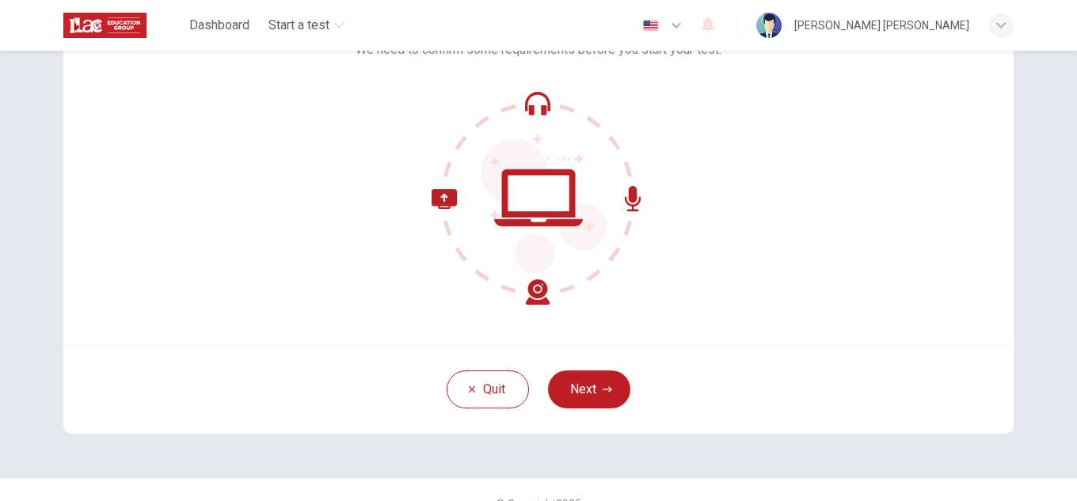
scroll to position [158, 0]
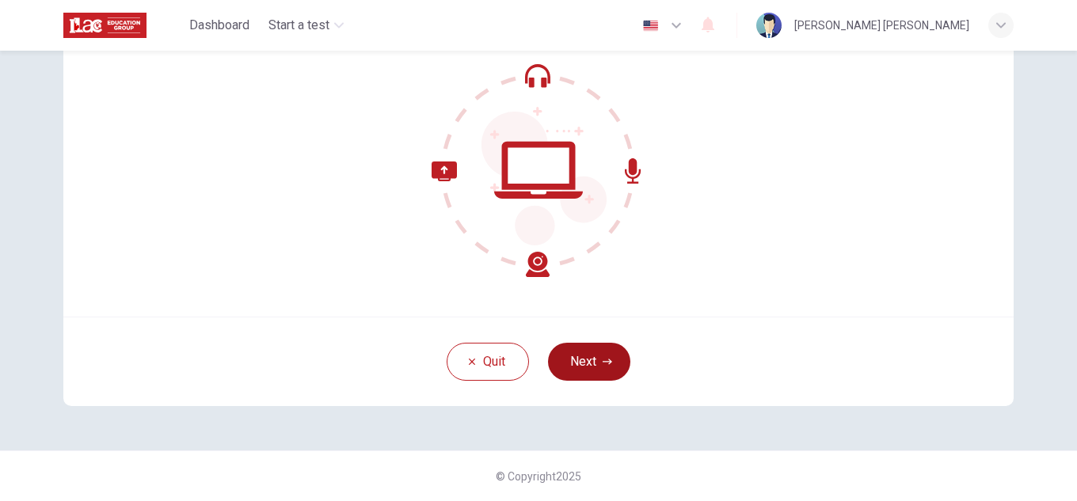
click at [593, 364] on button "Next" at bounding box center [589, 362] width 82 height 38
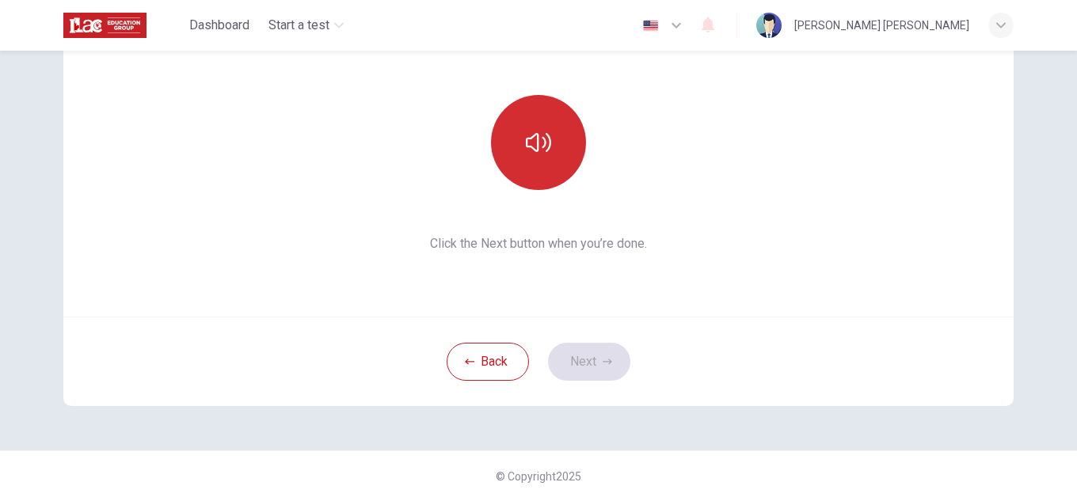
click at [543, 135] on icon "button" at bounding box center [538, 142] width 25 height 19
click at [584, 355] on button "Next" at bounding box center [589, 362] width 82 height 38
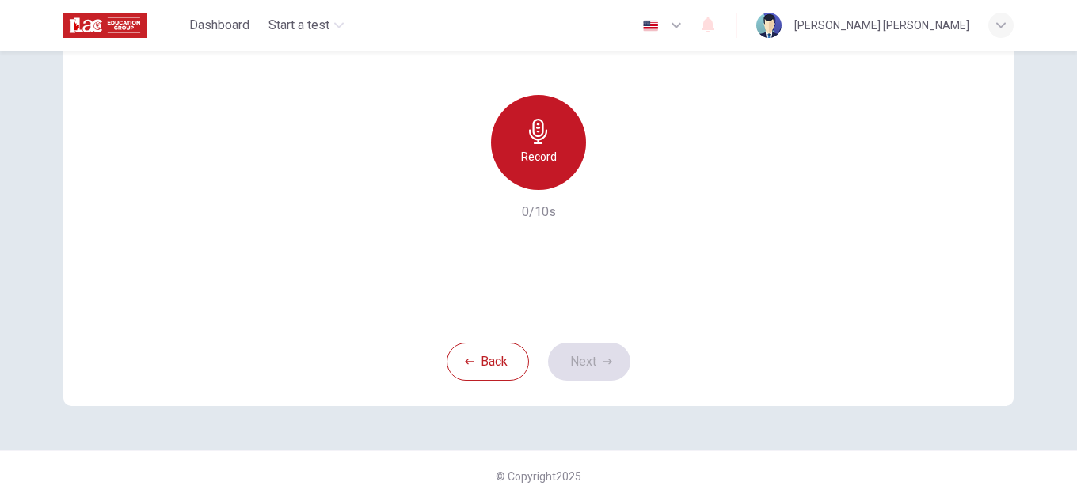
click at [555, 153] on div "Record" at bounding box center [538, 142] width 95 height 95
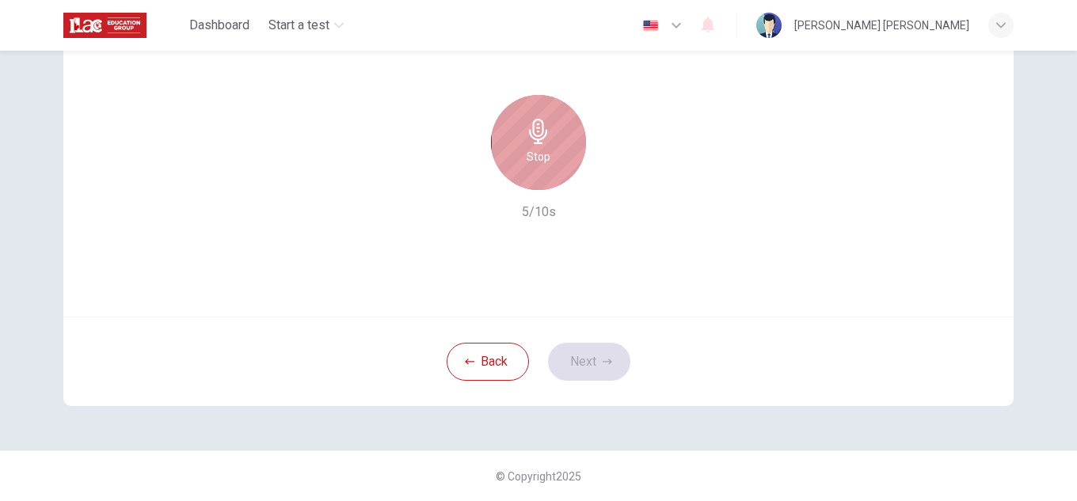
click at [536, 148] on h6 "Stop" at bounding box center [539, 156] width 24 height 19
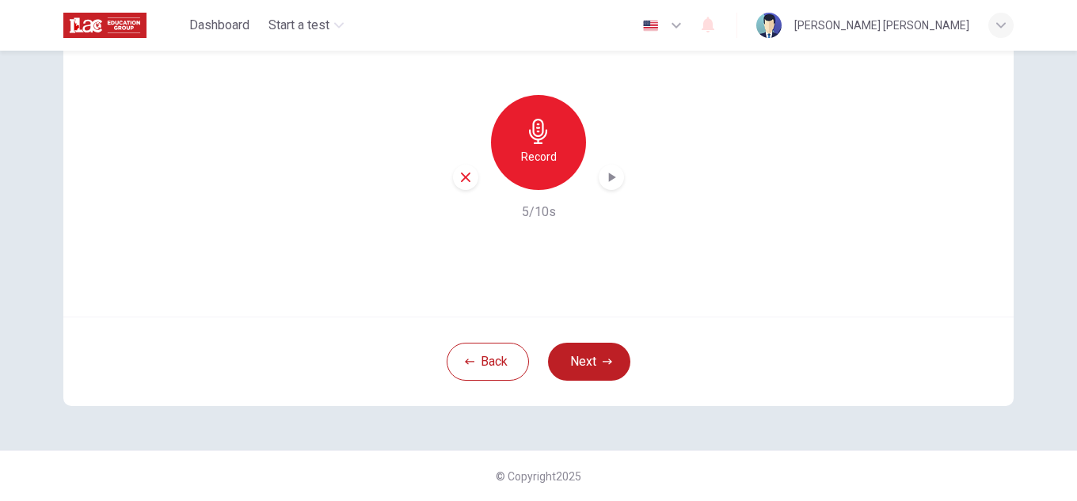
click at [526, 143] on icon "button" at bounding box center [538, 131] width 25 height 25
click at [583, 359] on button "Next" at bounding box center [589, 362] width 82 height 38
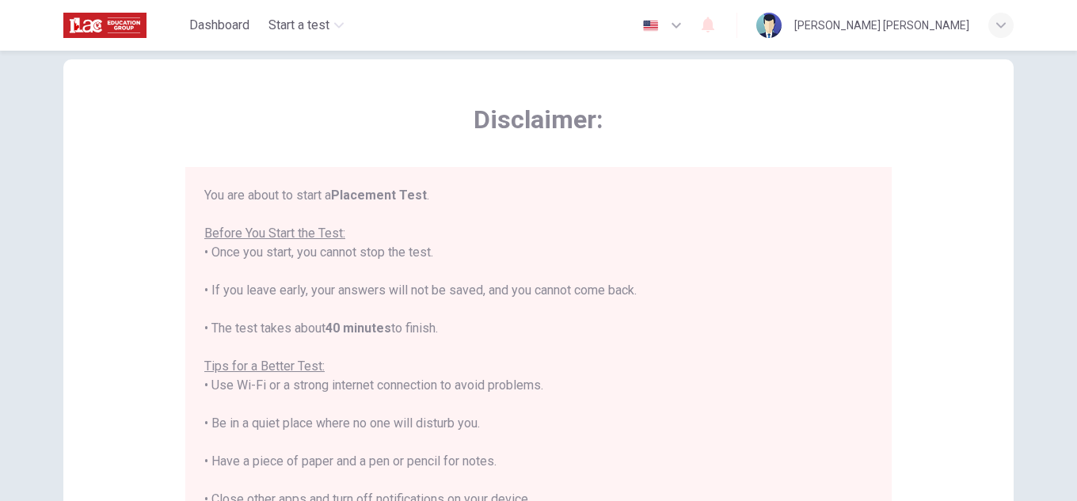
scroll to position [0, 0]
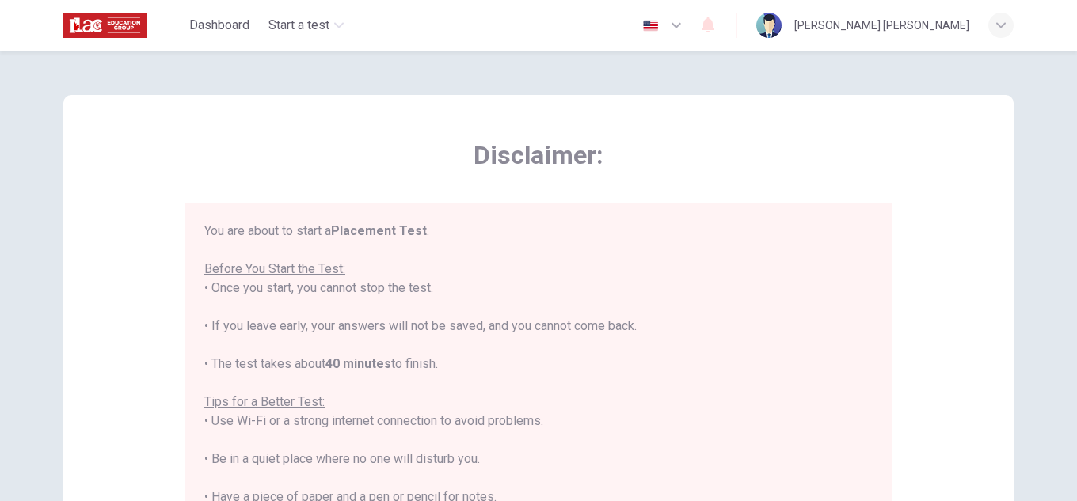
click at [806, 158] on span "Disclaimer:" at bounding box center [538, 155] width 707 height 32
click at [686, 30] on icon "button" at bounding box center [676, 25] width 19 height 19
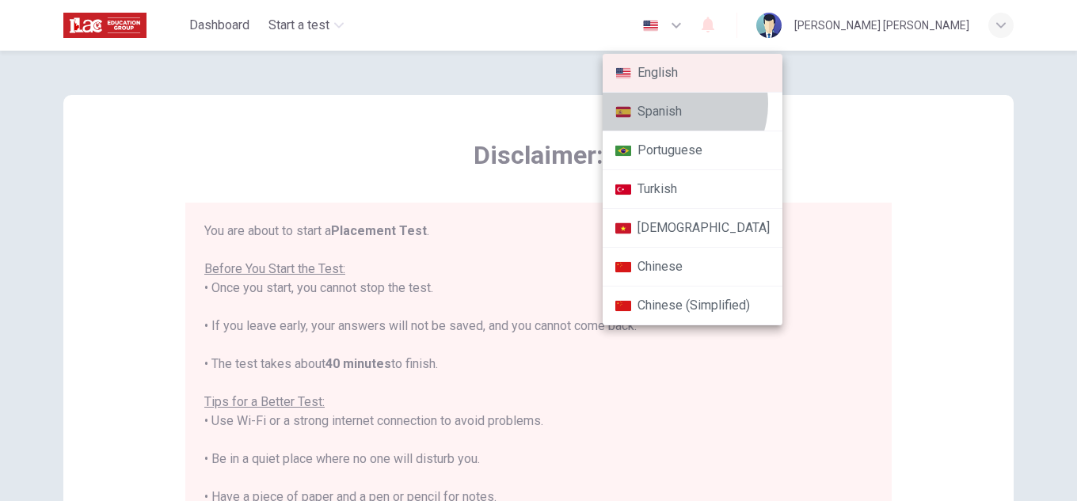
click at [672, 104] on li "Spanish" at bounding box center [693, 112] width 180 height 39
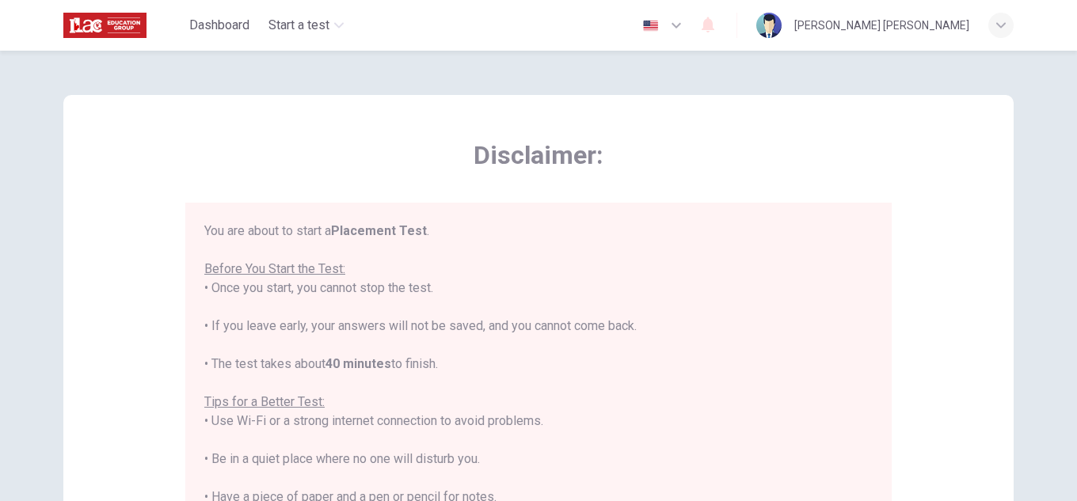
click at [686, 26] on icon "button" at bounding box center [676, 25] width 19 height 19
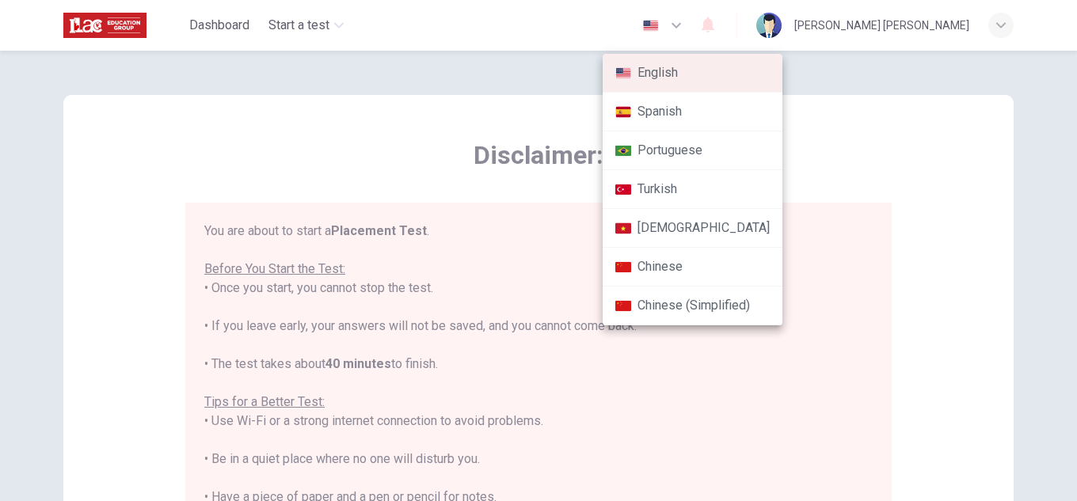
type input "es"
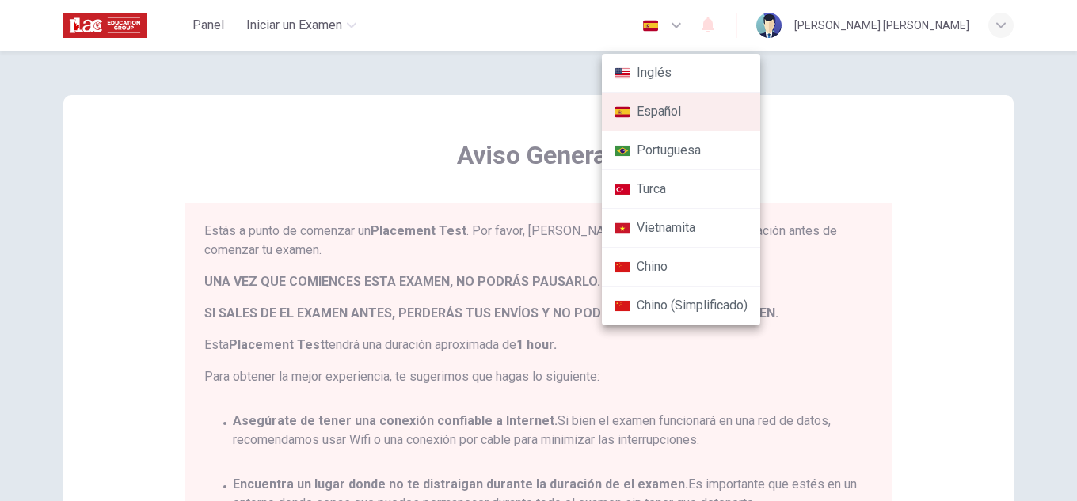
click at [878, 114] on div at bounding box center [538, 250] width 1077 height 501
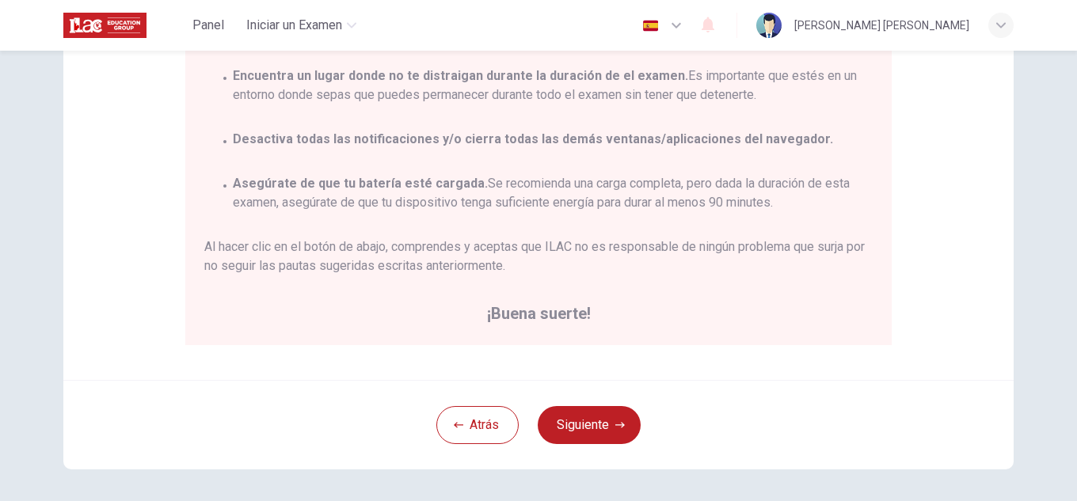
scroll to position [317, 0]
click at [578, 416] on button "Siguiente" at bounding box center [589, 425] width 103 height 38
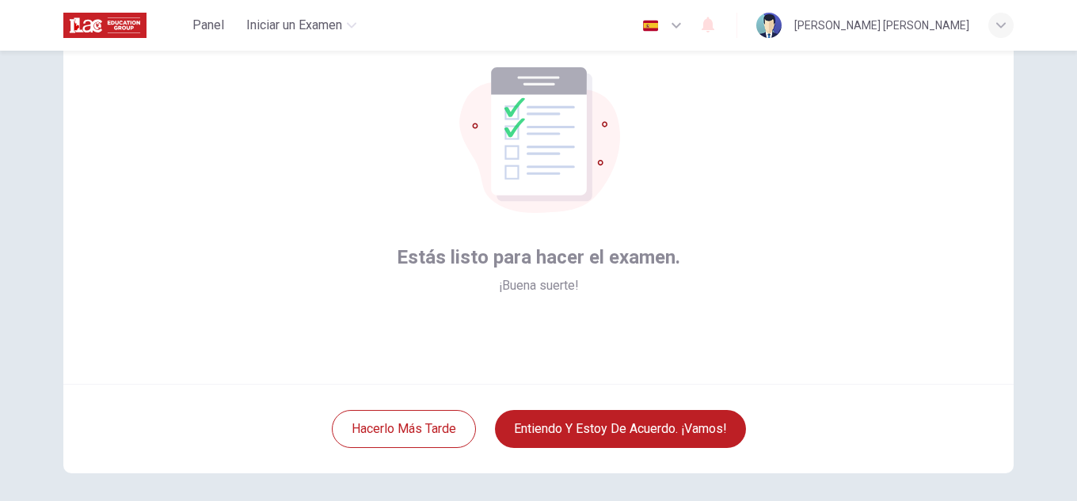
scroll to position [158, 0]
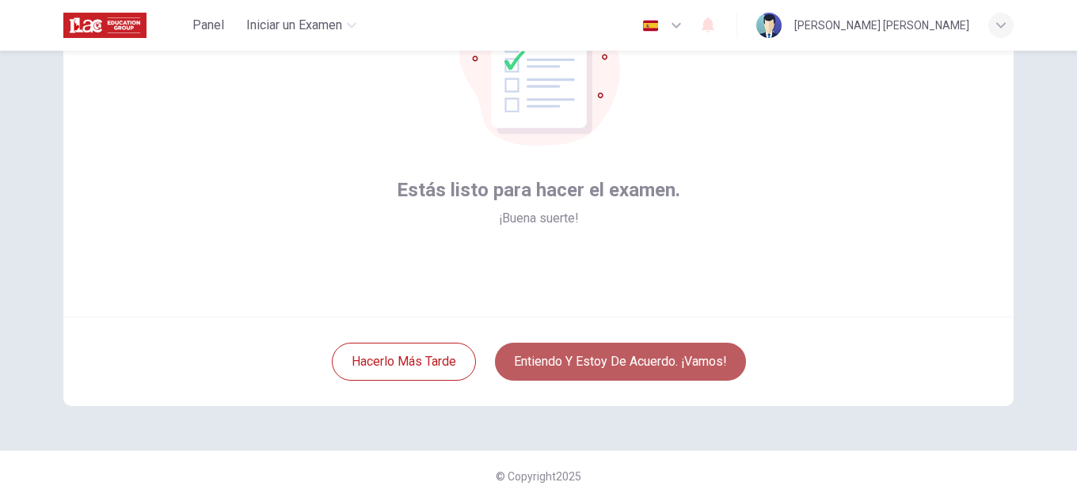
click at [584, 360] on button "Entiendo y estoy de acuerdo. ¡Vamos!" at bounding box center [620, 362] width 251 height 38
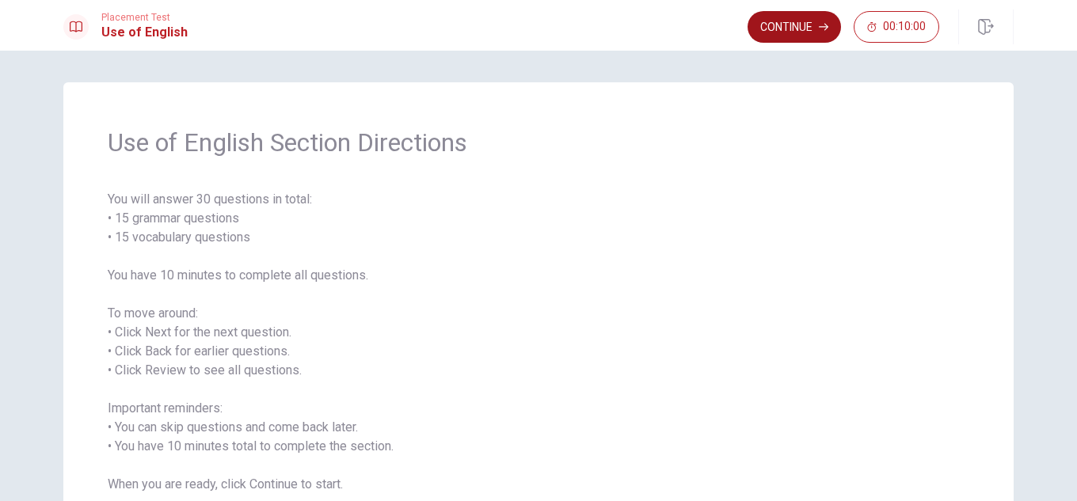
click at [812, 13] on button "Continue" at bounding box center [794, 27] width 93 height 32
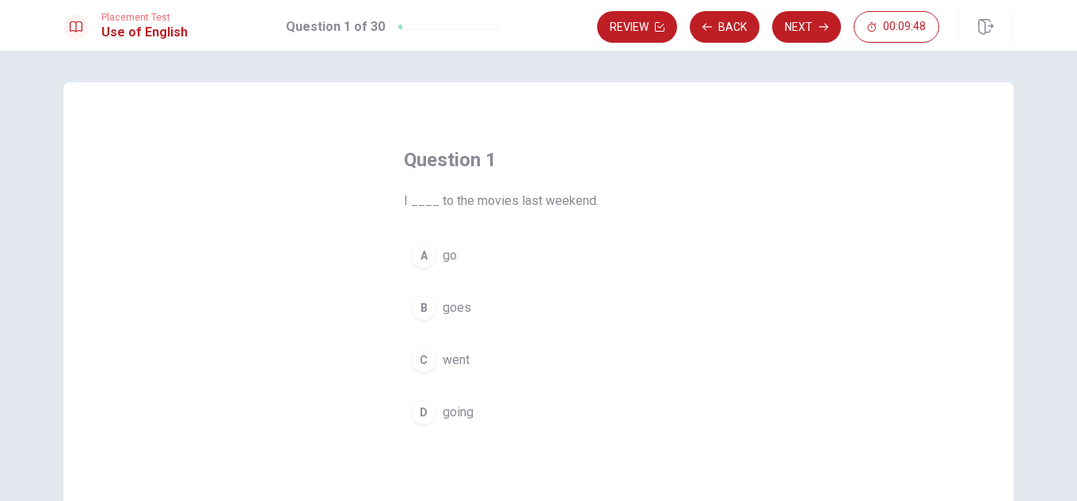
click at [419, 360] on div "C" at bounding box center [423, 360] width 25 height 25
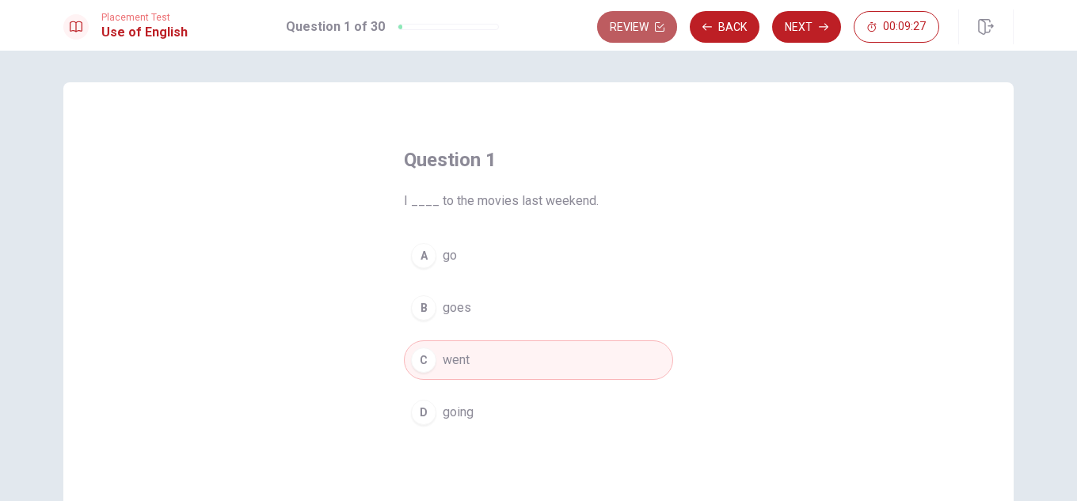
click at [617, 24] on button "Review" at bounding box center [637, 27] width 80 height 32
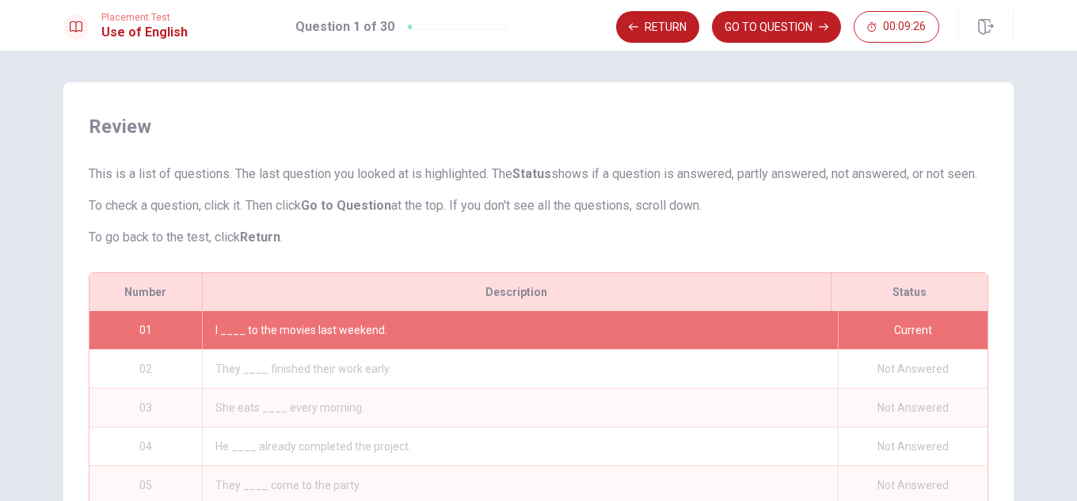
scroll to position [214, 0]
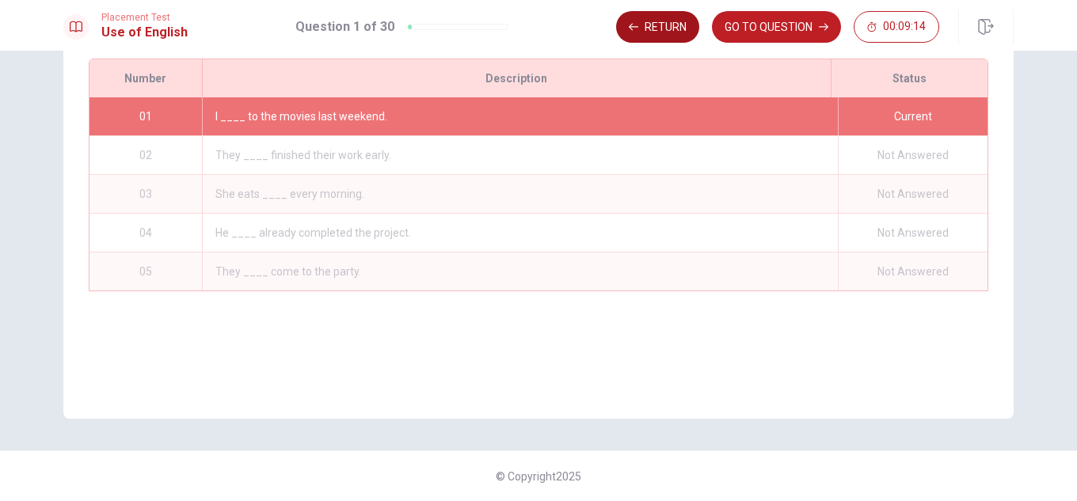
click at [654, 25] on button "Return" at bounding box center [657, 27] width 83 height 32
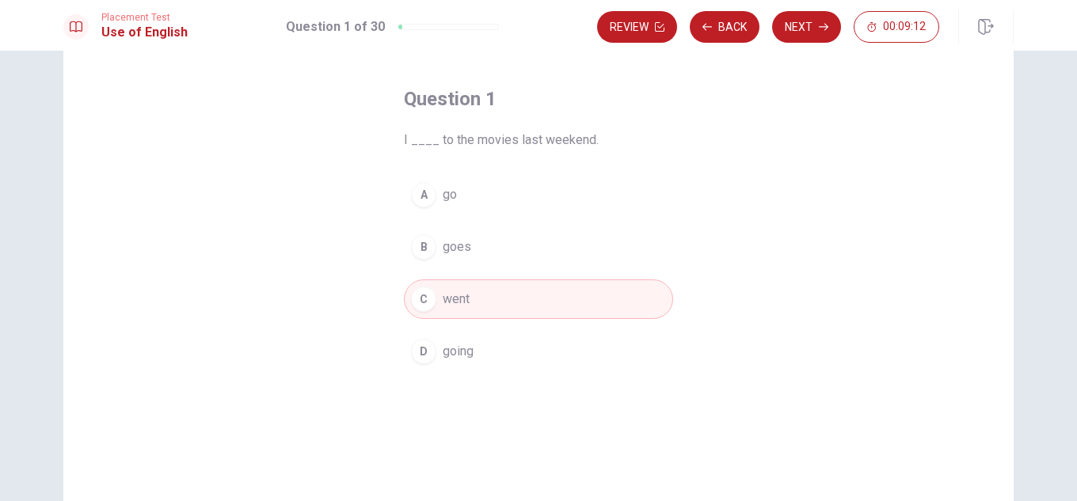
scroll to position [55, 0]
click at [811, 29] on button "Next" at bounding box center [806, 27] width 69 height 32
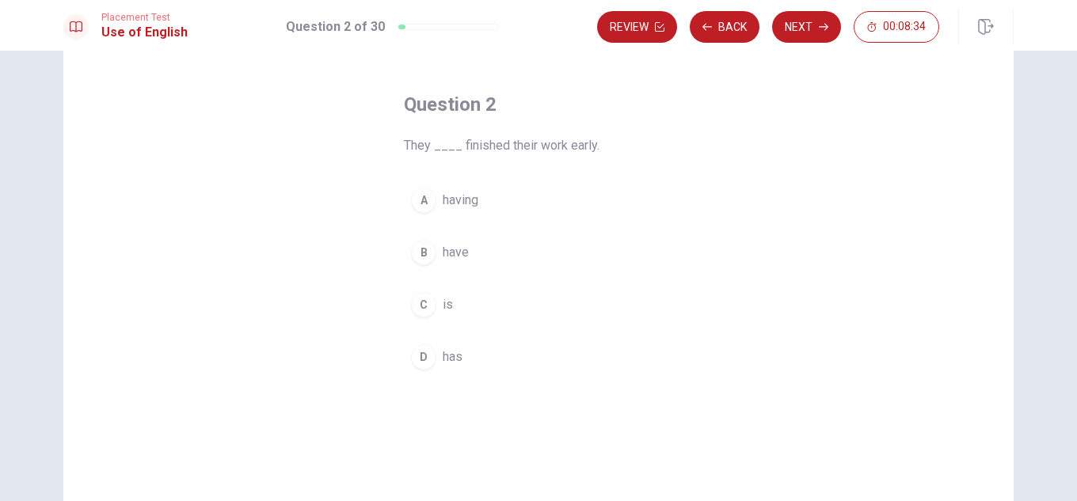
click at [461, 257] on span "have" at bounding box center [456, 252] width 26 height 19
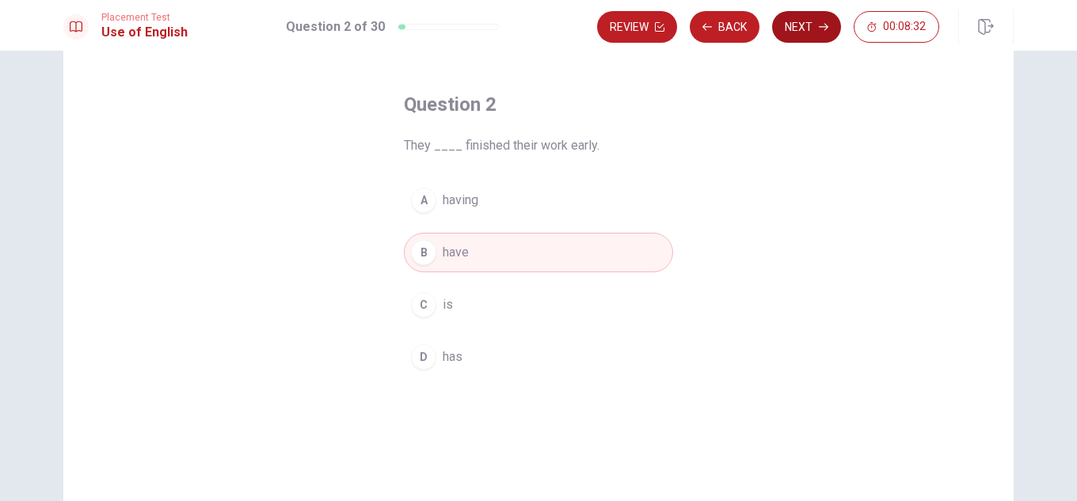
click at [802, 22] on button "Next" at bounding box center [806, 27] width 69 height 32
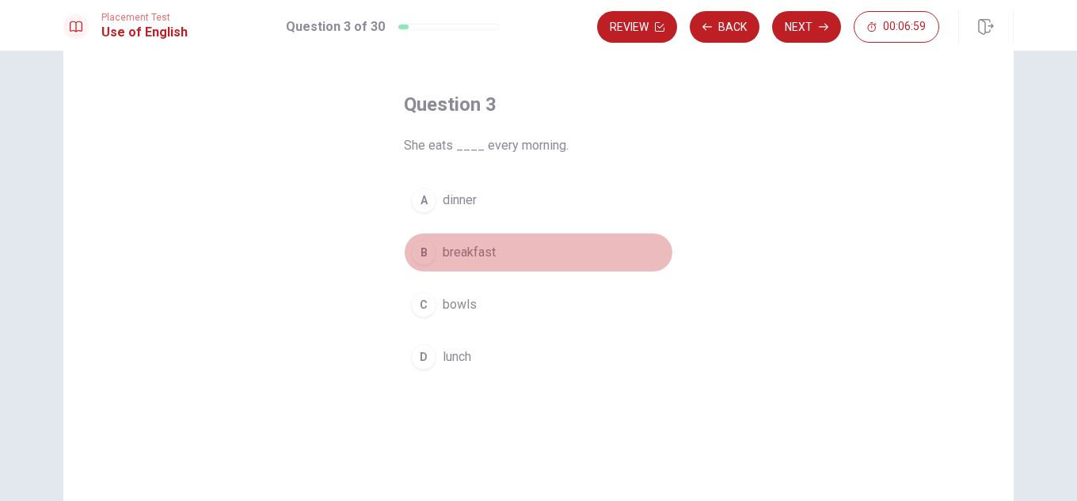
click at [457, 246] on span "breakfast" at bounding box center [469, 252] width 53 height 19
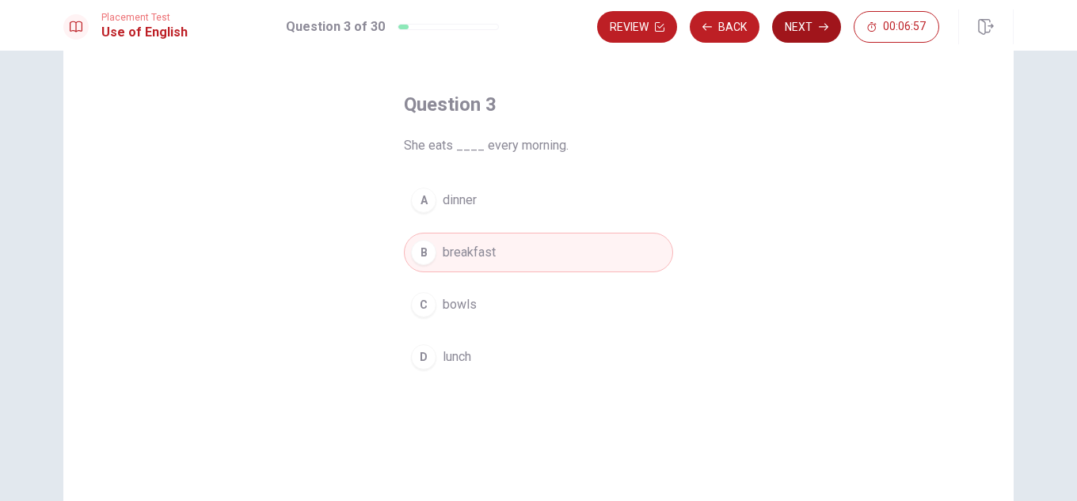
click at [791, 31] on button "Next" at bounding box center [806, 27] width 69 height 32
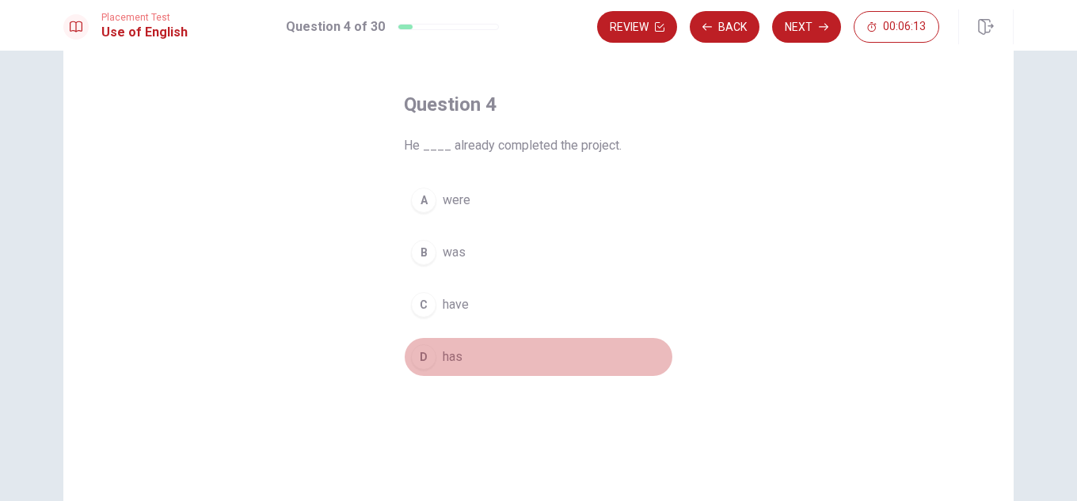
click at [446, 358] on span "has" at bounding box center [453, 357] width 20 height 19
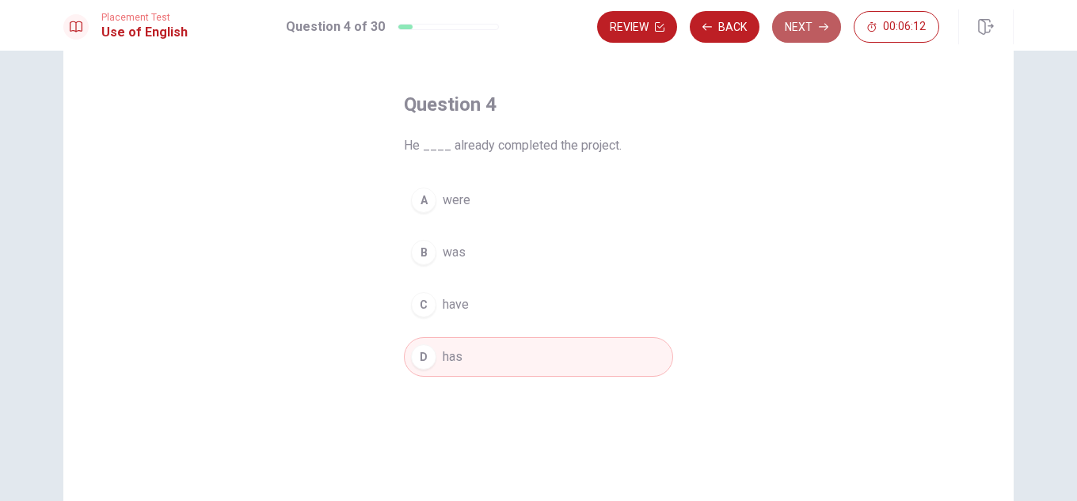
click at [829, 27] on button "Next" at bounding box center [806, 27] width 69 height 32
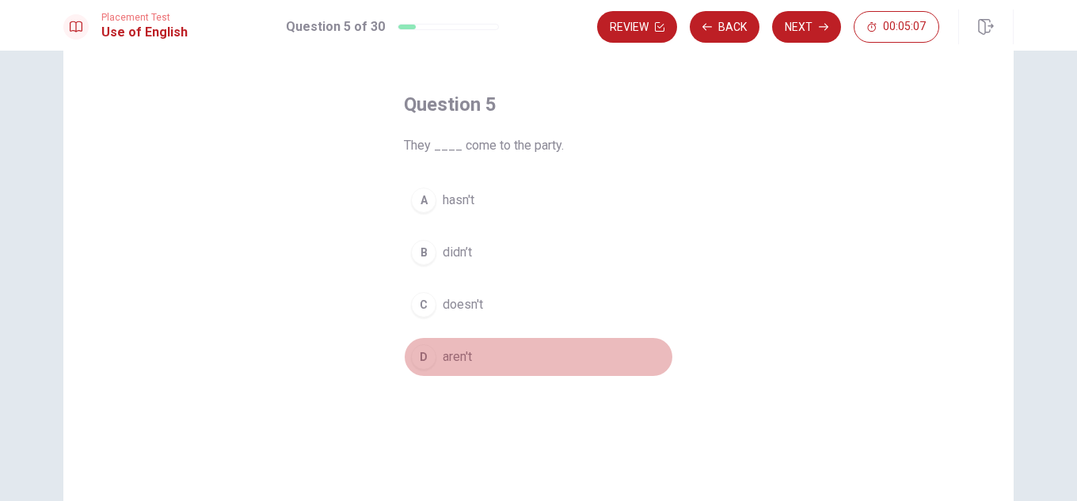
click at [460, 351] on span "aren't" at bounding box center [457, 357] width 29 height 19
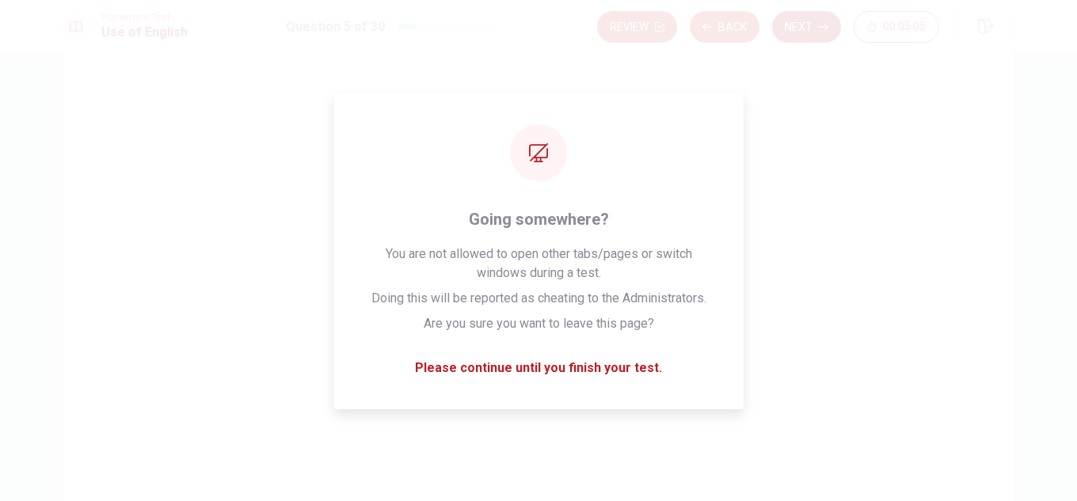
click at [804, 35] on button "Next" at bounding box center [806, 27] width 69 height 32
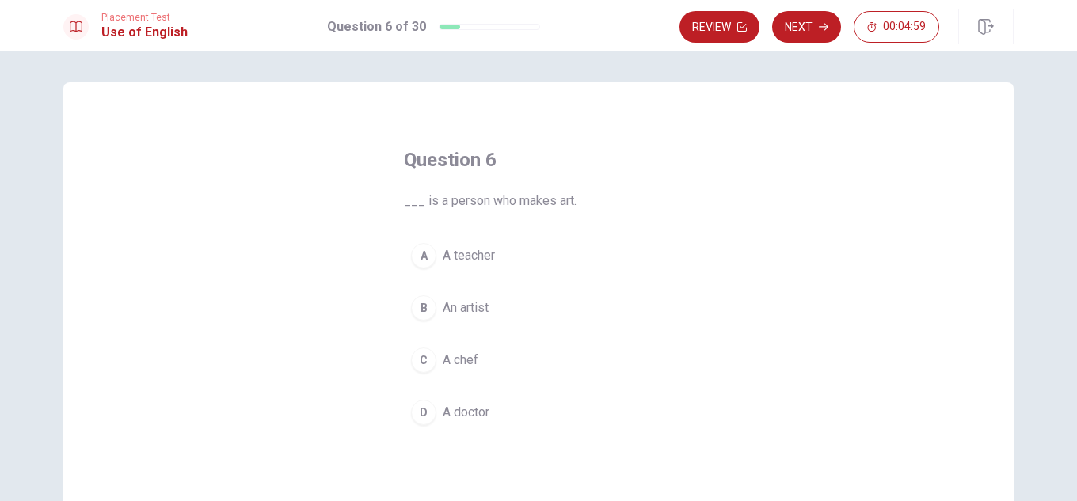
scroll to position [79, 0]
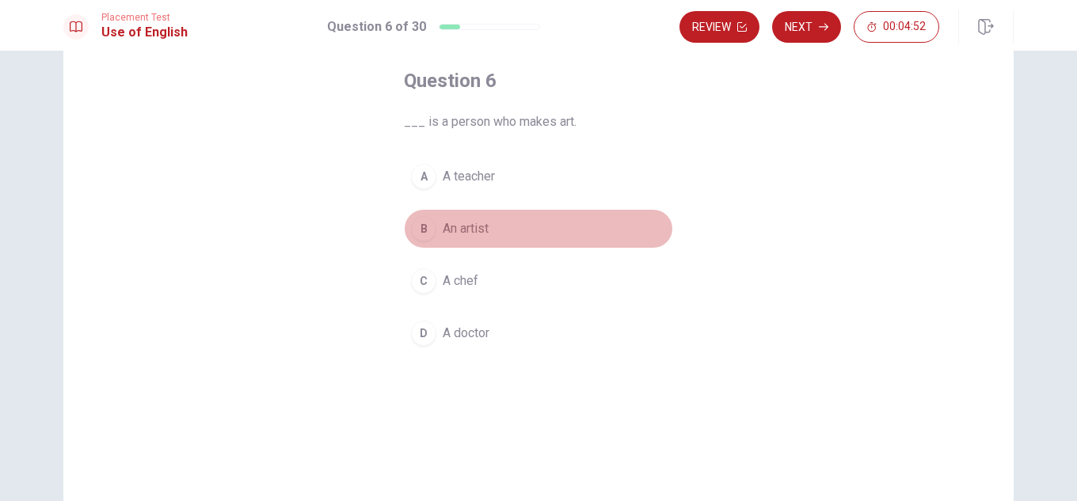
click at [468, 230] on span "An artist" at bounding box center [466, 228] width 46 height 19
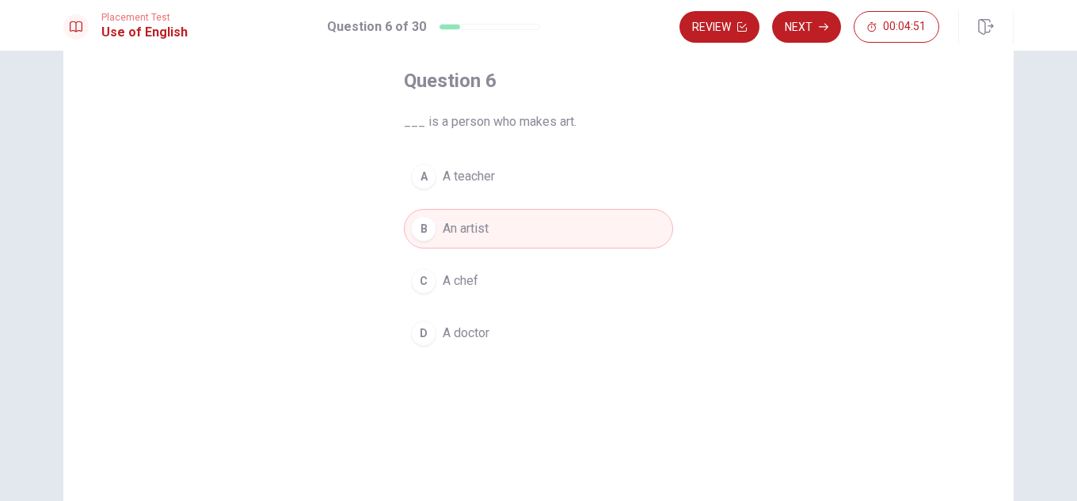
click at [802, 28] on button "Next" at bounding box center [806, 27] width 69 height 32
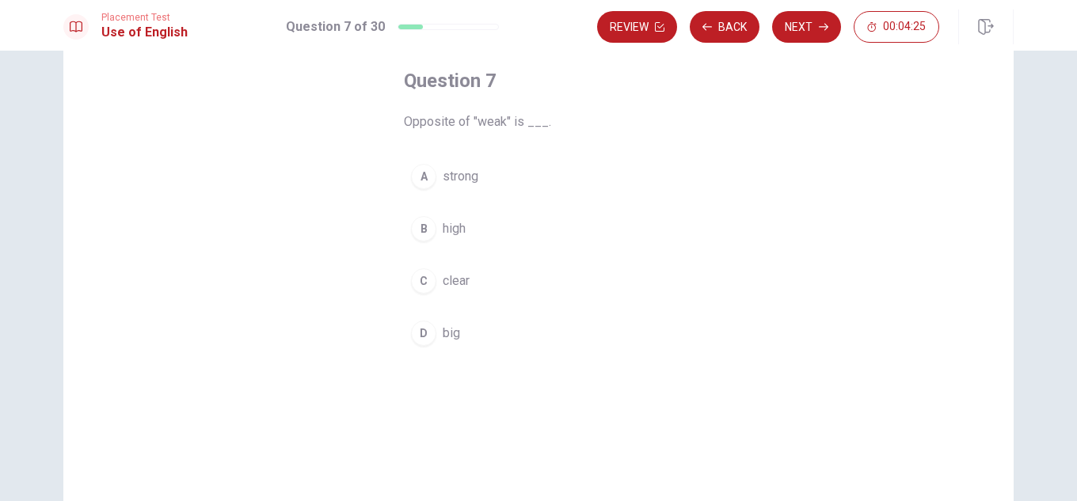
click at [425, 173] on div "A" at bounding box center [423, 176] width 25 height 25
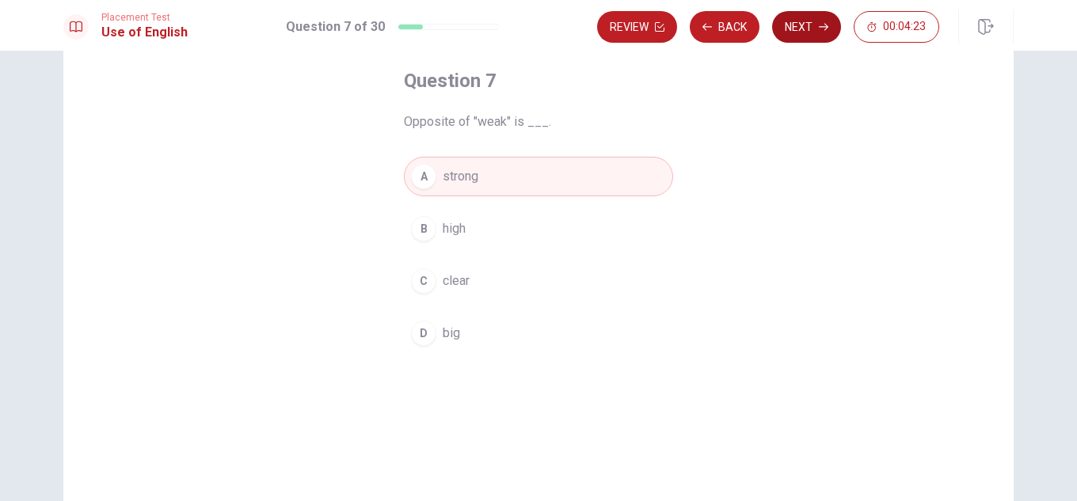
click at [805, 17] on button "Next" at bounding box center [806, 27] width 69 height 32
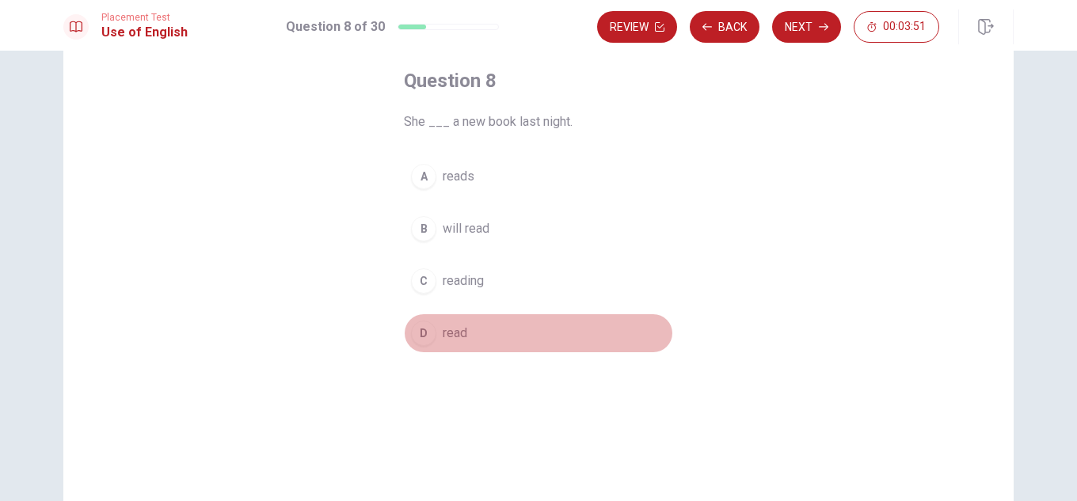
click at [459, 329] on span "read" at bounding box center [455, 333] width 25 height 19
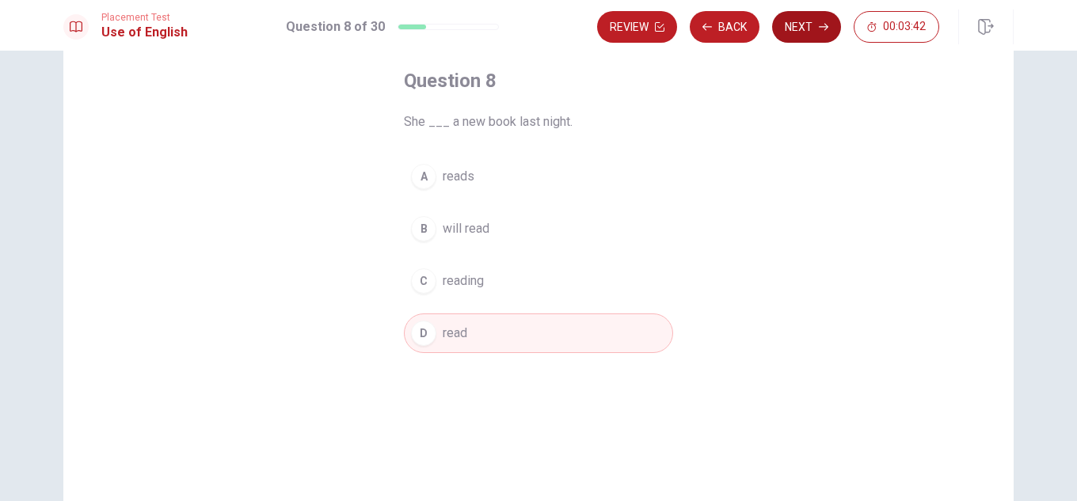
click at [800, 19] on button "Next" at bounding box center [806, 27] width 69 height 32
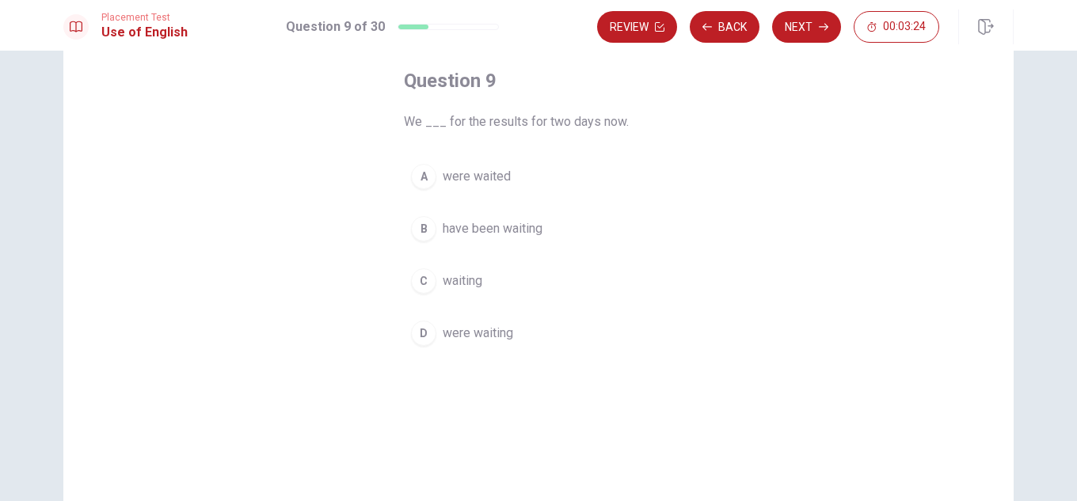
click at [476, 334] on span "were waiting" at bounding box center [478, 333] width 71 height 19
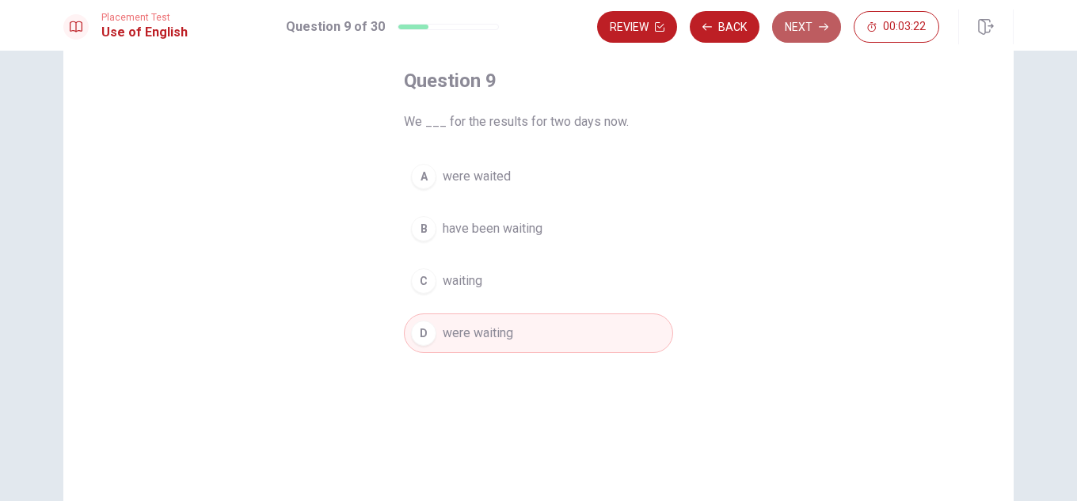
click at [796, 27] on button "Next" at bounding box center [806, 27] width 69 height 32
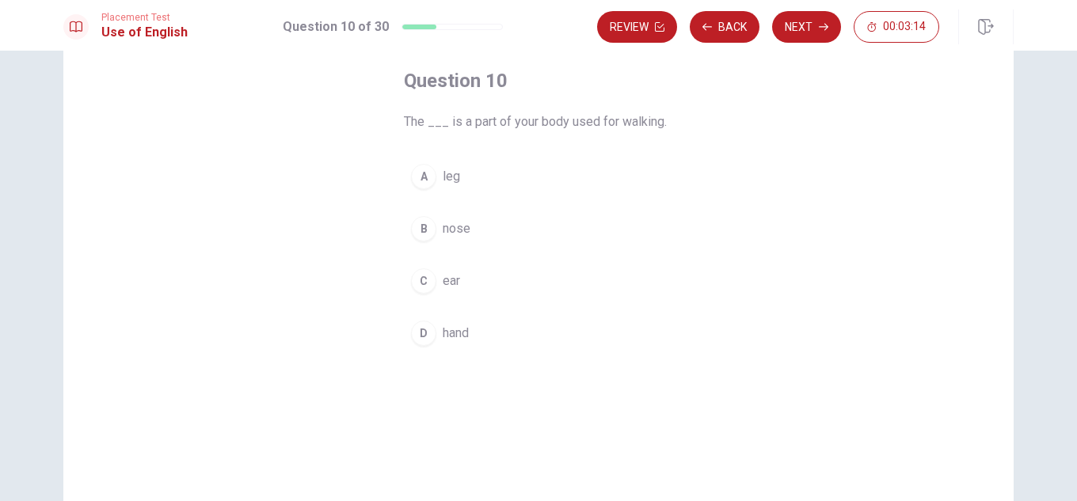
click at [444, 168] on span "leg" at bounding box center [451, 176] width 17 height 19
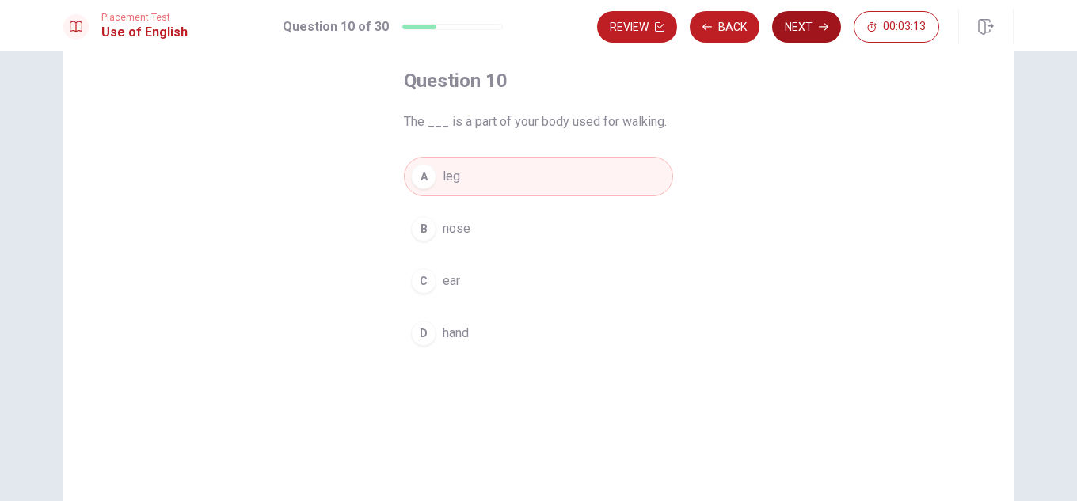
click at [833, 27] on button "Next" at bounding box center [806, 27] width 69 height 32
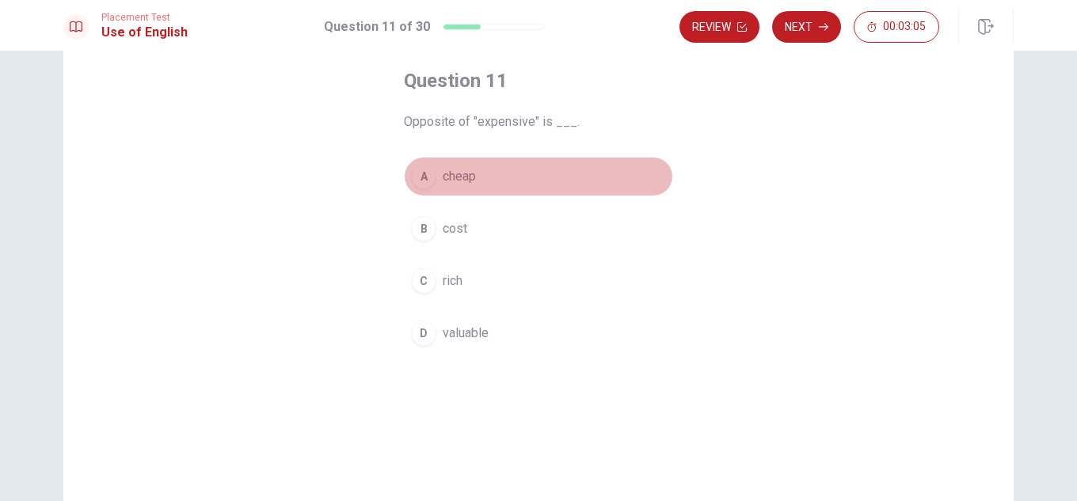
click at [463, 173] on span "cheap" at bounding box center [459, 176] width 33 height 19
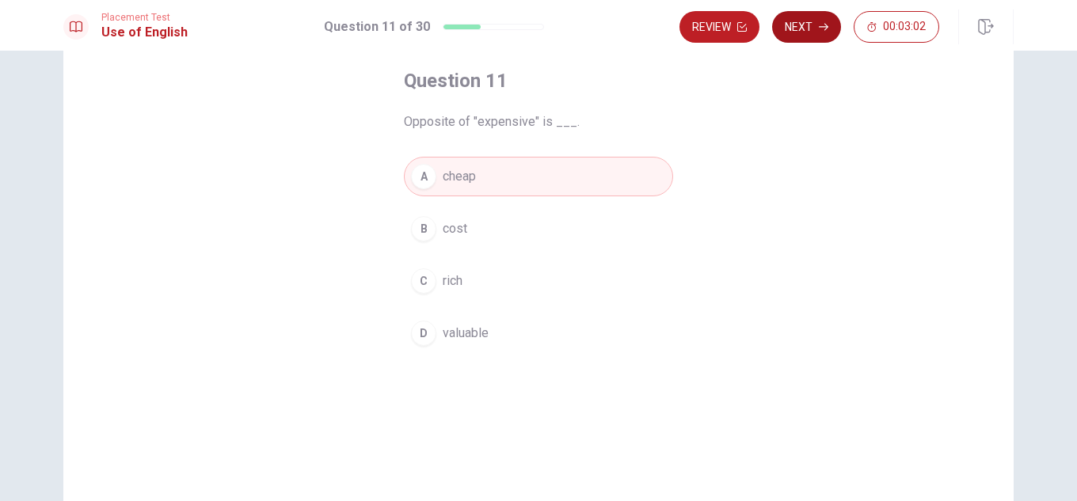
click at [815, 31] on button "Next" at bounding box center [806, 27] width 69 height 32
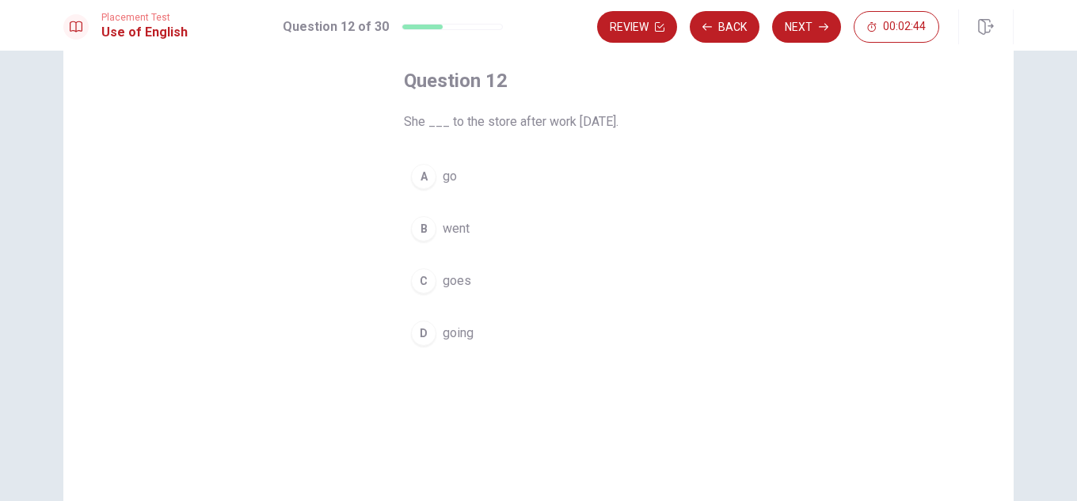
click at [455, 223] on span "went" at bounding box center [456, 228] width 27 height 19
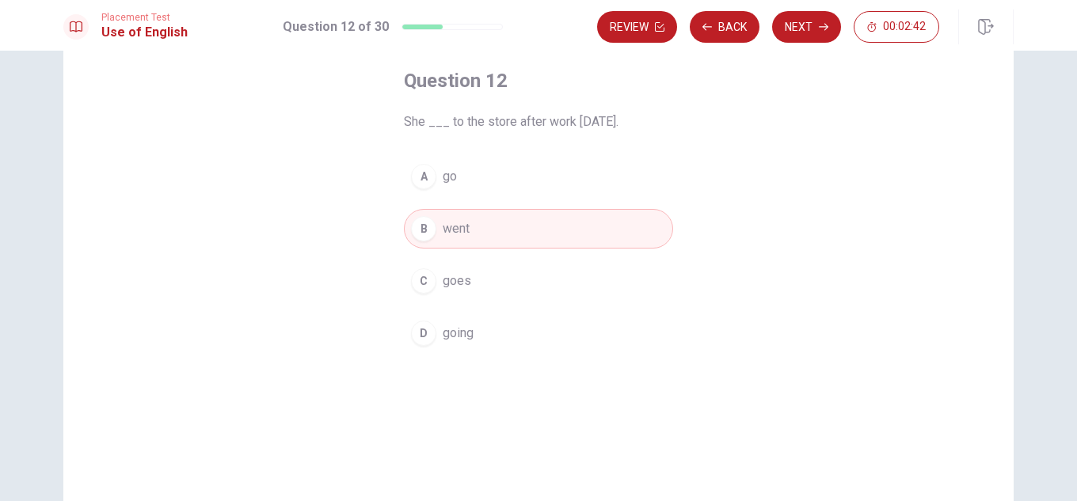
click at [825, 10] on div "Review Back Next 00:02:42" at bounding box center [805, 27] width 417 height 35
click at [812, 23] on button "Next" at bounding box center [806, 27] width 69 height 32
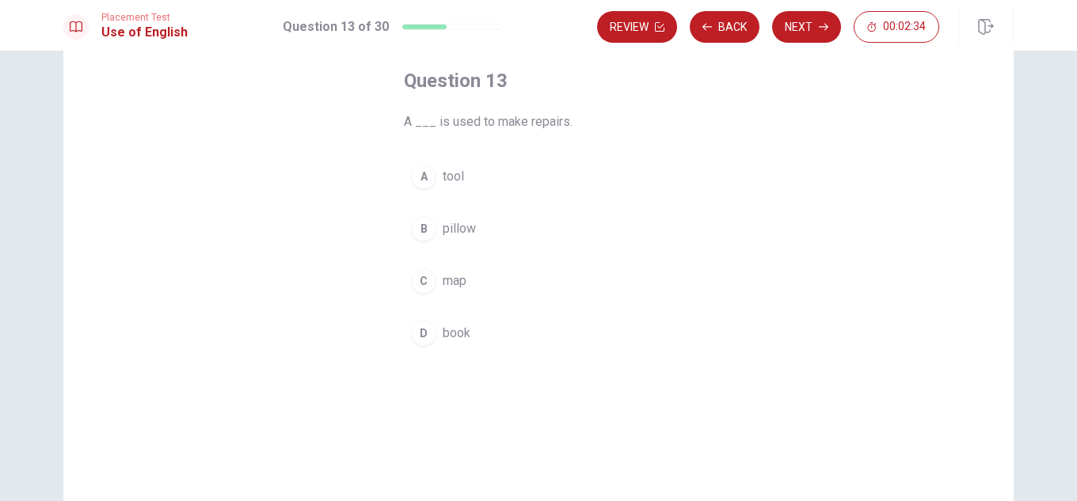
click at [435, 167] on button "A tool" at bounding box center [538, 177] width 269 height 40
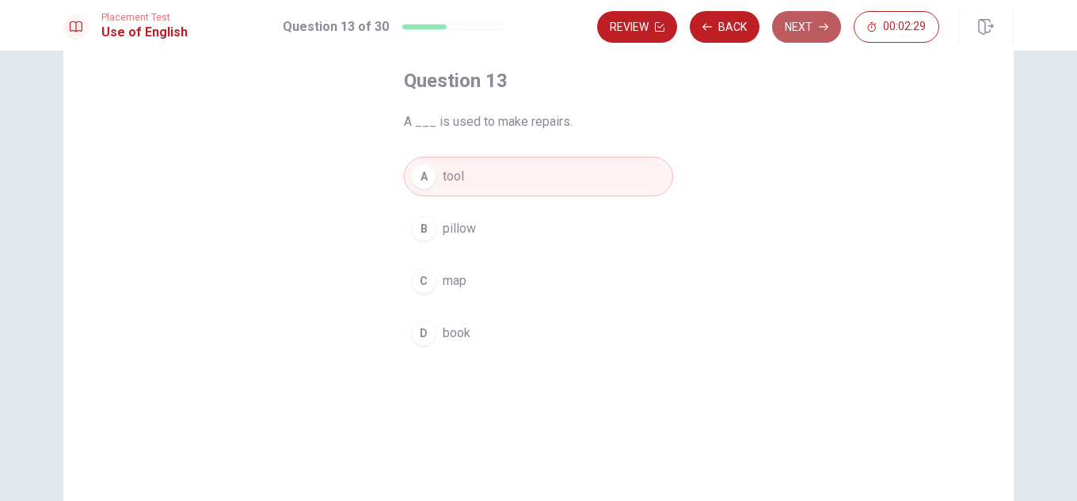
click at [817, 26] on button "Next" at bounding box center [806, 27] width 69 height 32
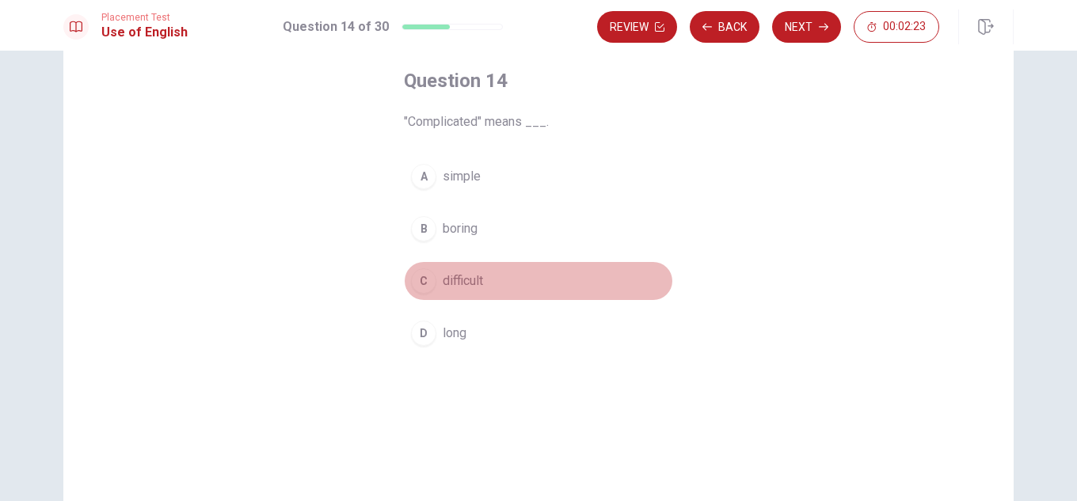
click at [465, 275] on span "difficult" at bounding box center [463, 281] width 40 height 19
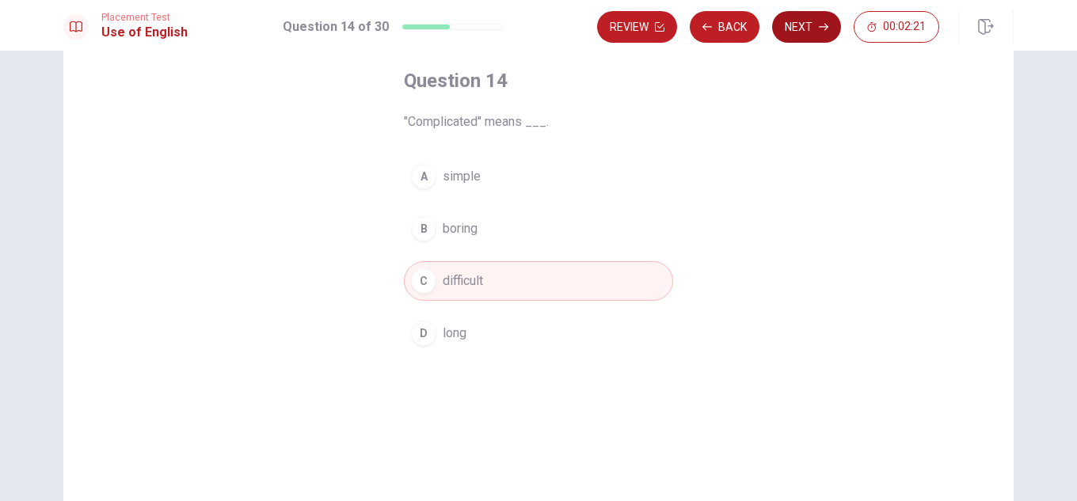
click at [809, 21] on button "Next" at bounding box center [806, 27] width 69 height 32
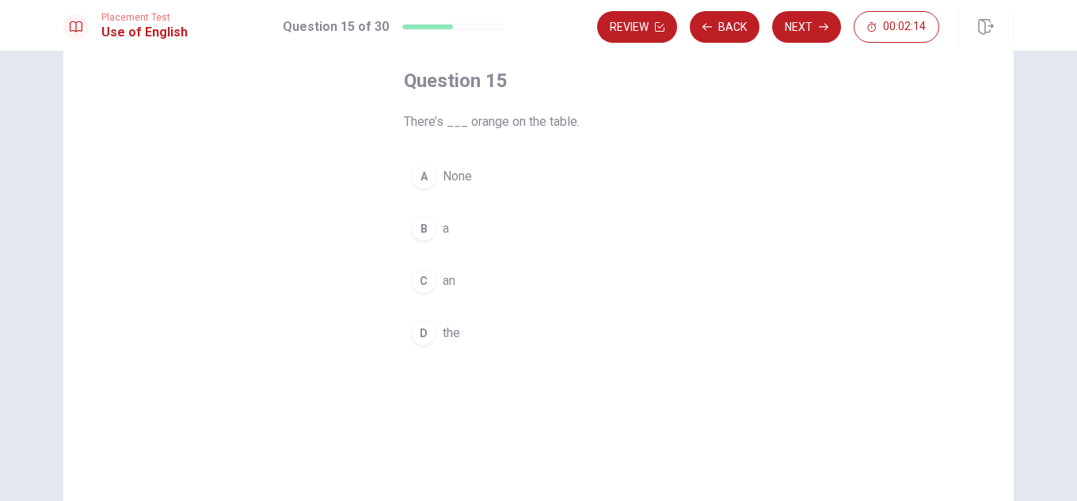
click at [433, 282] on button "C an" at bounding box center [538, 281] width 269 height 40
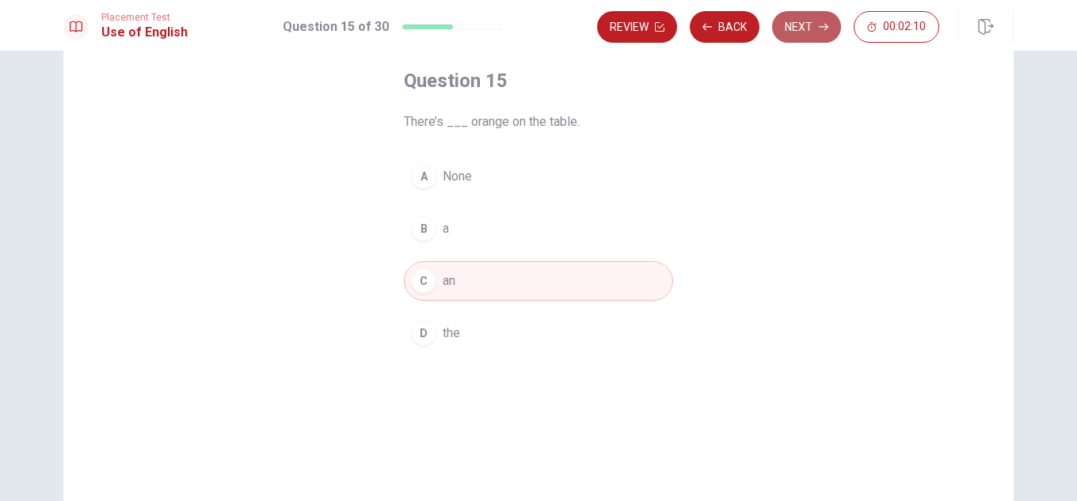
click at [802, 19] on button "Next" at bounding box center [806, 27] width 69 height 32
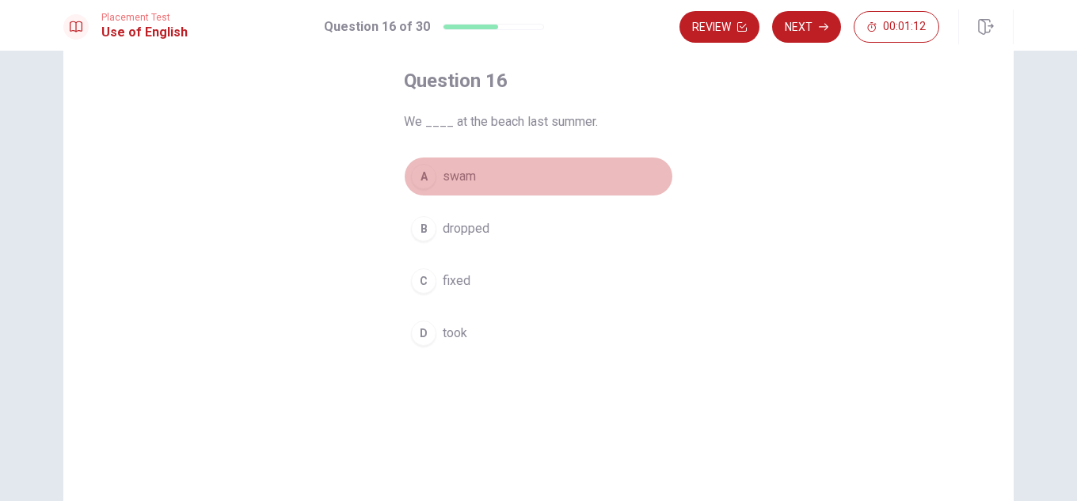
click at [468, 173] on span "swam" at bounding box center [459, 176] width 33 height 19
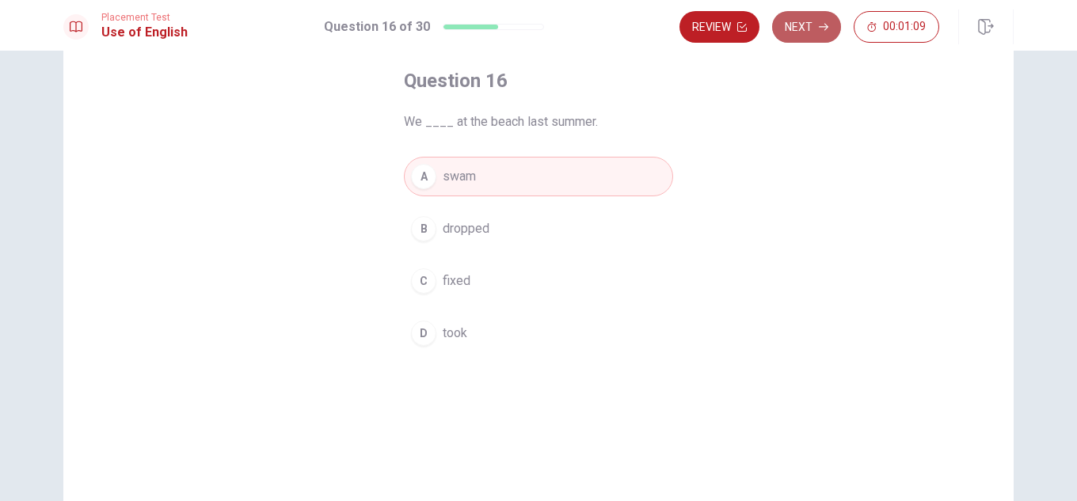
click at [806, 27] on button "Next" at bounding box center [806, 27] width 69 height 32
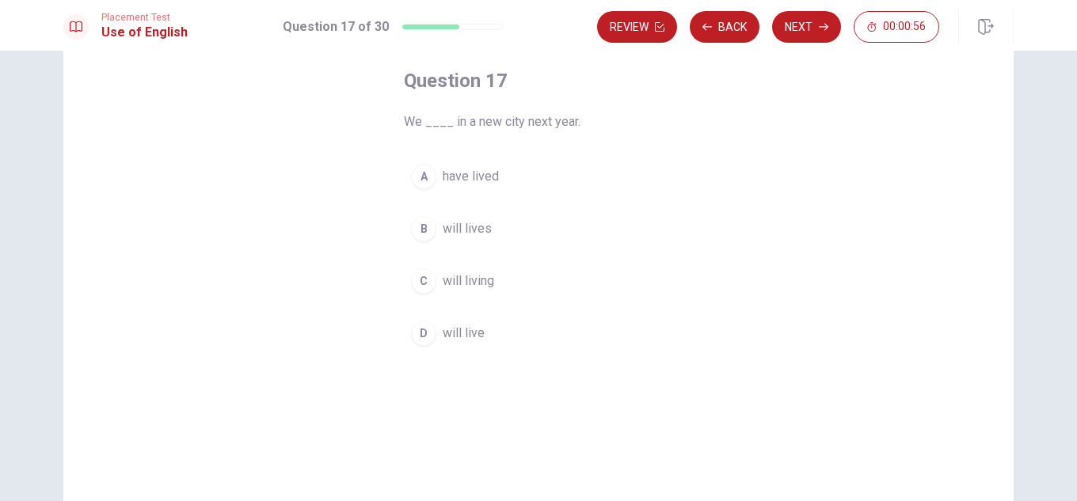
click at [463, 332] on span "will live" at bounding box center [464, 333] width 42 height 19
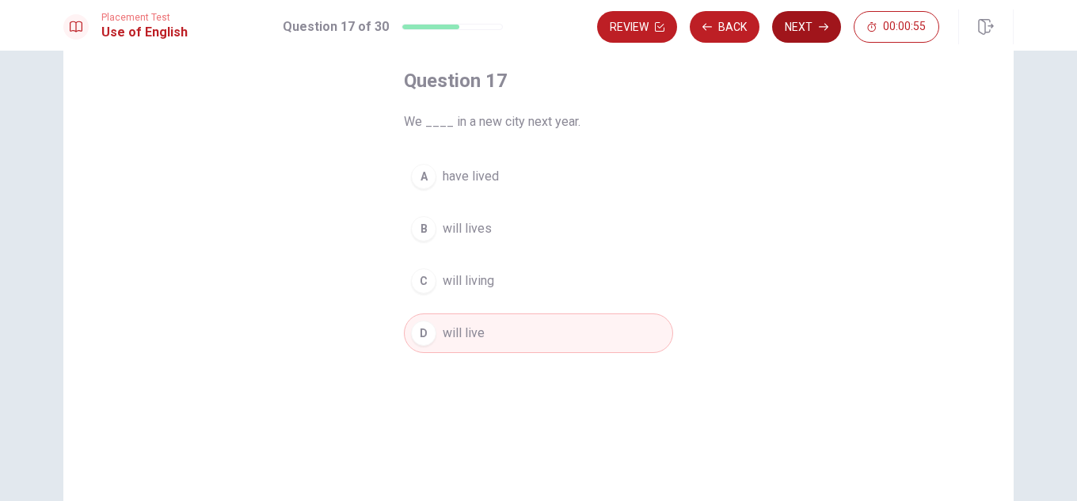
click at [826, 22] on icon "button" at bounding box center [824, 27] width 10 height 10
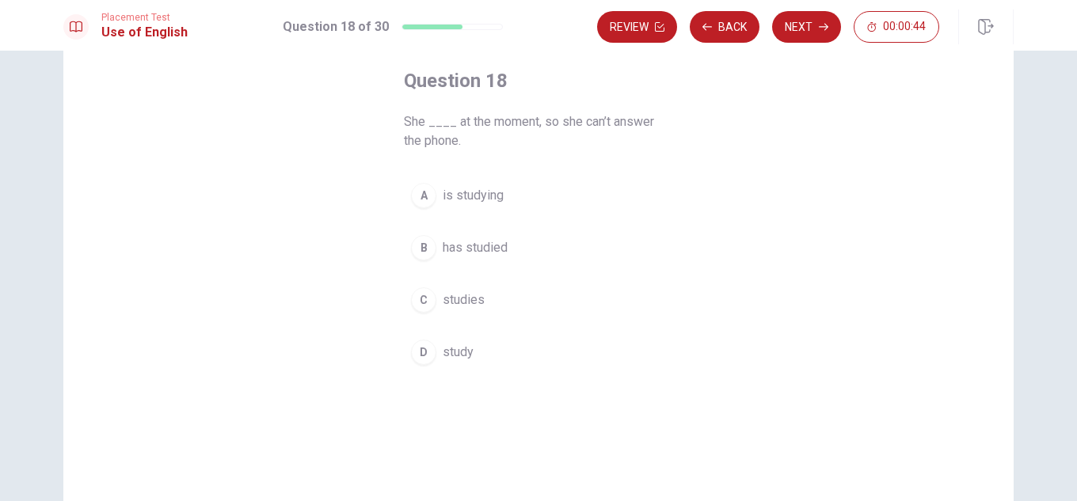
click at [479, 195] on span "is studying" at bounding box center [473, 195] width 61 height 19
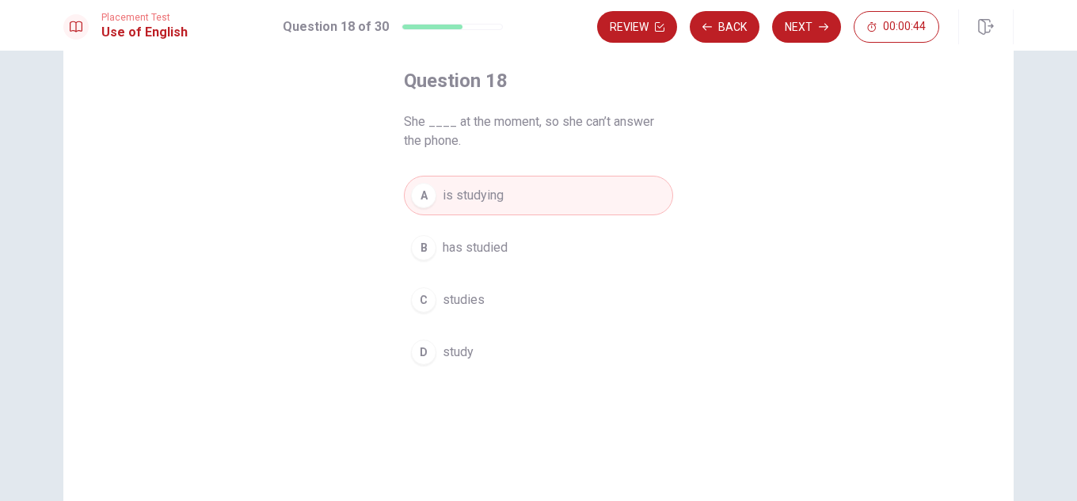
click at [812, 27] on button "Next" at bounding box center [806, 27] width 69 height 32
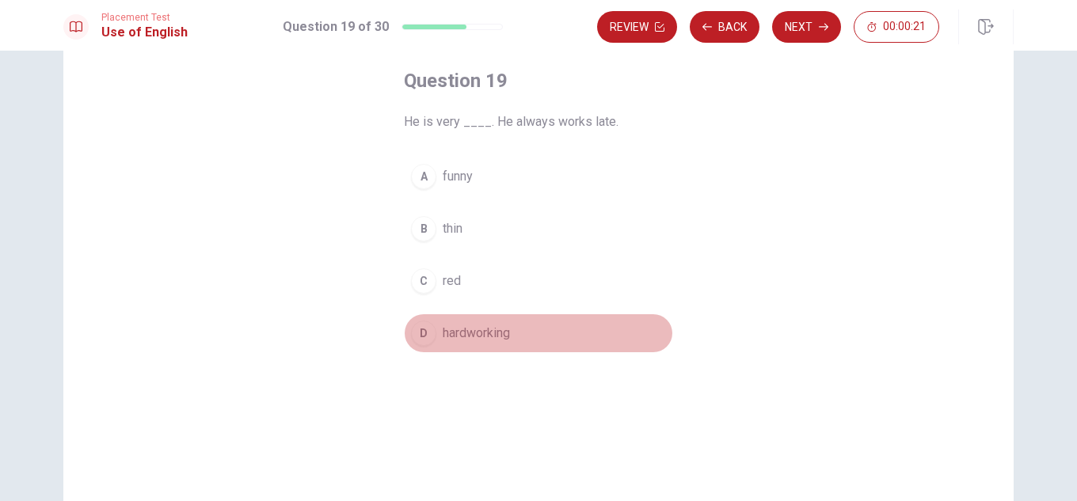
click at [484, 333] on span "hardworking" at bounding box center [476, 333] width 67 height 19
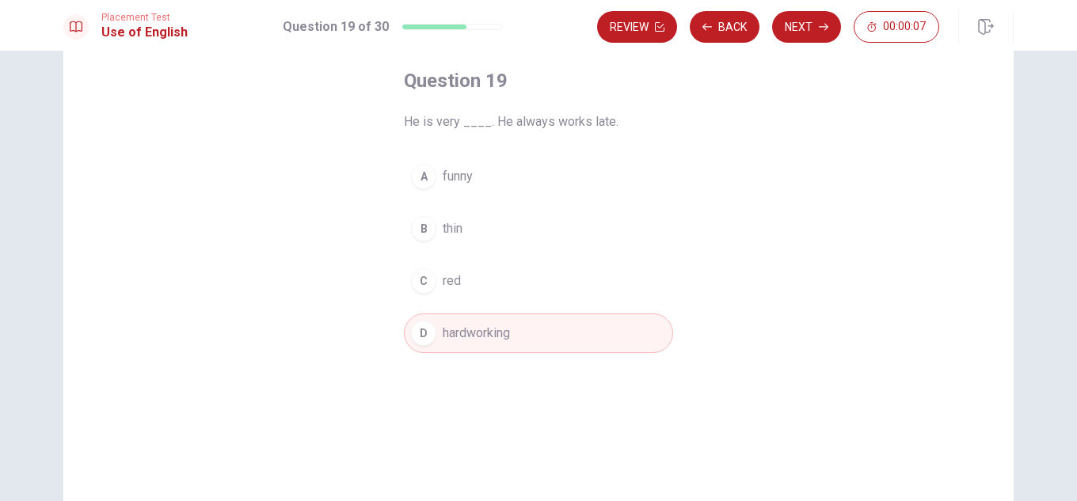
click at [465, 225] on button "B thin" at bounding box center [538, 229] width 269 height 40
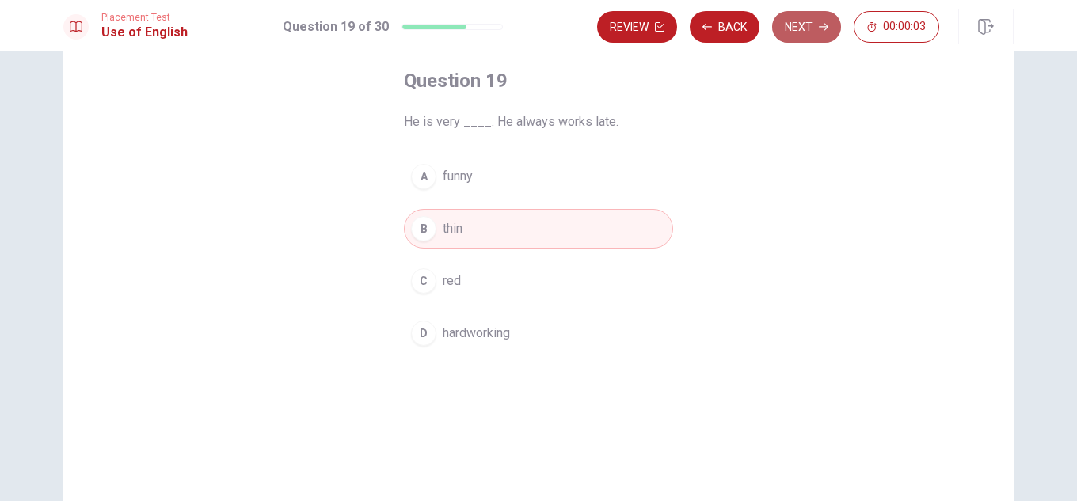
click at [801, 28] on button "Next" at bounding box center [806, 27] width 69 height 32
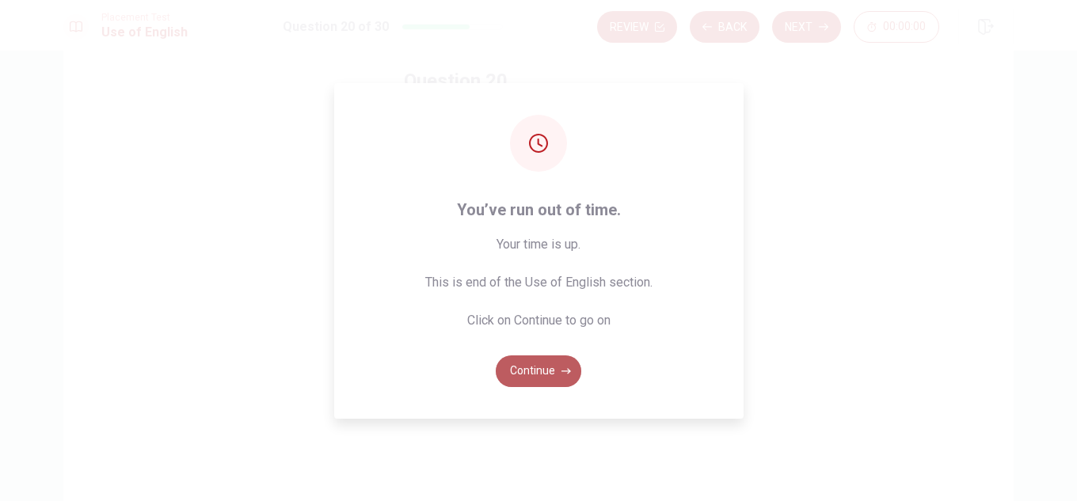
click at [524, 370] on button "Continue" at bounding box center [539, 372] width 86 height 32
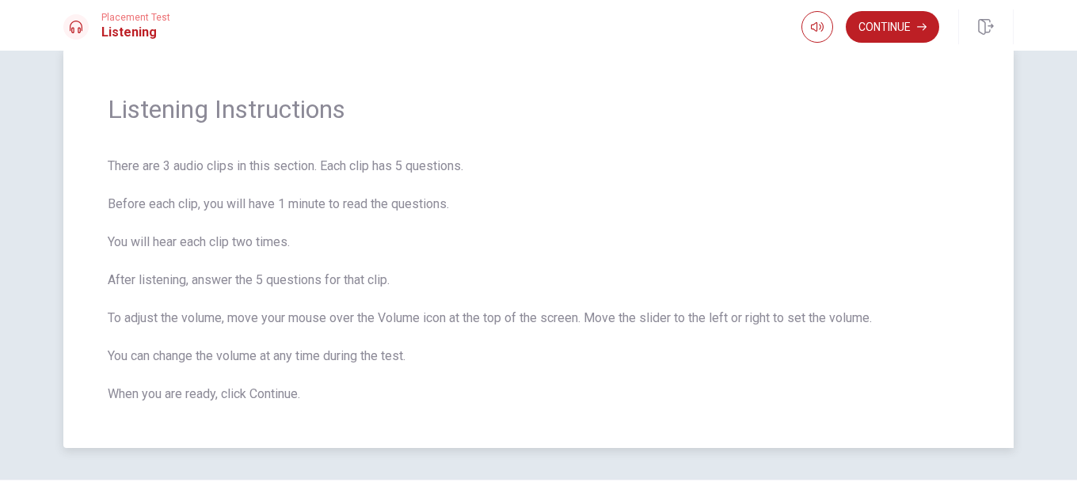
scroll to position [63, 0]
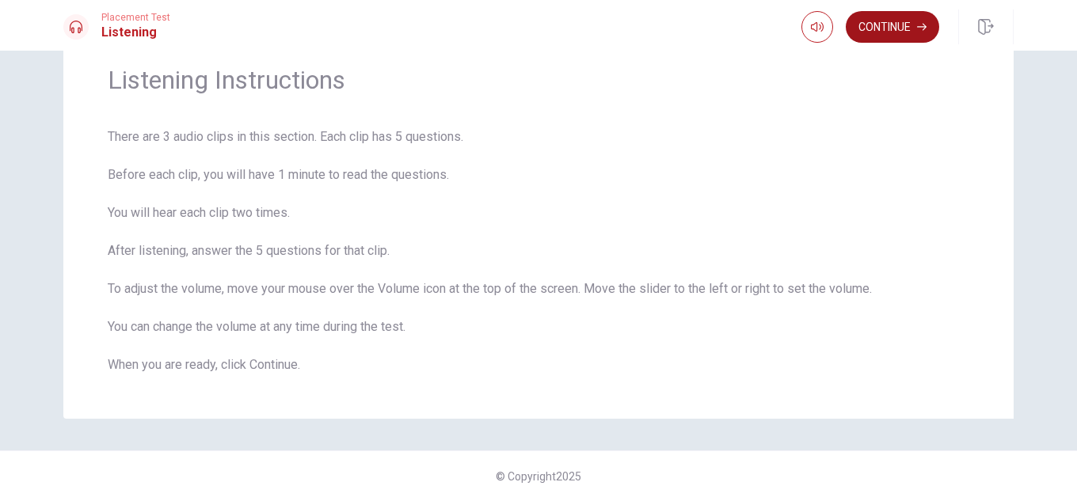
click at [917, 15] on button "Continue" at bounding box center [892, 27] width 93 height 32
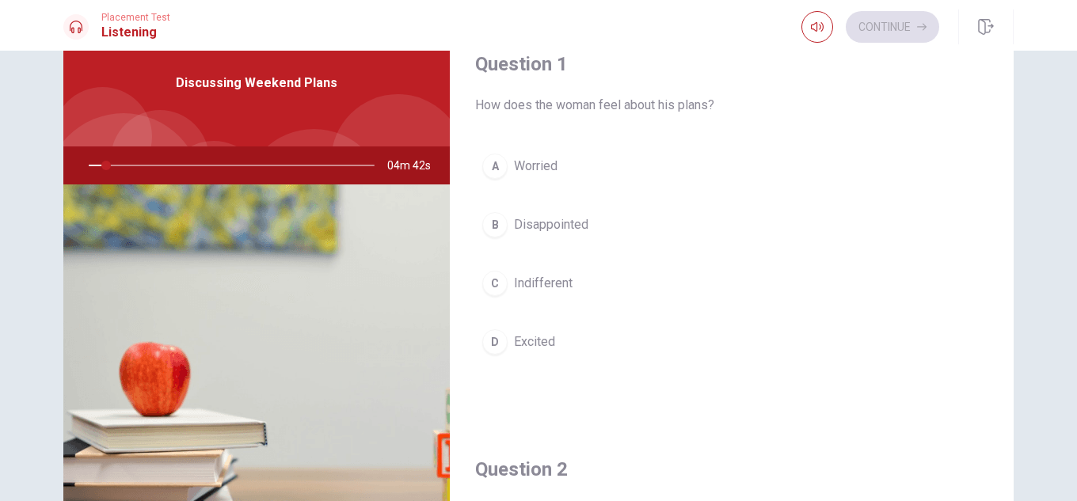
click at [638, 29] on div "Placement Test Listening Continue" at bounding box center [538, 27] width 1001 height 35
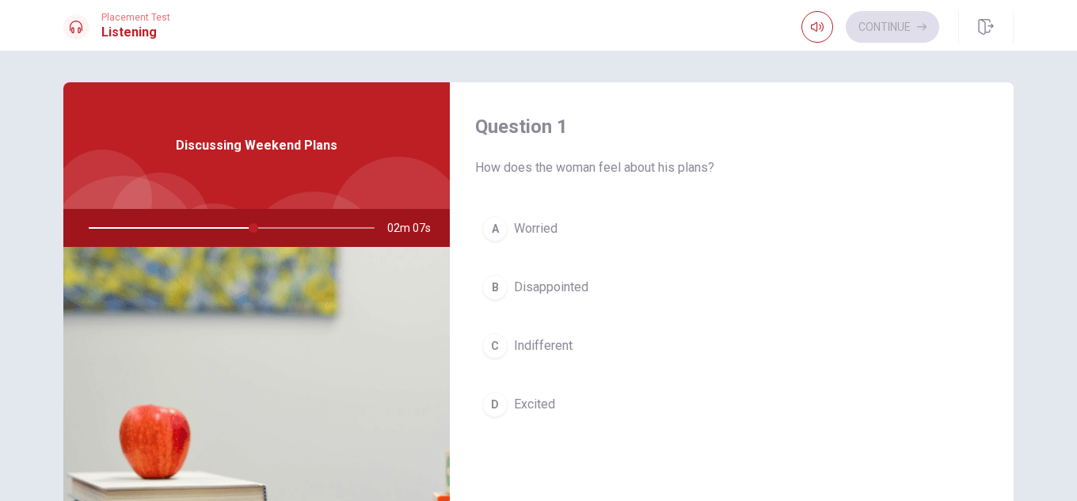
scroll to position [79, 0]
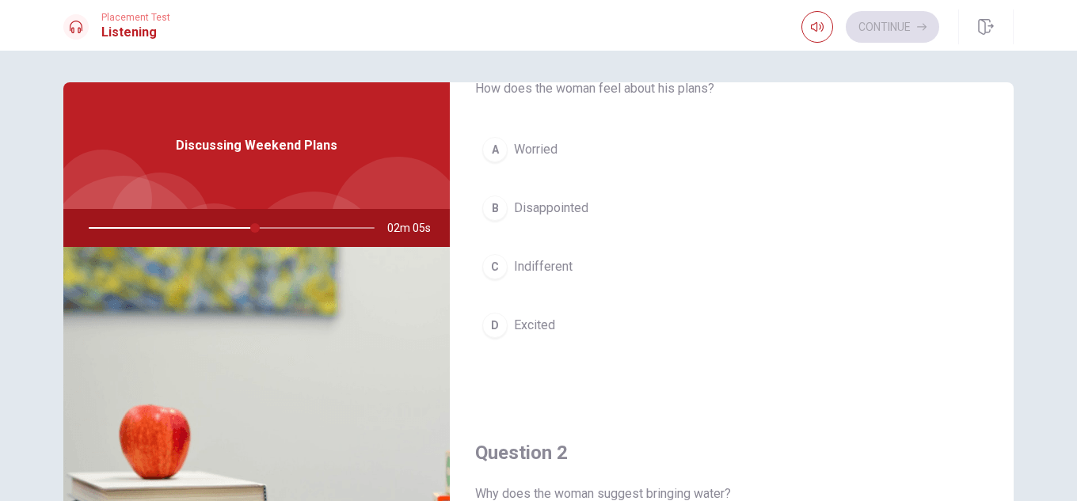
click at [537, 322] on span "Excited" at bounding box center [534, 325] width 41 height 19
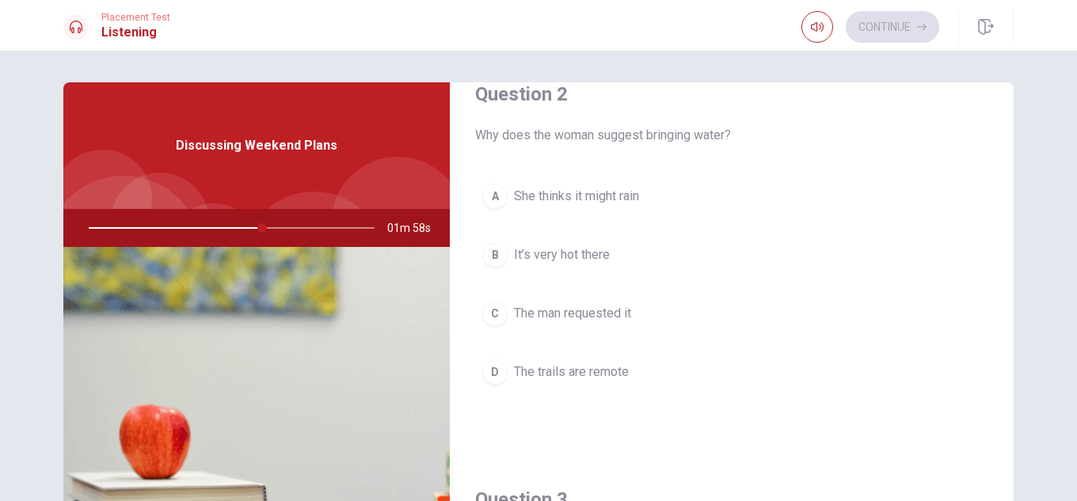
scroll to position [475, 0]
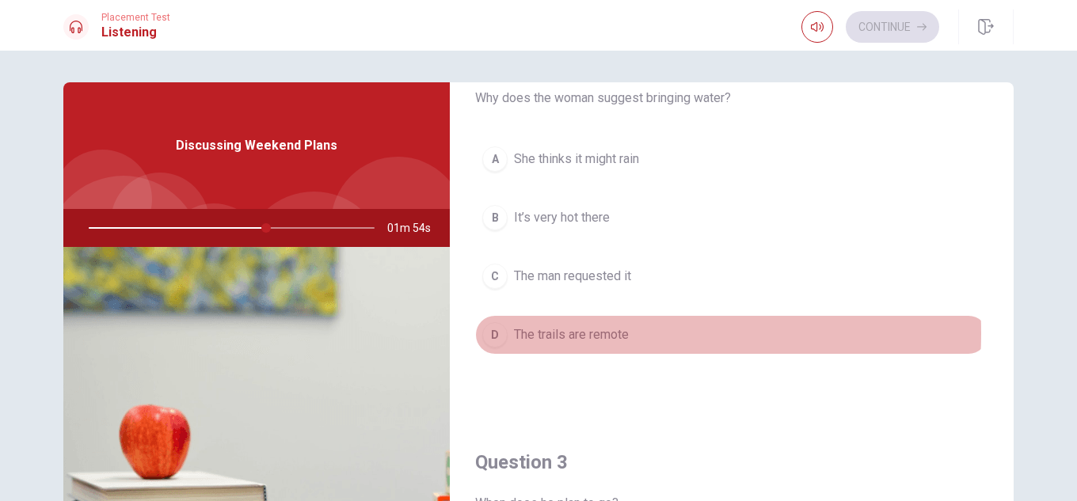
click at [566, 333] on span "The trails are remote" at bounding box center [571, 335] width 115 height 19
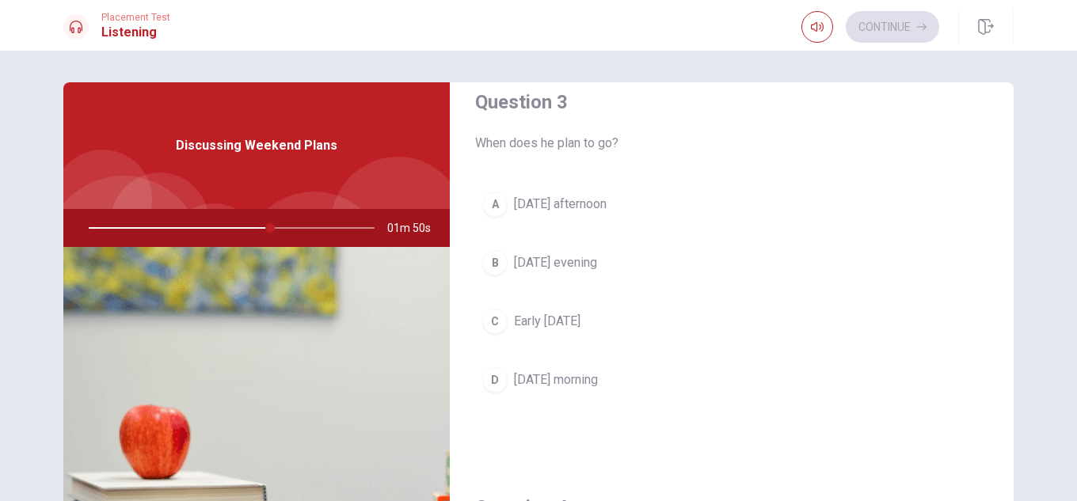
scroll to position [871, 0]
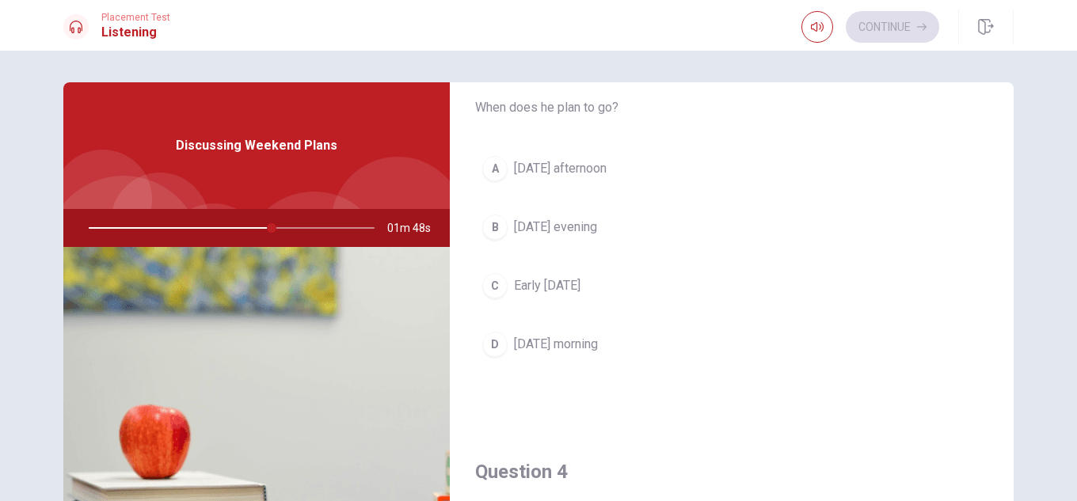
click at [581, 281] on span "Early [DATE]" at bounding box center [547, 285] width 67 height 19
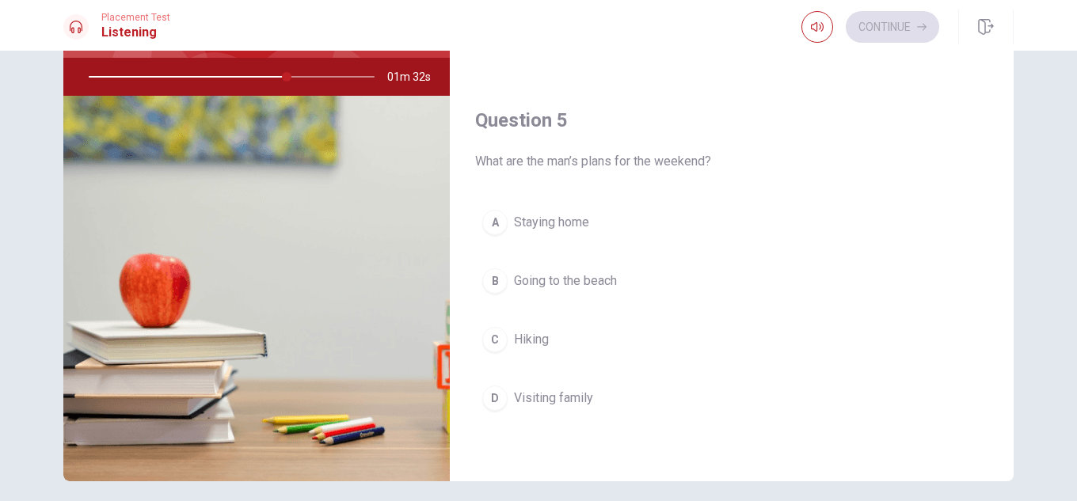
scroll to position [158, 0]
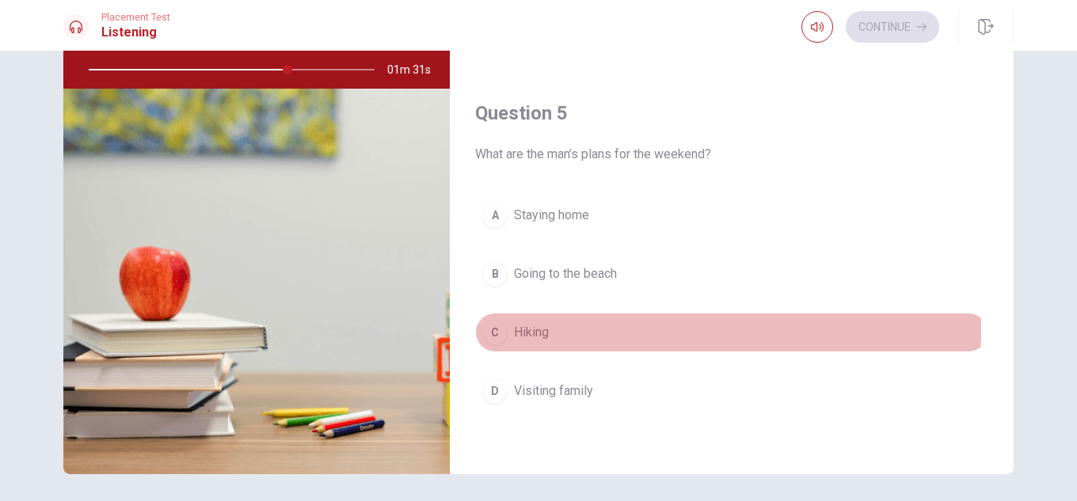
click at [529, 329] on span "Hiking" at bounding box center [531, 332] width 35 height 19
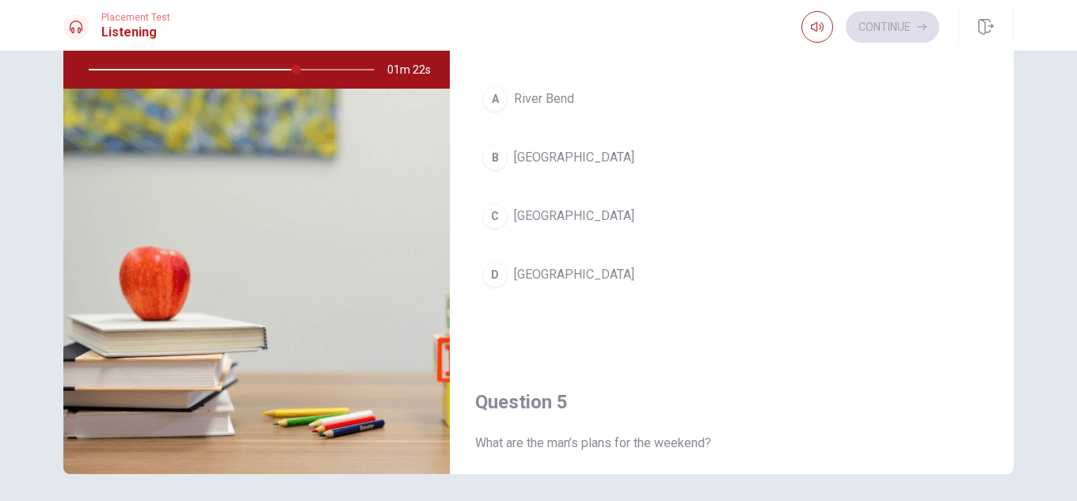
scroll to position [1161, 0]
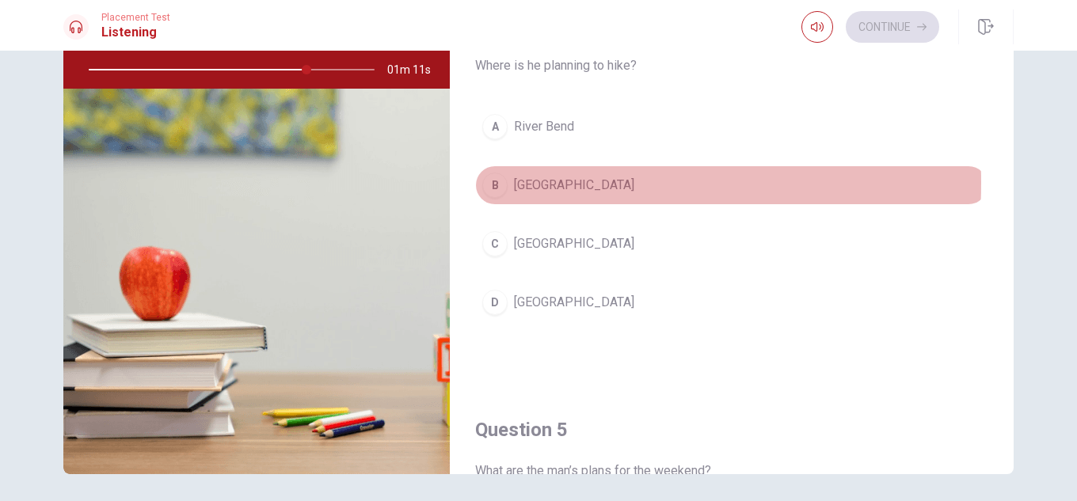
click at [532, 183] on span "[GEOGRAPHIC_DATA]" at bounding box center [574, 185] width 120 height 19
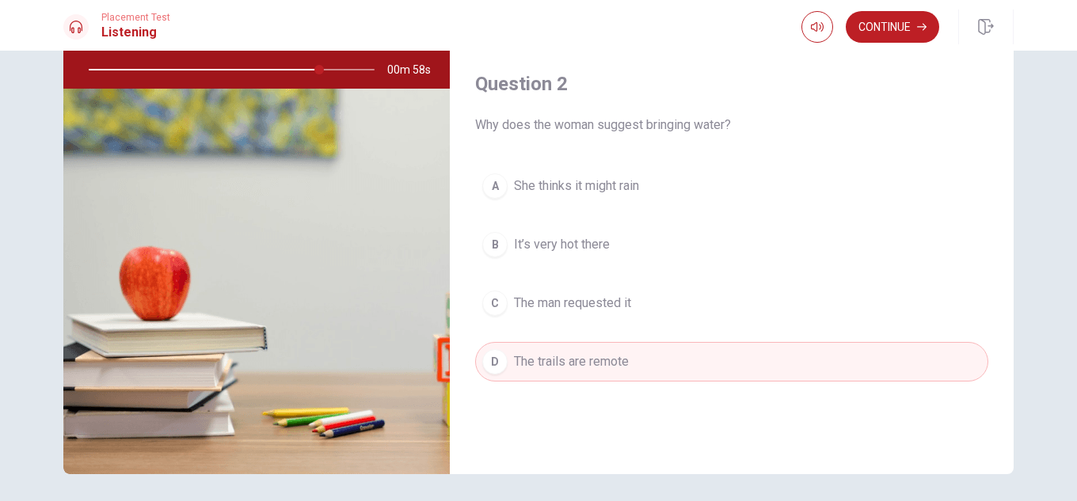
scroll to position [317, 0]
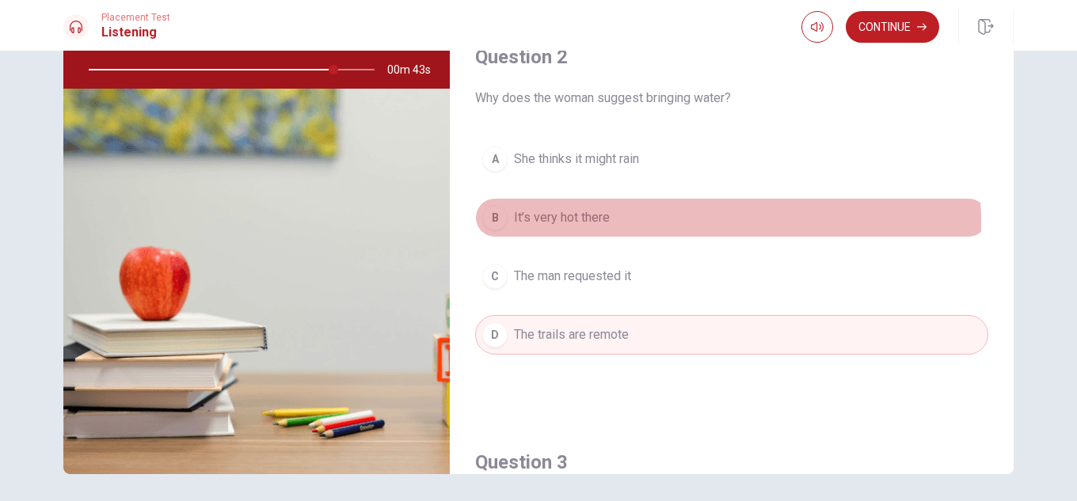
click at [541, 226] on span "It’s very hot there" at bounding box center [562, 217] width 96 height 19
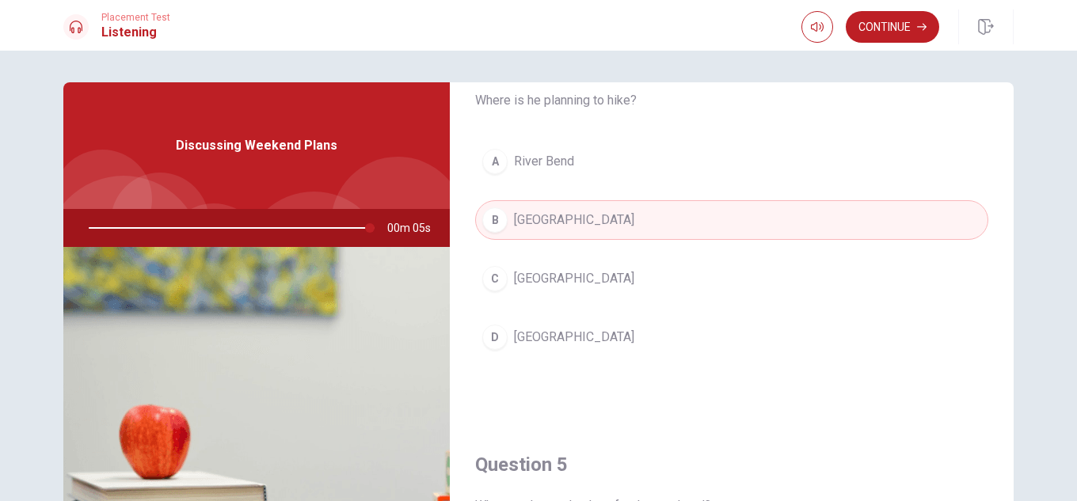
scroll to position [1347, 0]
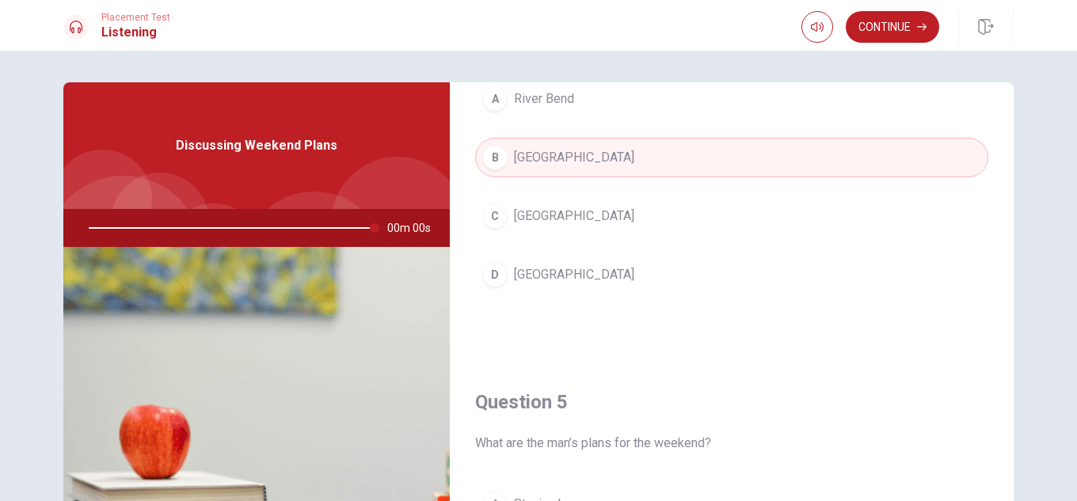
type input "0"
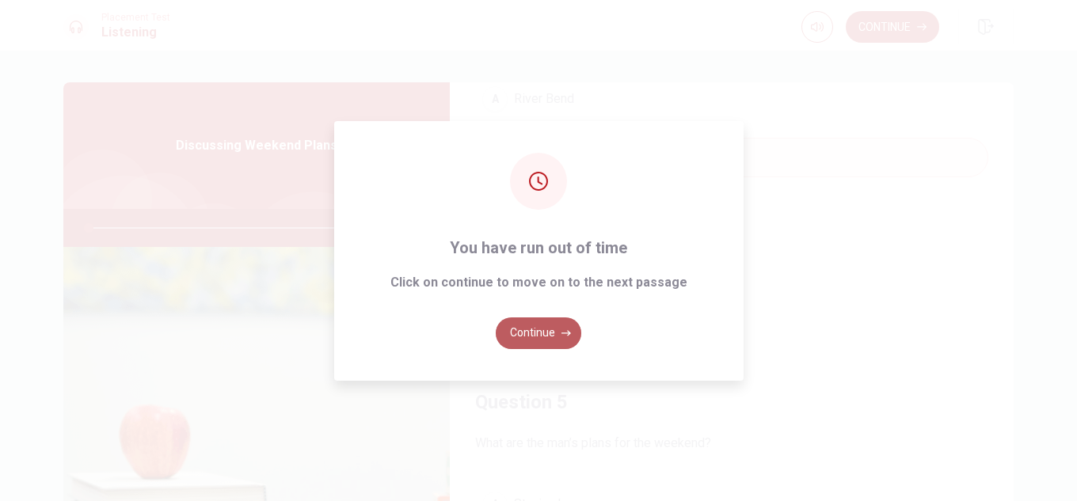
click at [520, 328] on button "Continue" at bounding box center [539, 334] width 86 height 32
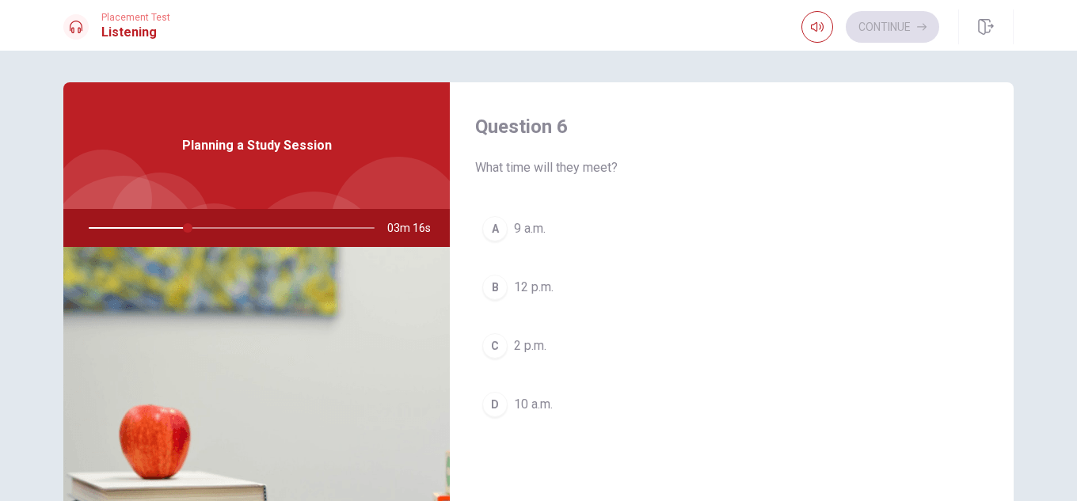
scroll to position [79, 0]
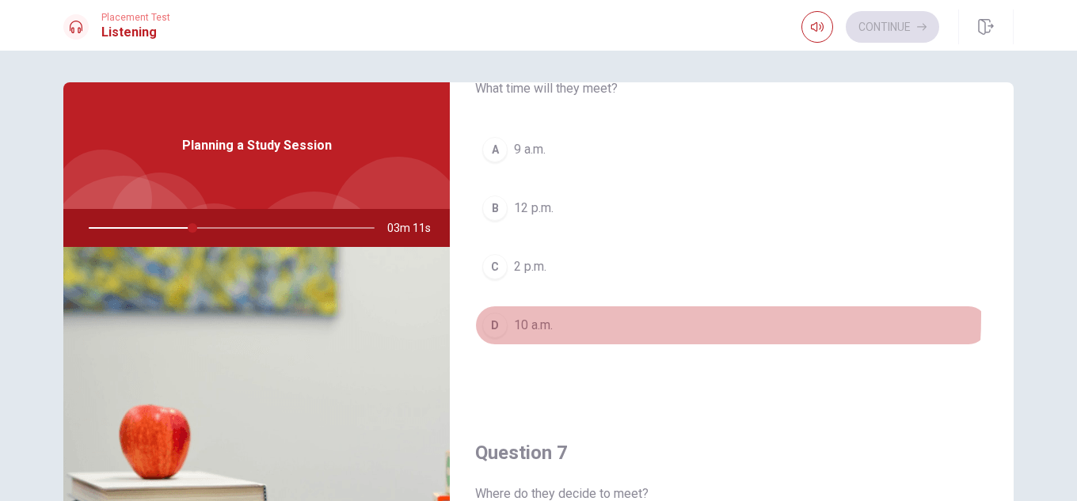
click at [537, 316] on span "10 a.m." at bounding box center [533, 325] width 39 height 19
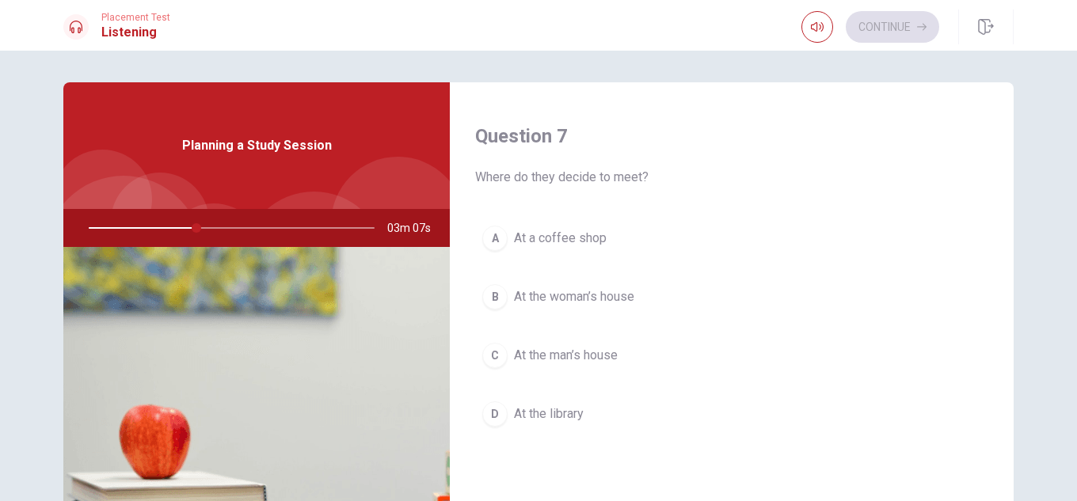
scroll to position [475, 0]
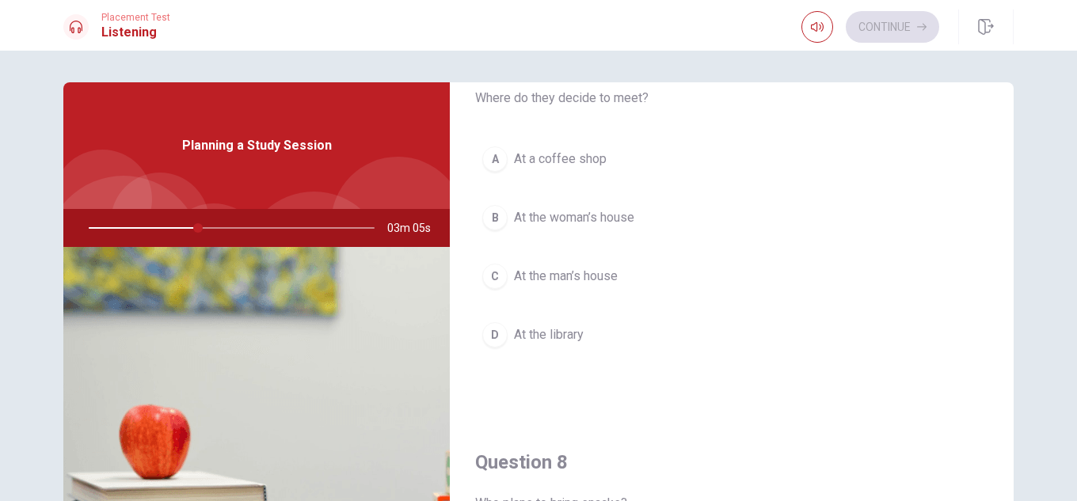
click at [571, 333] on span "At the library" at bounding box center [549, 335] width 70 height 19
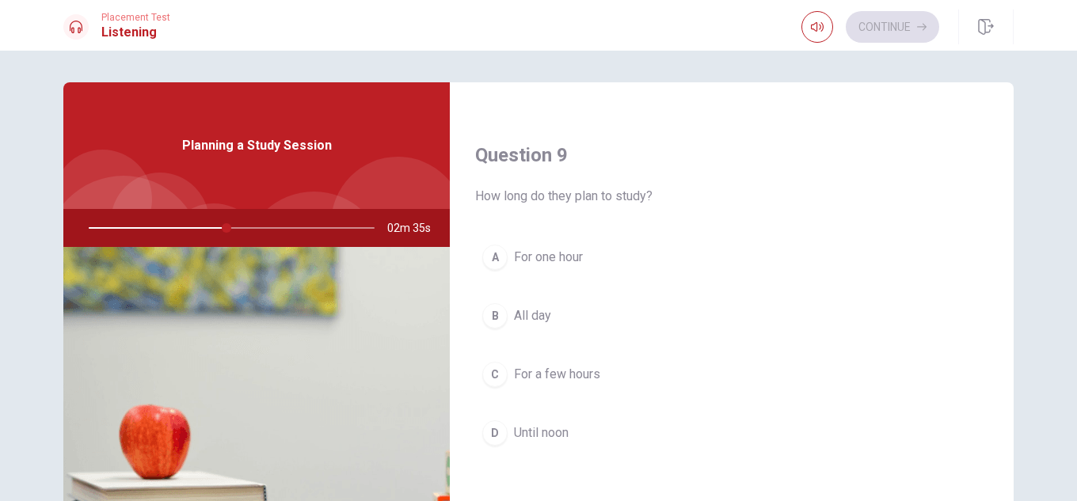
scroll to position [1267, 0]
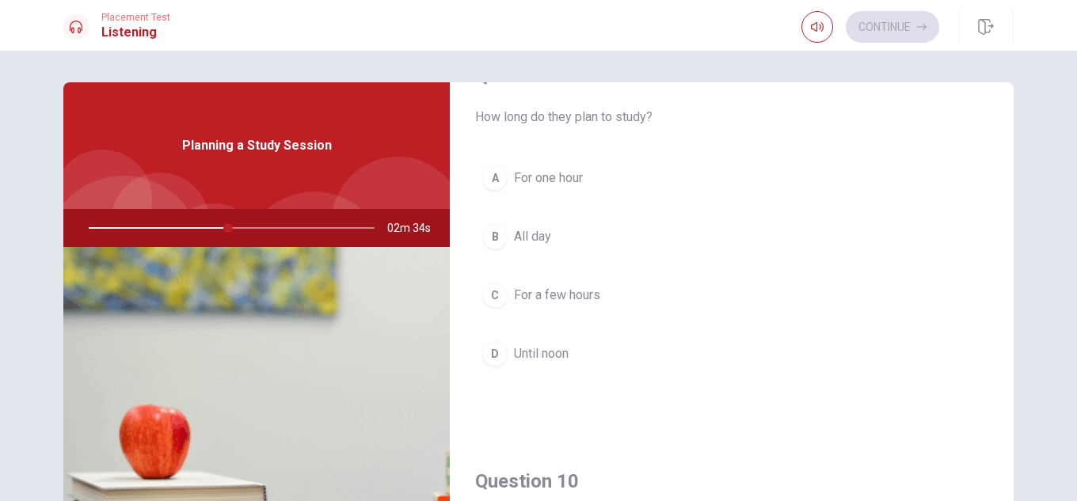
click at [583, 288] on span "For a few hours" at bounding box center [557, 295] width 86 height 19
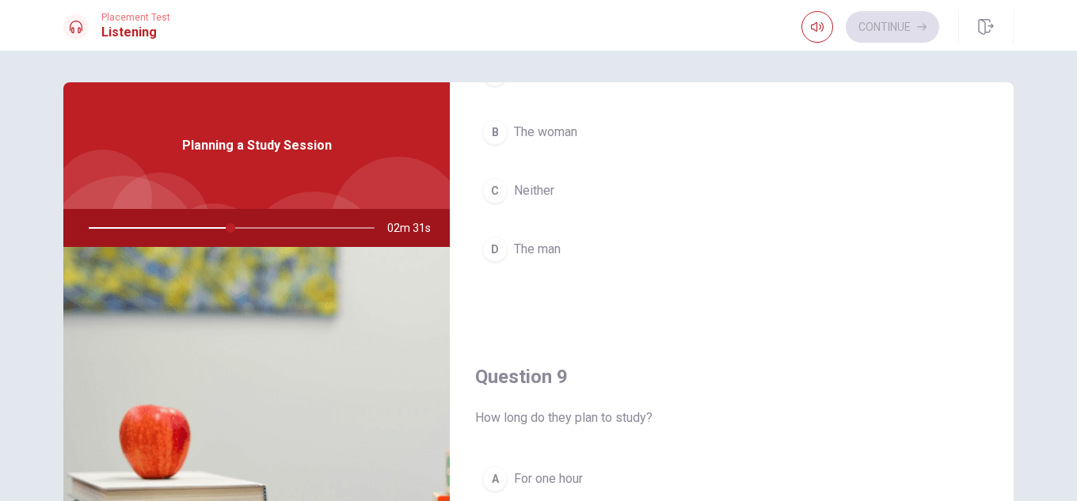
scroll to position [871, 0]
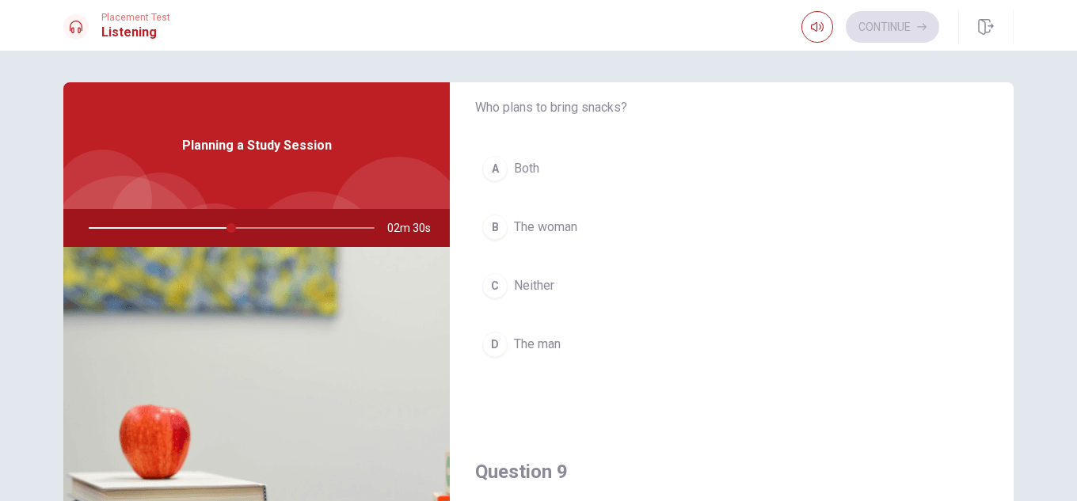
click at [570, 229] on span "The woman" at bounding box center [545, 227] width 63 height 19
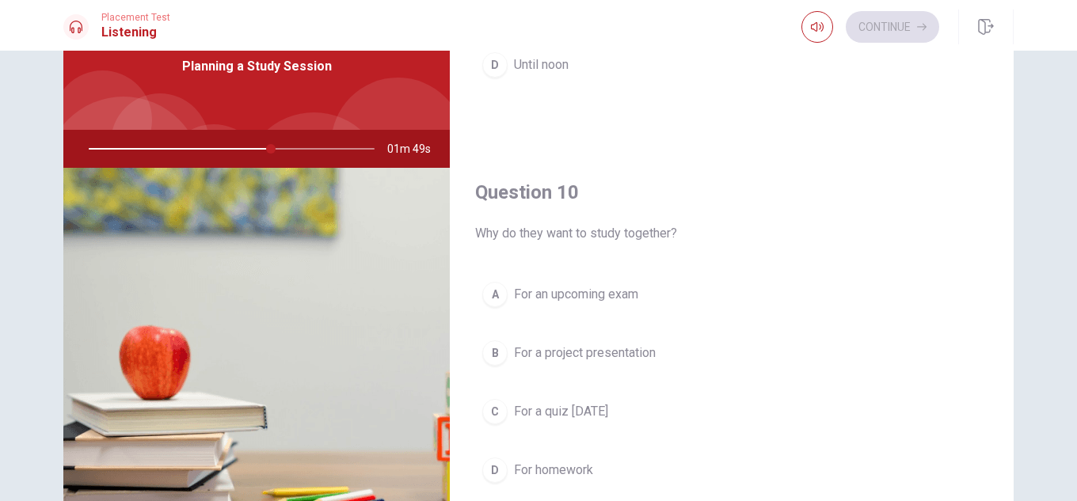
scroll to position [158, 0]
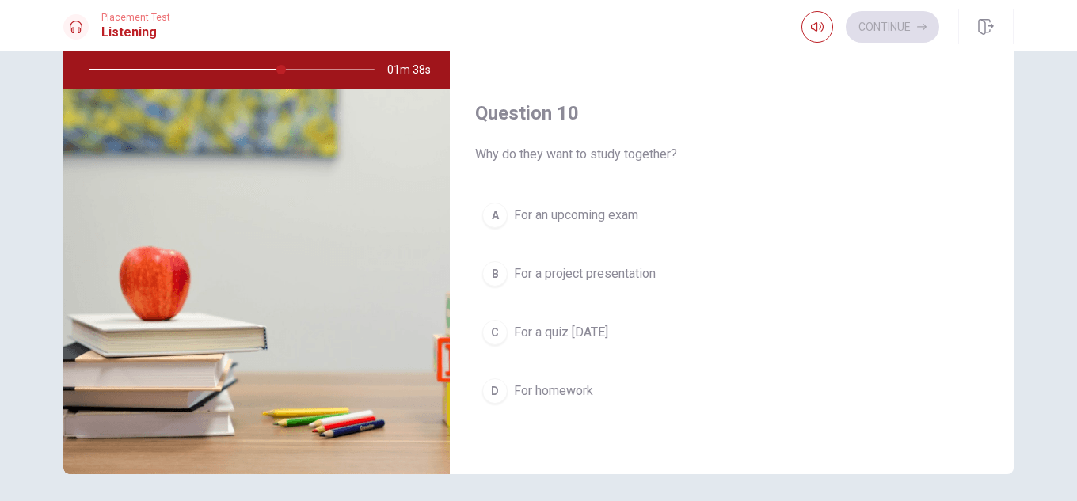
click at [569, 214] on span "For an upcoming exam" at bounding box center [576, 215] width 124 height 19
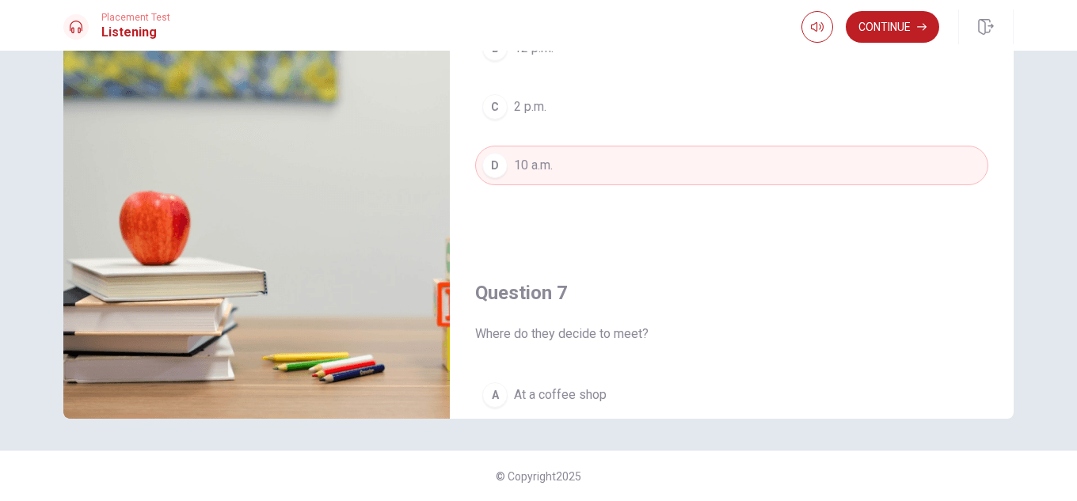
scroll to position [0, 0]
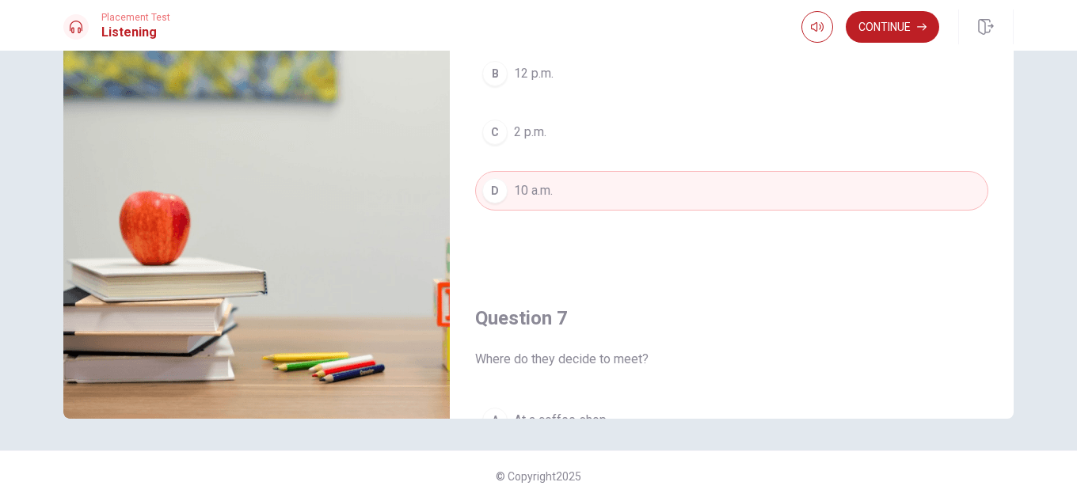
drag, startPoint x: 1069, startPoint y: 247, endPoint x: 1069, endPoint y: 122, distance: 125.2
click at [1069, 122] on div "Question 6 What time will they meet? A 9 a.m. B 12 p.m. C 2 p.m. D 10 a.m. Ques…" at bounding box center [538, 276] width 1077 height 451
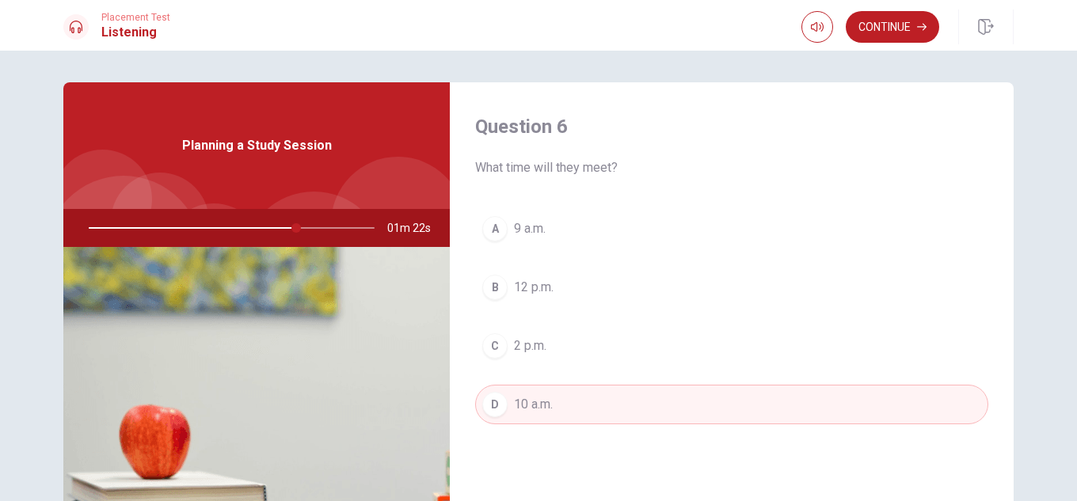
click at [131, 226] on div at bounding box center [229, 228] width 318 height 38
drag, startPoint x: 298, startPoint y: 227, endPoint x: 194, endPoint y: 218, distance: 104.2
click at [194, 218] on div at bounding box center [229, 228] width 318 height 38
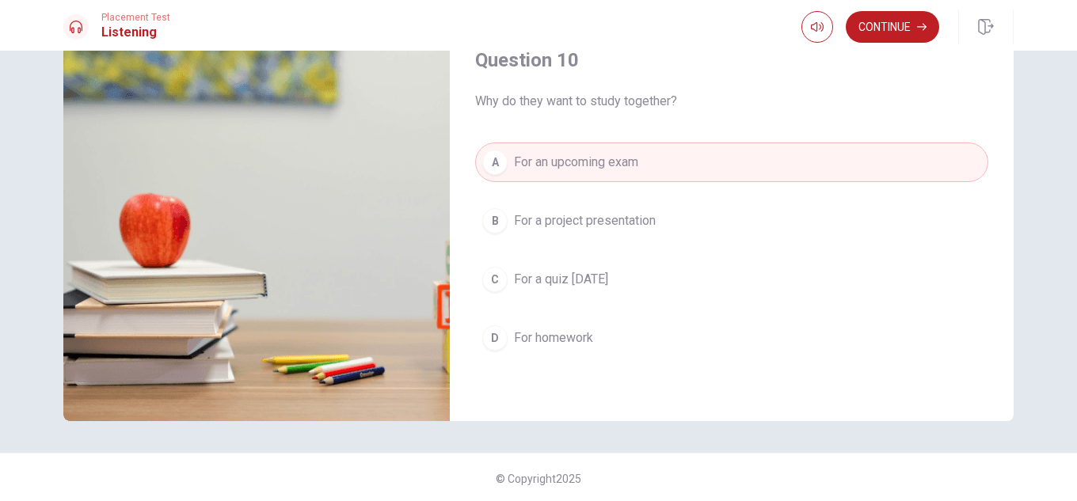
scroll to position [214, 0]
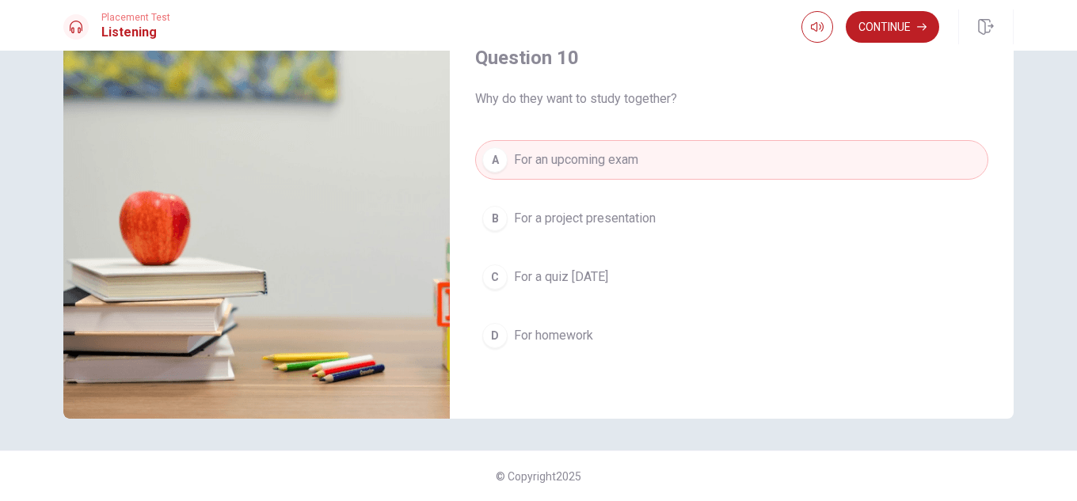
type input "0"
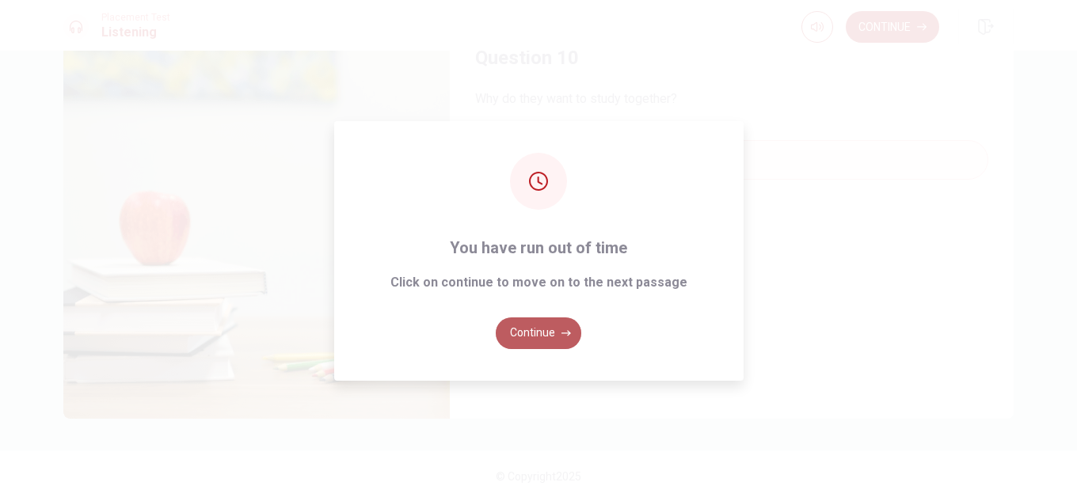
click at [528, 322] on button "Continue" at bounding box center [539, 334] width 86 height 32
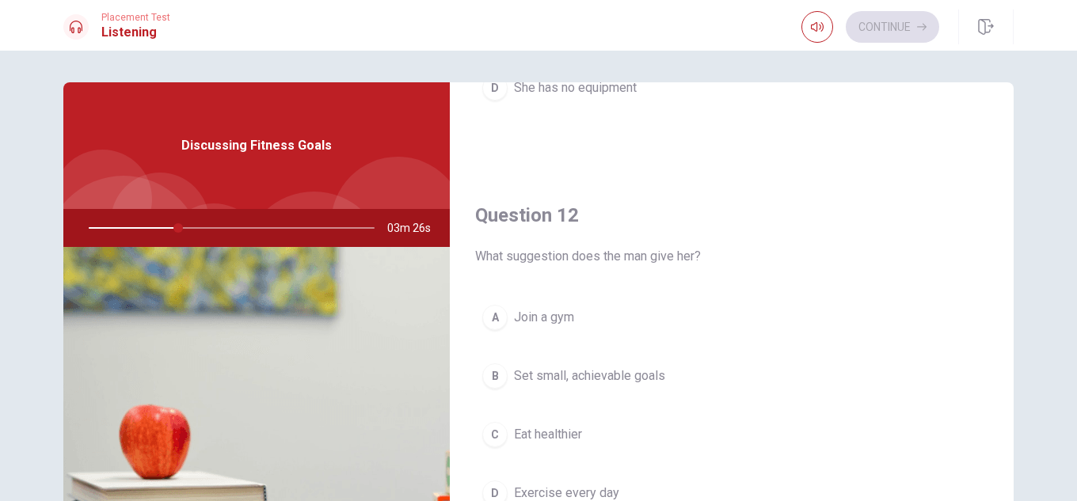
scroll to position [396, 0]
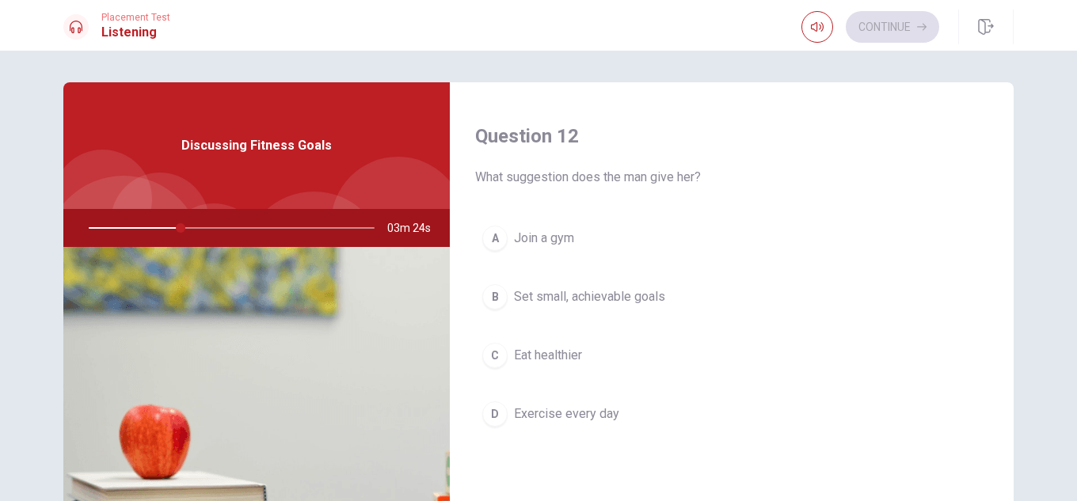
click at [612, 298] on span "Set small, achievable goals" at bounding box center [589, 297] width 151 height 19
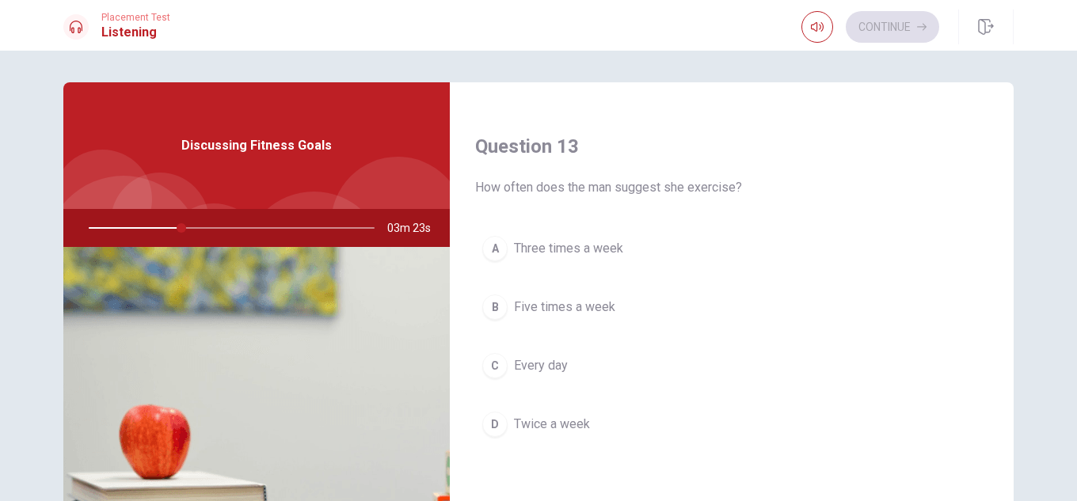
scroll to position [792, 0]
click at [589, 242] on span "Three times a week" at bounding box center [568, 247] width 109 height 19
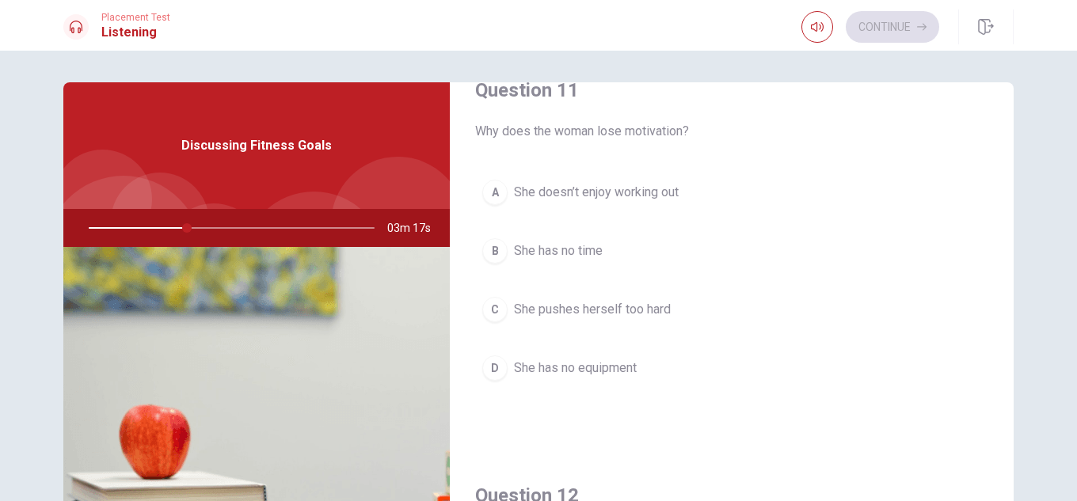
scroll to position [0, 0]
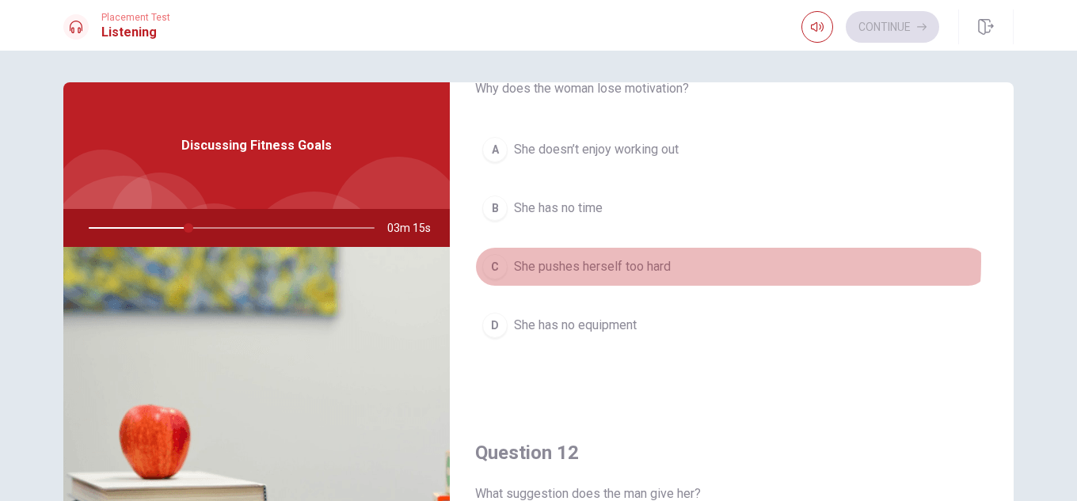
click at [662, 261] on span "She pushes herself too hard" at bounding box center [592, 266] width 157 height 19
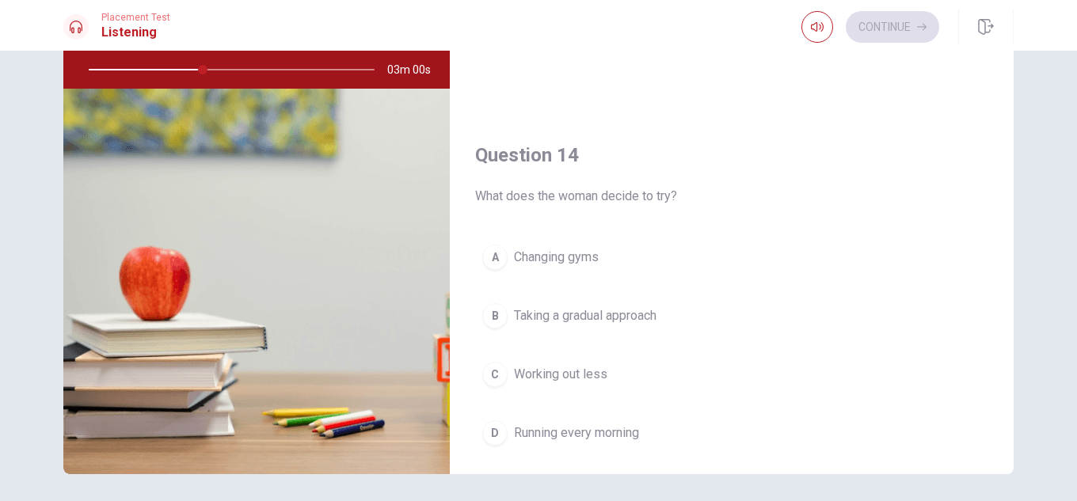
scroll to position [1109, 0]
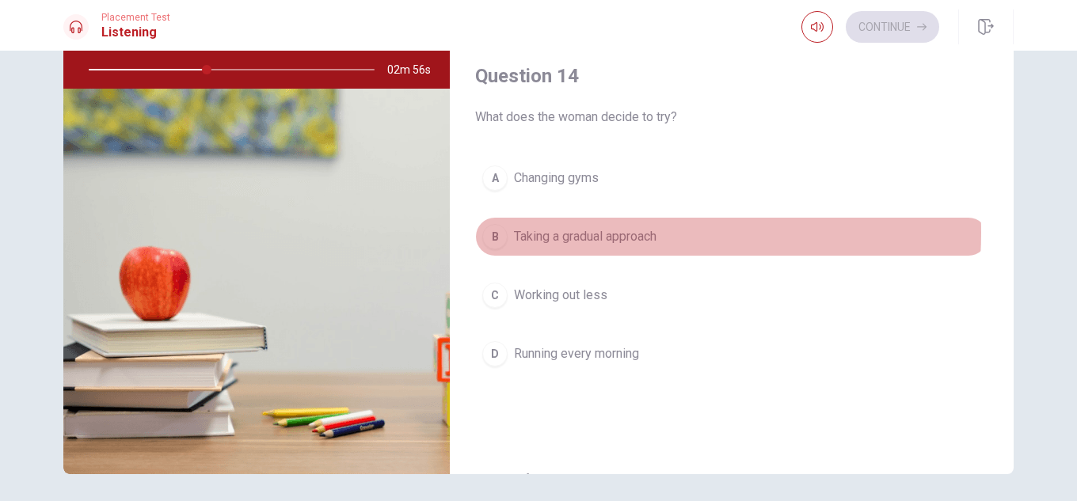
click at [599, 233] on span "Taking a gradual approach" at bounding box center [585, 236] width 143 height 19
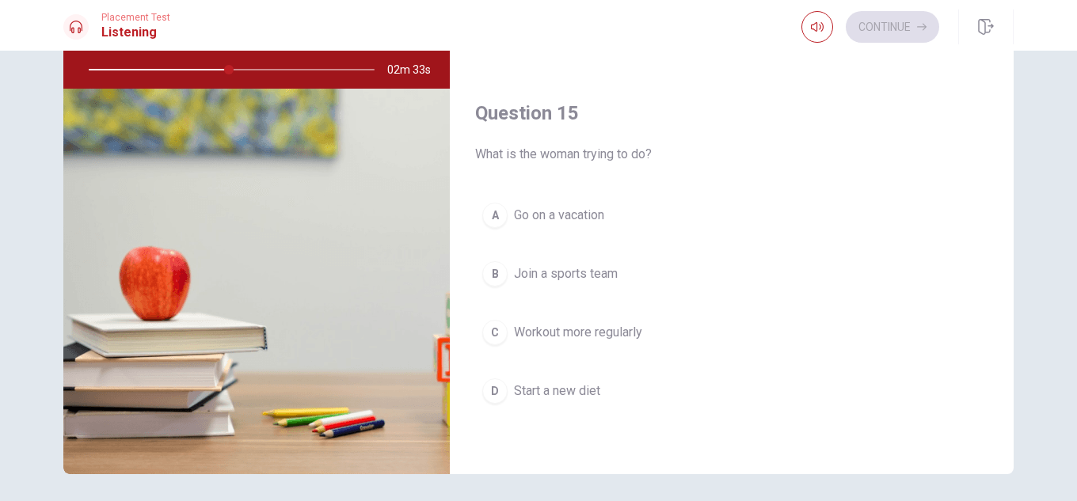
scroll to position [214, 0]
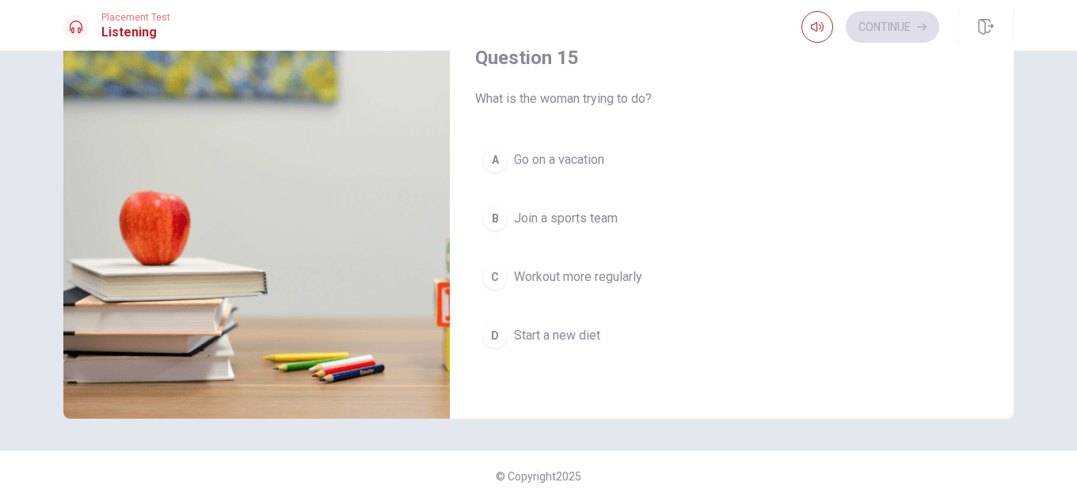
click at [573, 268] on span "Workout more regularly" at bounding box center [578, 277] width 128 height 19
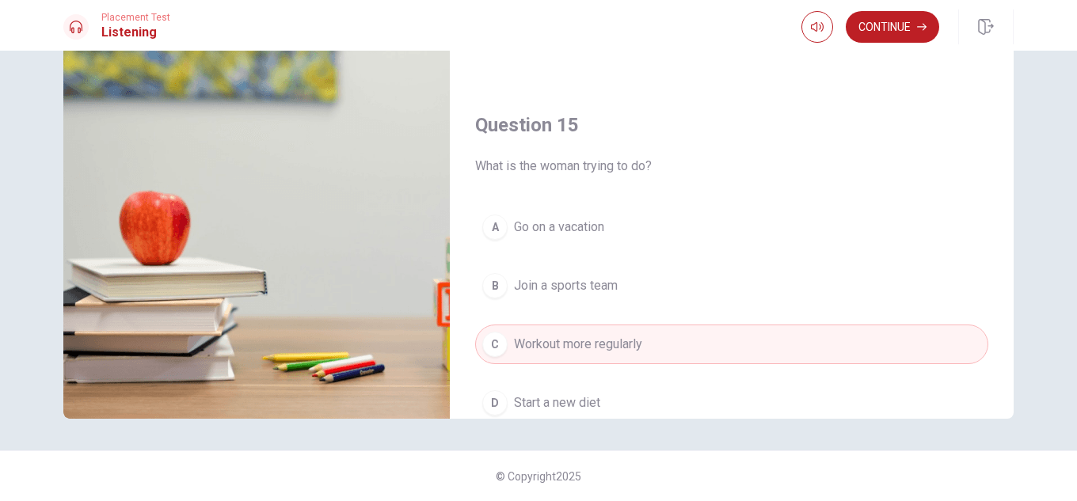
scroll to position [1398, 0]
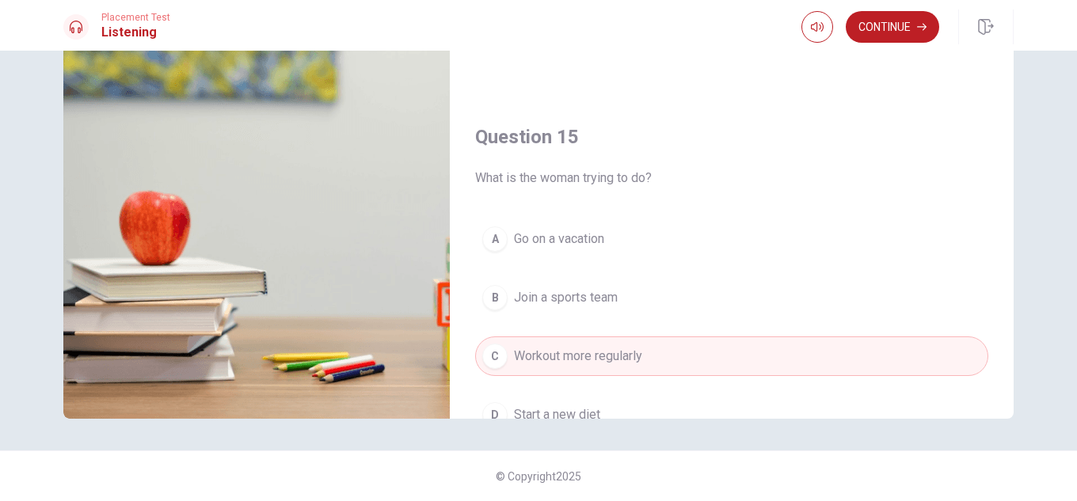
click at [549, 303] on span "Join a sports team" at bounding box center [566, 297] width 104 height 19
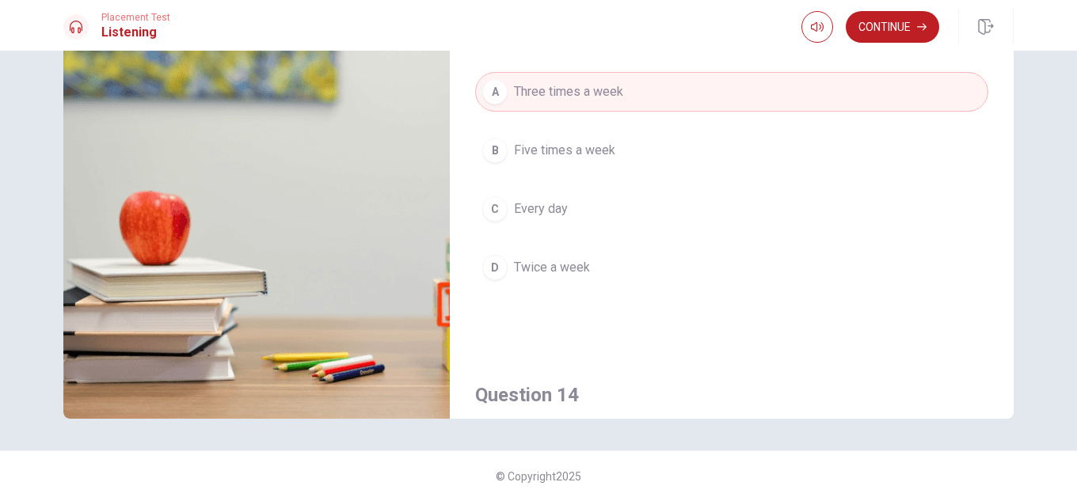
scroll to position [685, 0]
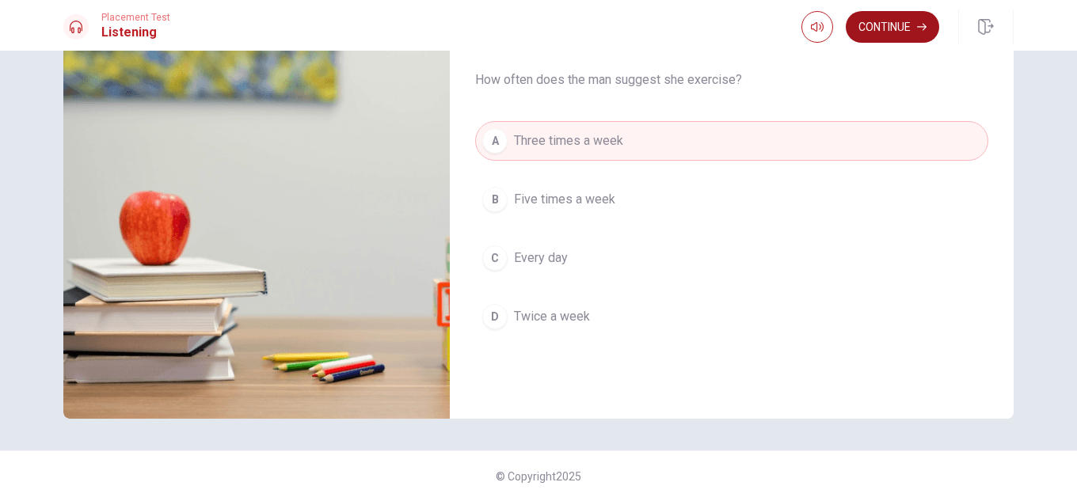
click at [856, 18] on button "Continue" at bounding box center [892, 27] width 93 height 32
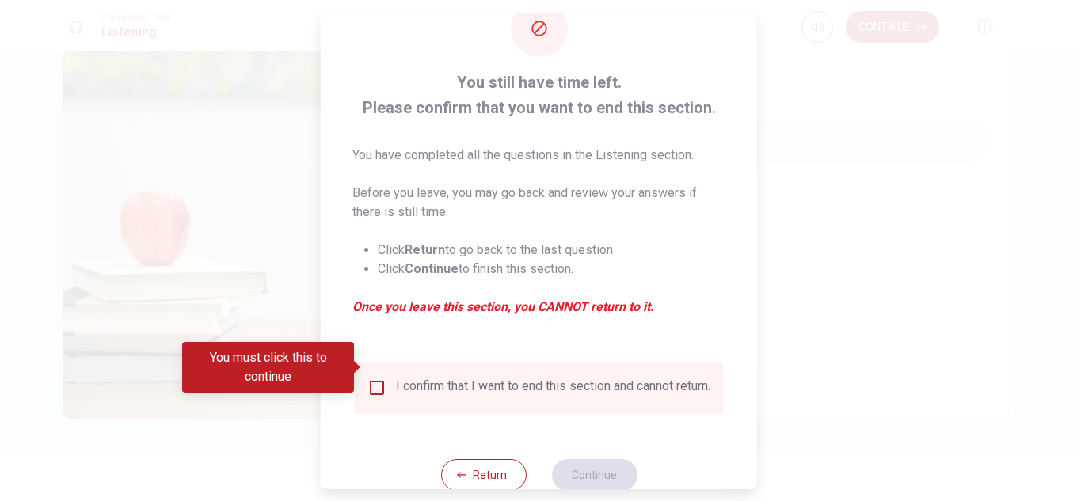
scroll to position [90, 0]
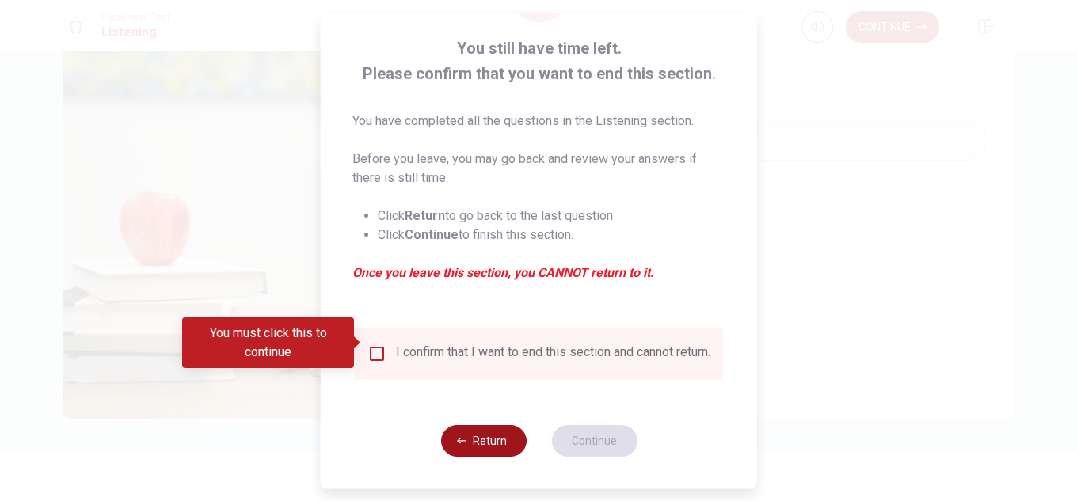
drag, startPoint x: 502, startPoint y: 440, endPoint x: 511, endPoint y: 437, distance: 9.3
click at [502, 441] on button "Return" at bounding box center [483, 441] width 86 height 32
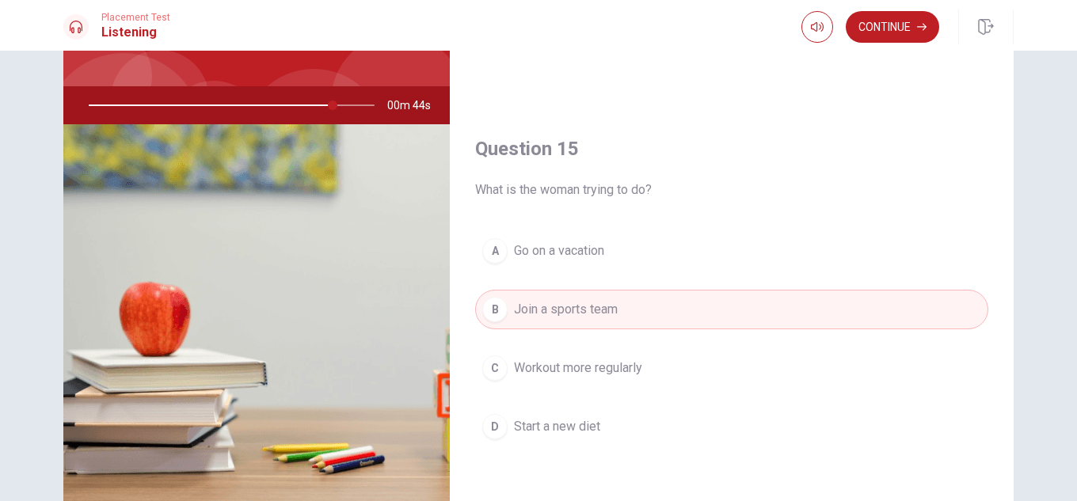
scroll to position [158, 0]
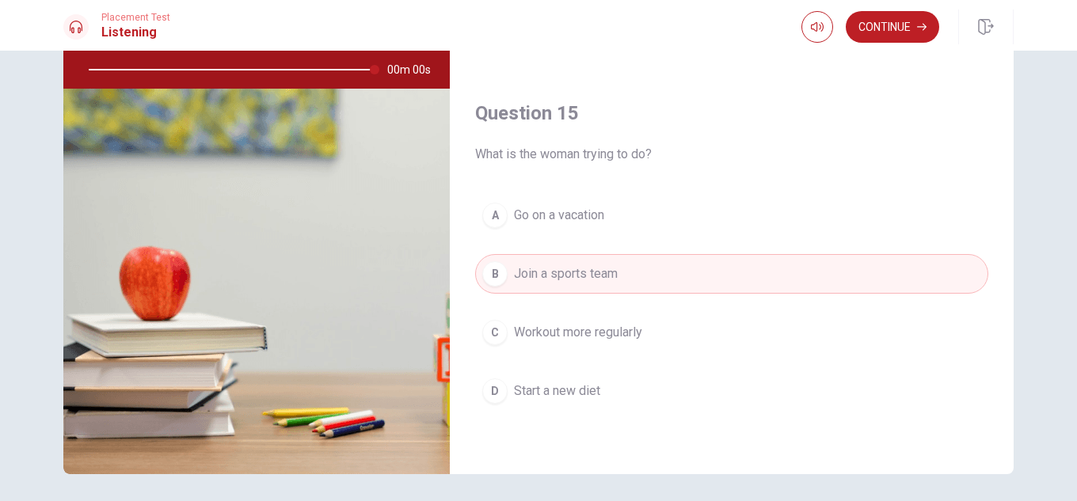
type input "0"
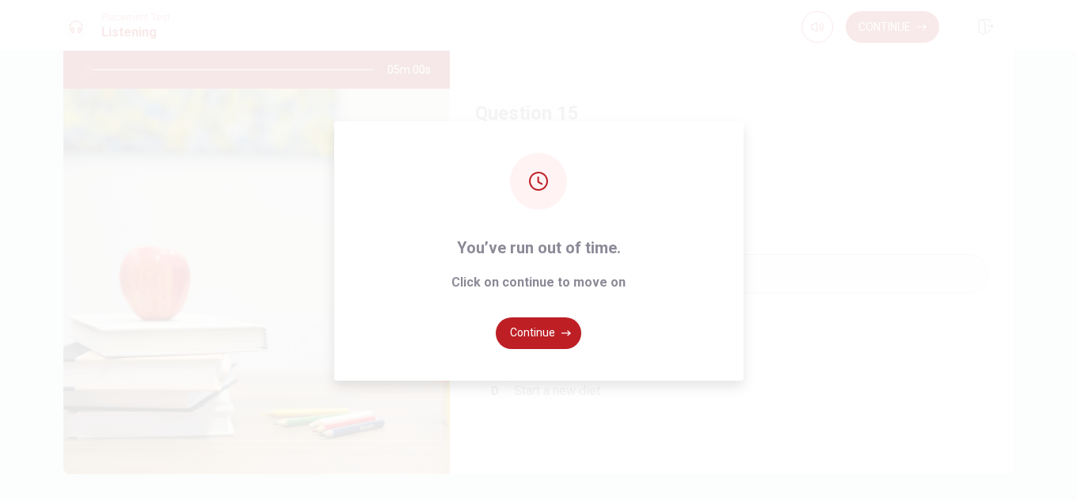
click at [547, 340] on button "Continue" at bounding box center [539, 334] width 86 height 32
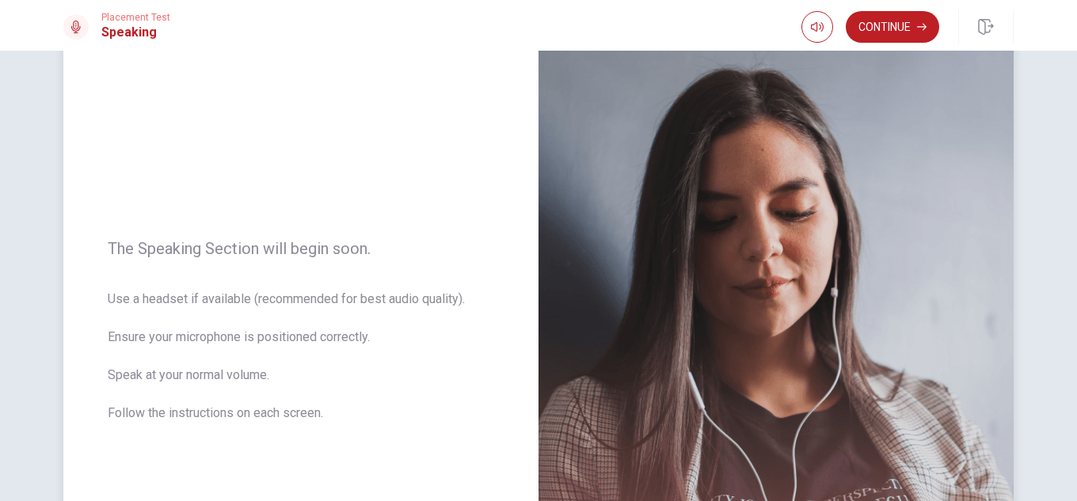
scroll to position [79, 0]
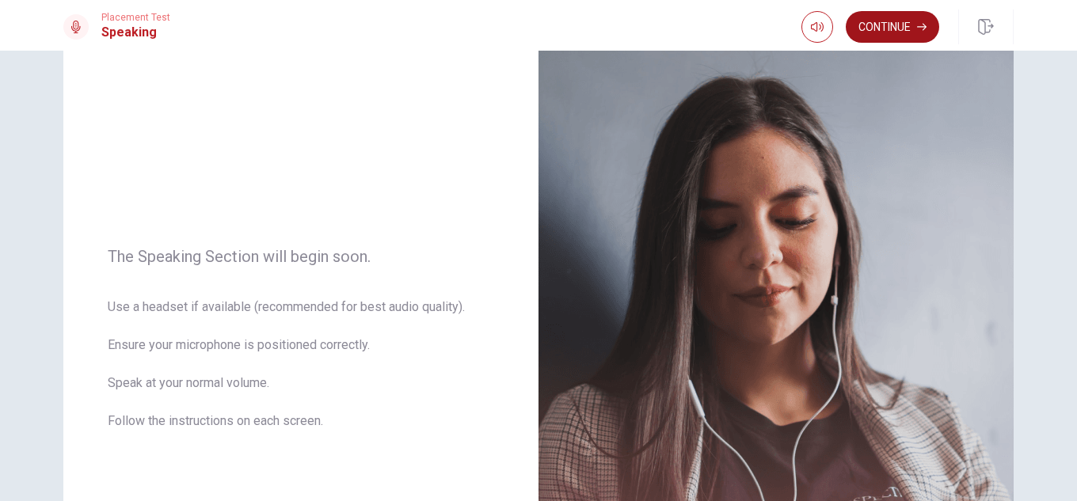
click at [899, 32] on button "Continue" at bounding box center [892, 27] width 93 height 32
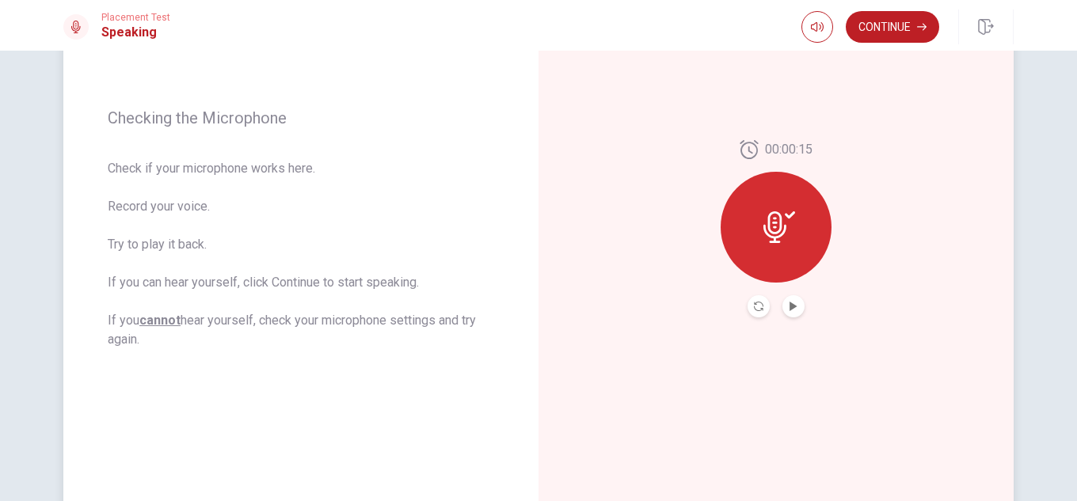
scroll to position [317, 0]
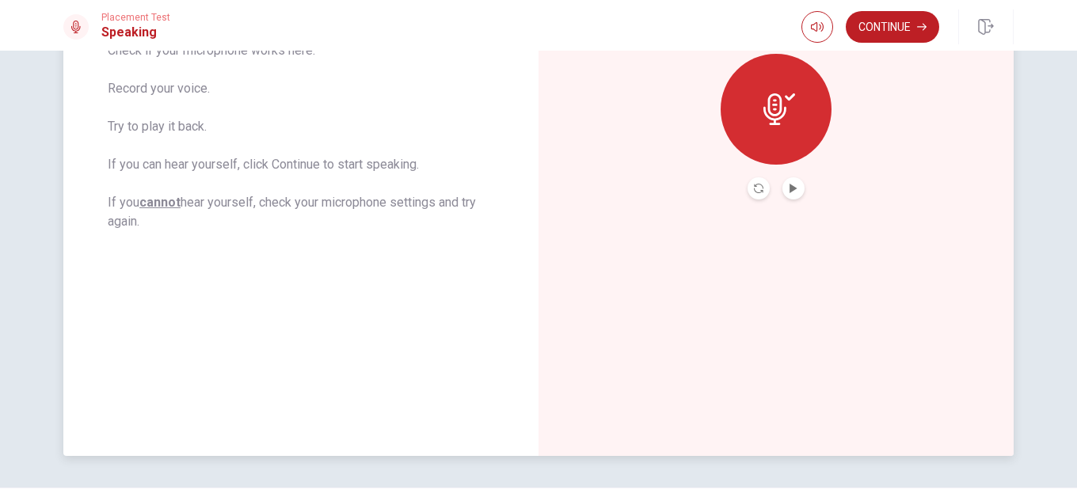
click at [784, 191] on button "Play Audio" at bounding box center [794, 188] width 22 height 22
click at [881, 29] on button "Continue" at bounding box center [892, 27] width 93 height 32
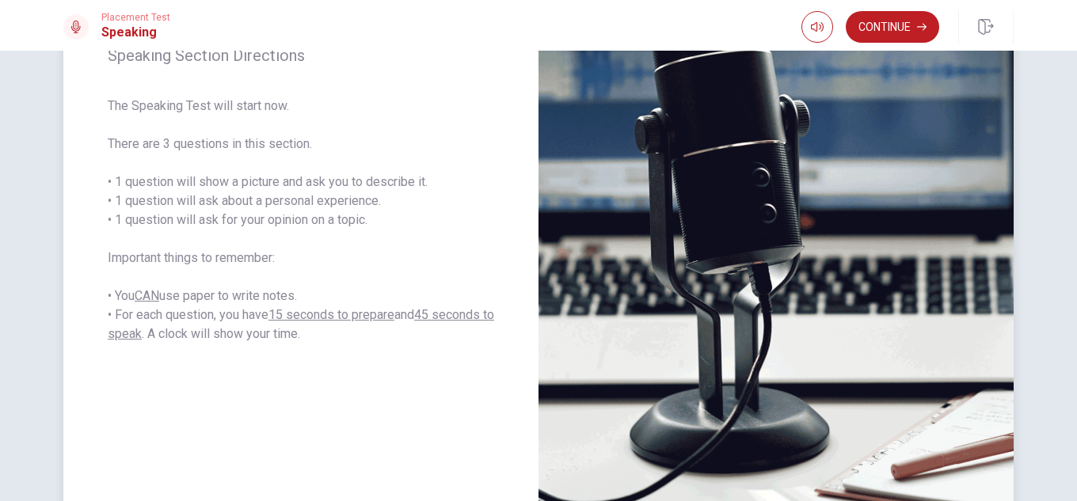
scroll to position [0, 0]
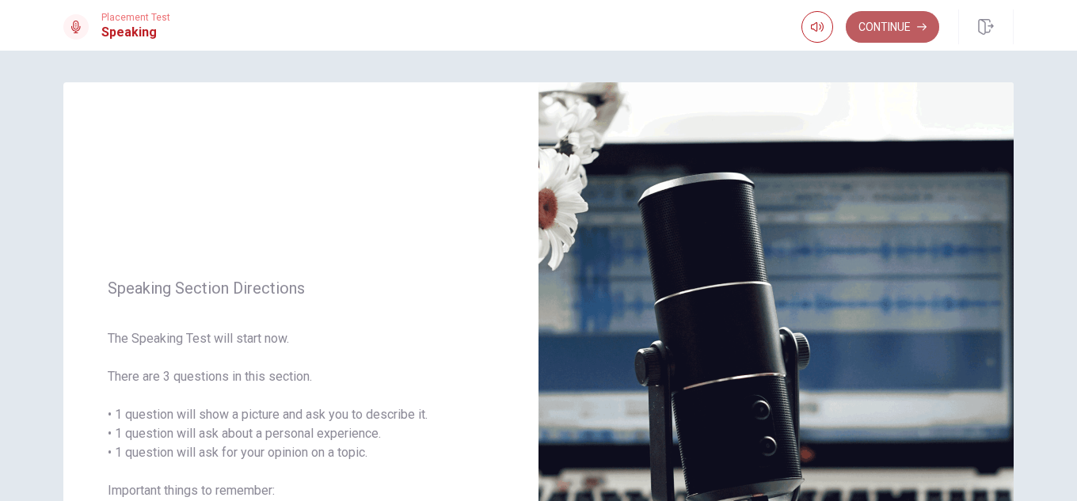
click at [899, 25] on button "Continue" at bounding box center [892, 27] width 93 height 32
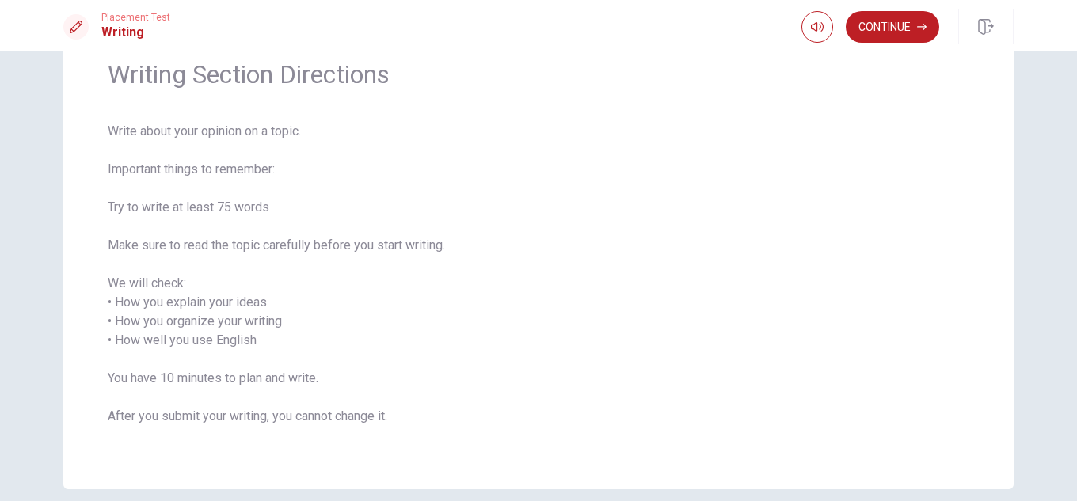
scroll to position [59, 0]
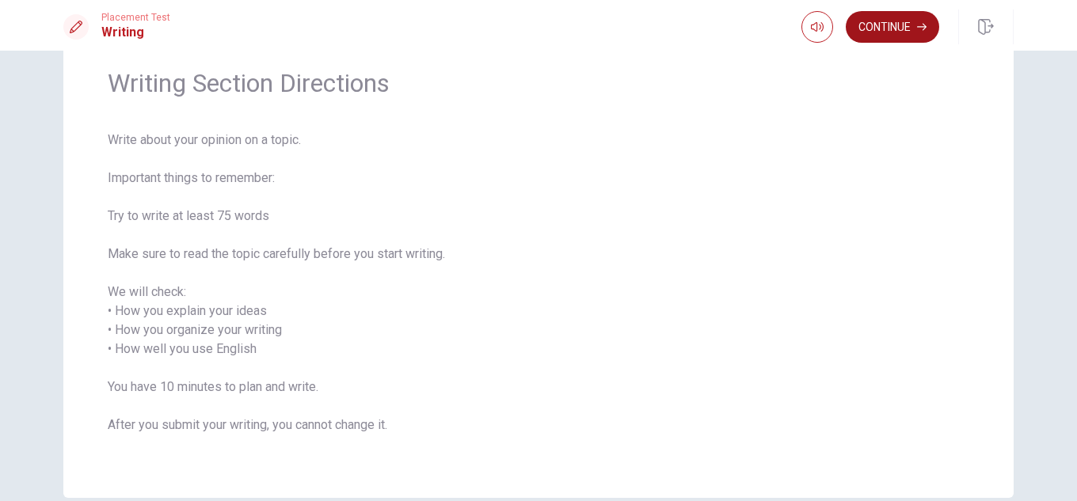
click at [882, 22] on button "Continue" at bounding box center [892, 27] width 93 height 32
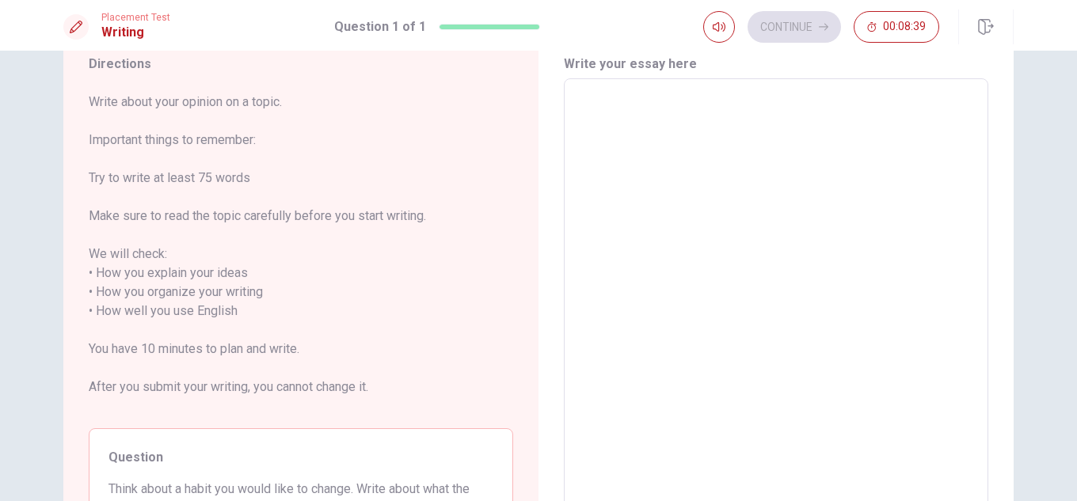
click at [643, 173] on textarea at bounding box center [776, 312] width 402 height 440
type textarea "I"
type textarea "x"
type textarea "I"
type textarea "x"
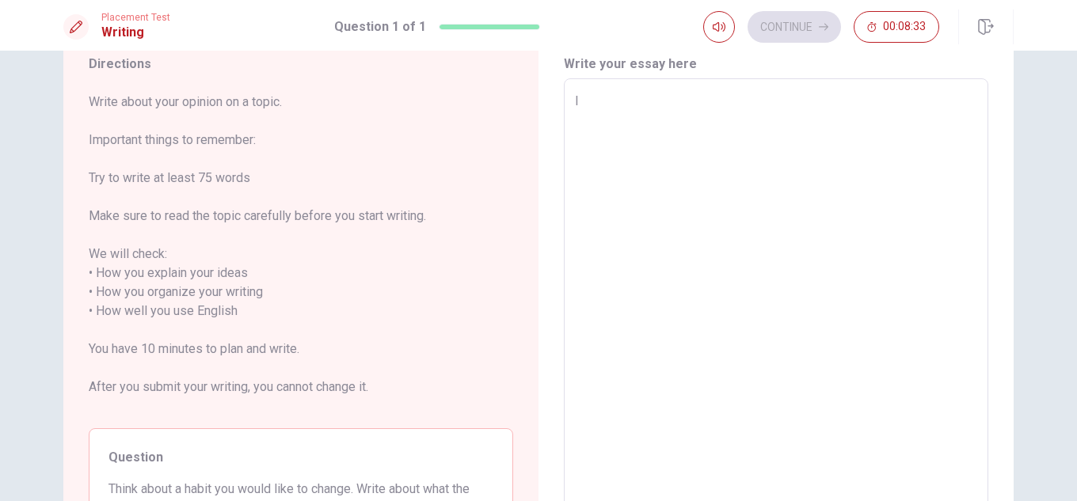
type textarea "I r"
type textarea "x"
type textarea "I re"
type textarea "x"
type textarea "I rea"
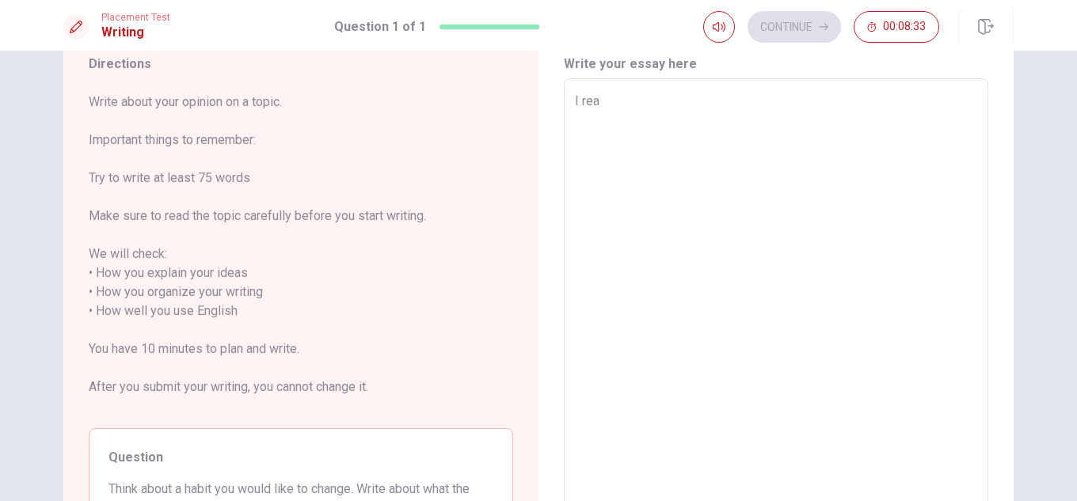
type textarea "x"
type textarea "I real"
type textarea "x"
type textarea "I reall"
type textarea "x"
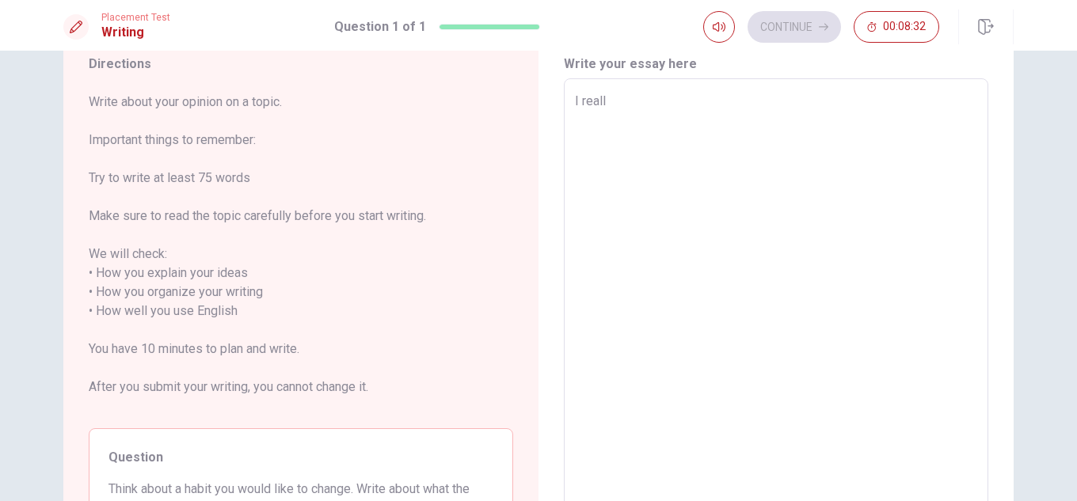
type textarea "I really"
type textarea "x"
type textarea "I really"
drag, startPoint x: 622, startPoint y: 100, endPoint x: 504, endPoint y: 100, distance: 118.0
click at [504, 100] on div "Directions Write about your opinion on a topic. Important things to remember: T…" at bounding box center [538, 312] width 951 height 578
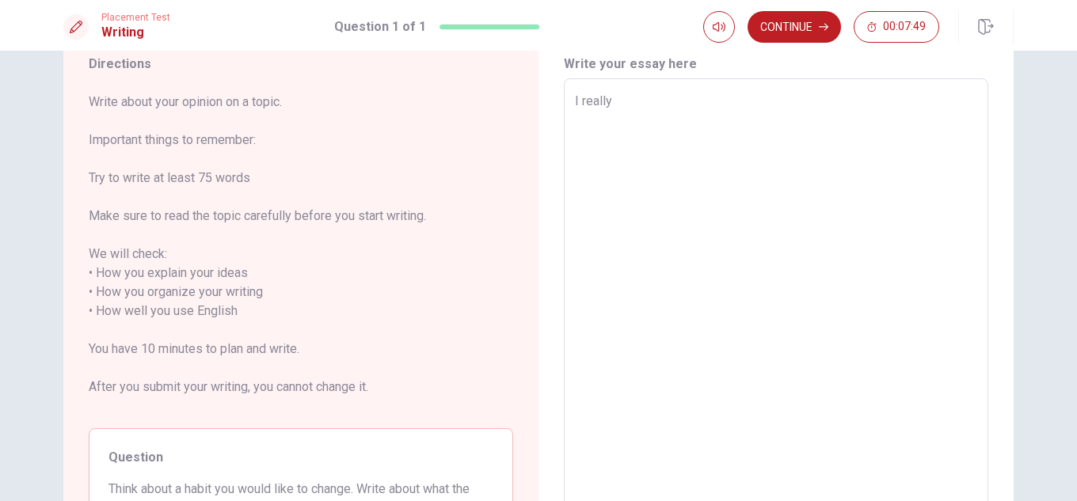
type textarea "x"
type textarea "o"
type textarea "x"
type textarea "on"
type textarea "x"
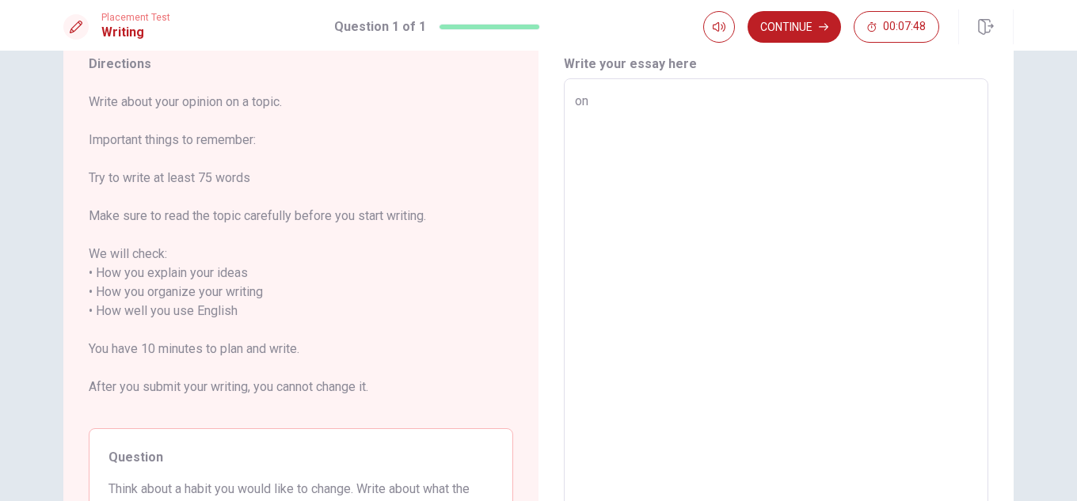
type textarea "one"
type textarea "x"
type textarea "one"
type textarea "x"
type textarea "one"
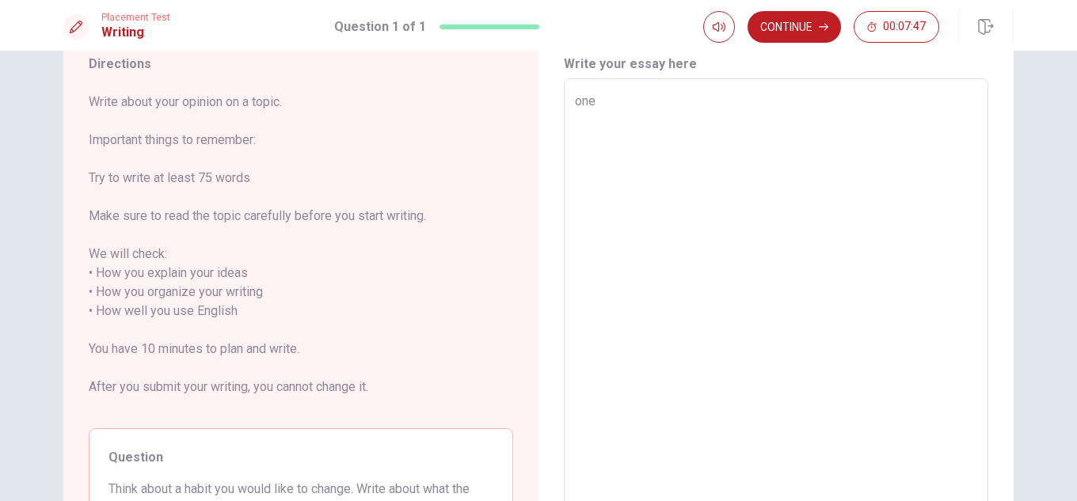
type textarea "x"
type textarea "on"
type textarea "x"
type textarea "o"
type textarea "x"
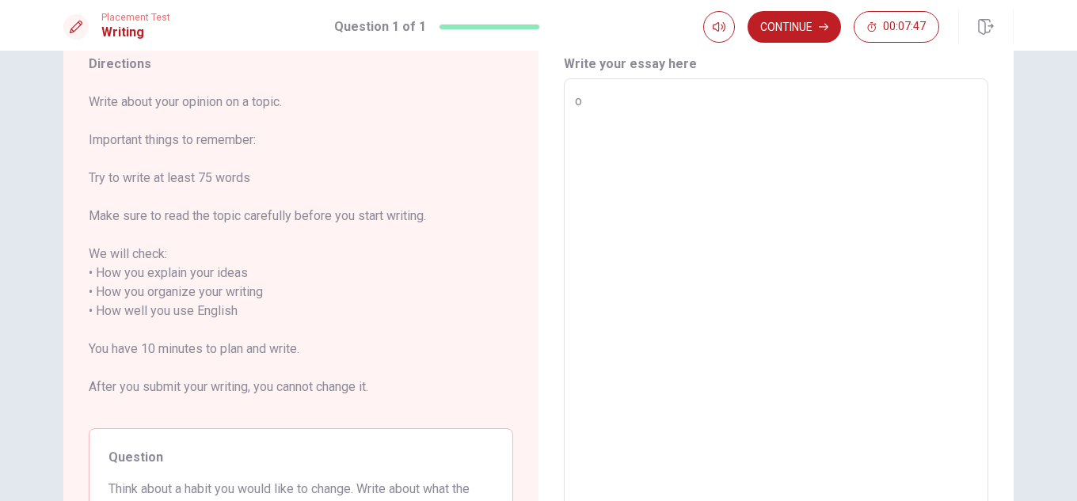
type textarea "x"
type textarea "O"
type textarea "x"
type textarea "On"
type textarea "x"
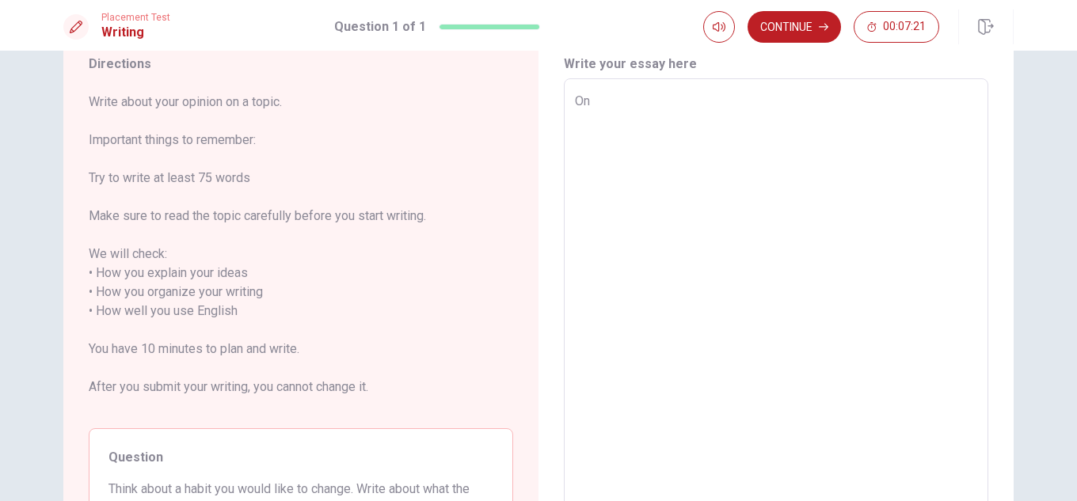
type textarea "One"
type textarea "x"
type textarea "One"
type textarea "x"
type textarea "One h"
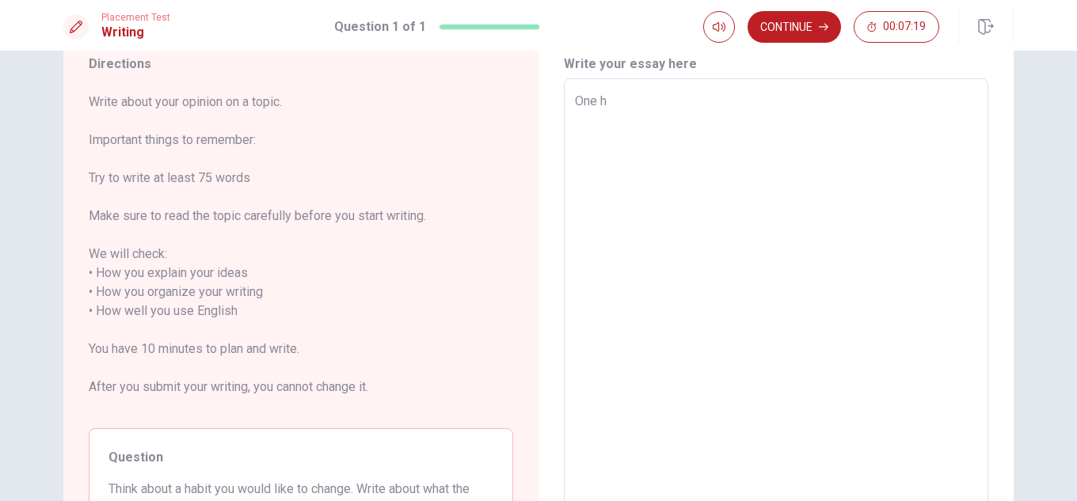
type textarea "x"
type textarea "One ha"
type textarea "x"
type textarea "One hab"
type textarea "x"
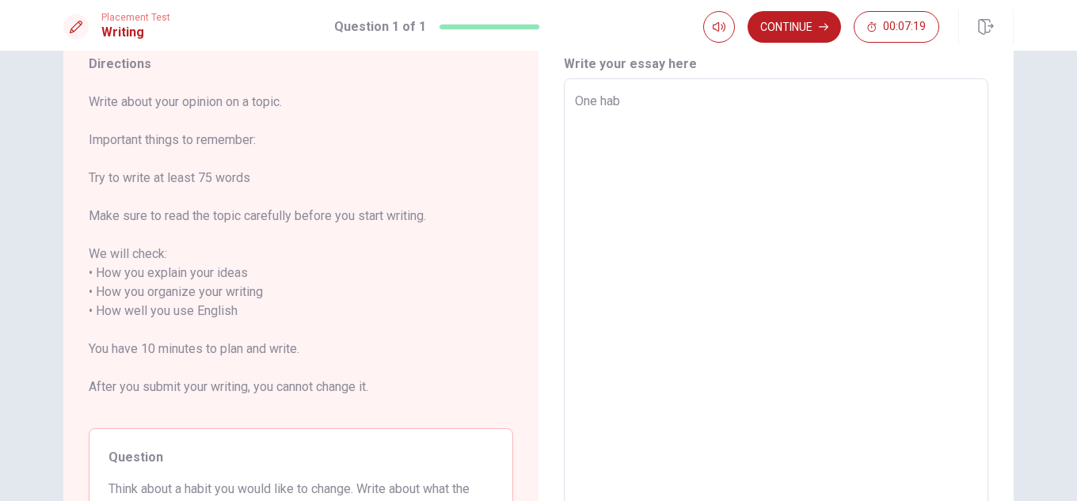
type textarea "One habi"
type textarea "x"
type textarea "One habit"
type textarea "x"
type textarea "One habit"
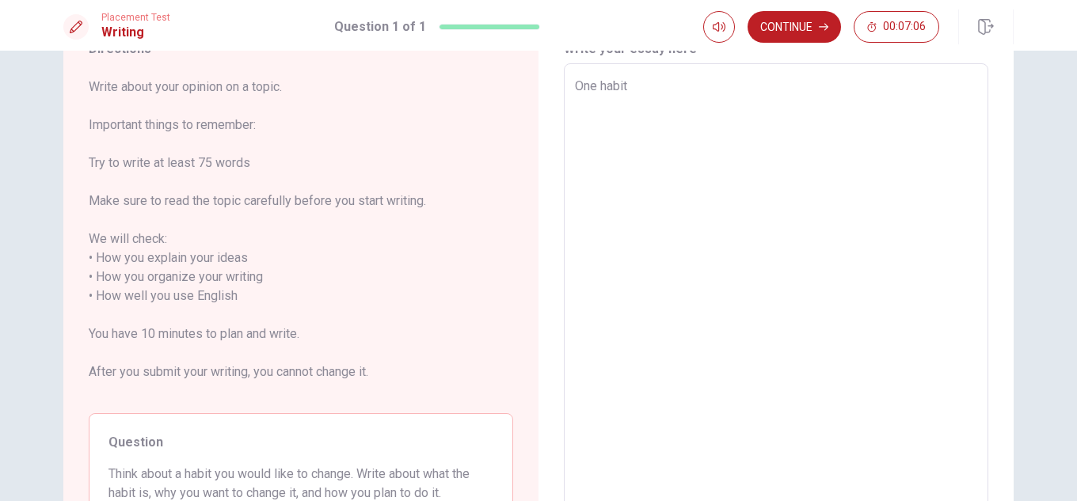
scroll to position [0, 0]
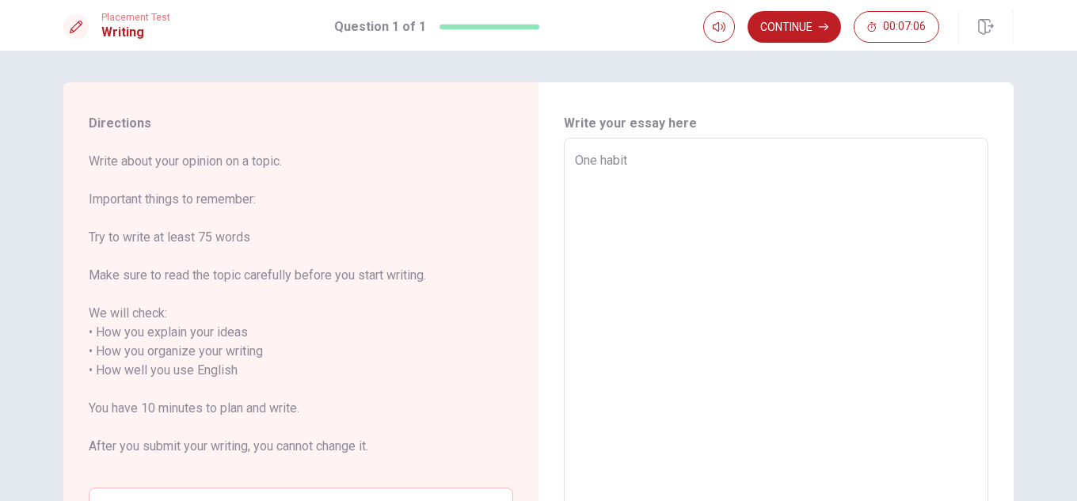
click at [637, 157] on textarea "One habit" at bounding box center [776, 371] width 402 height 440
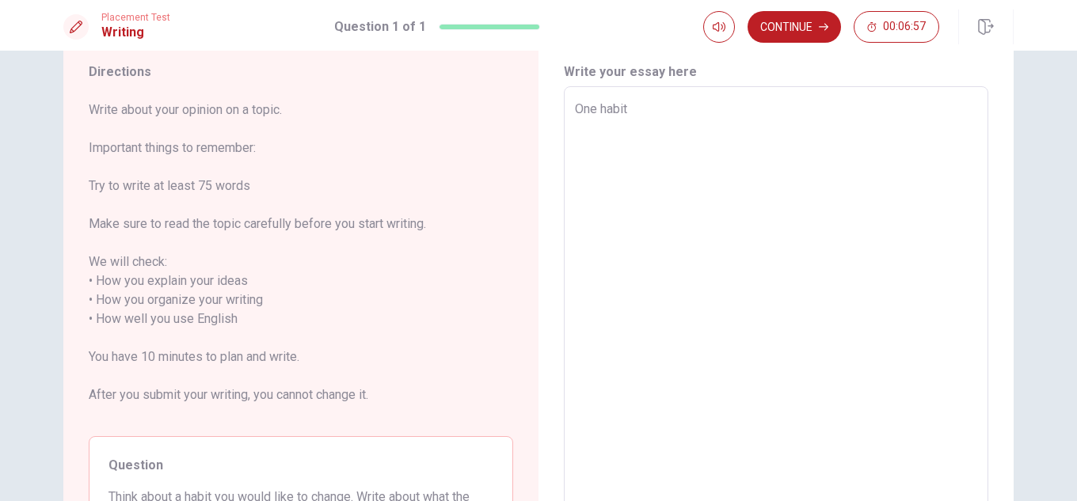
scroll to position [79, 0]
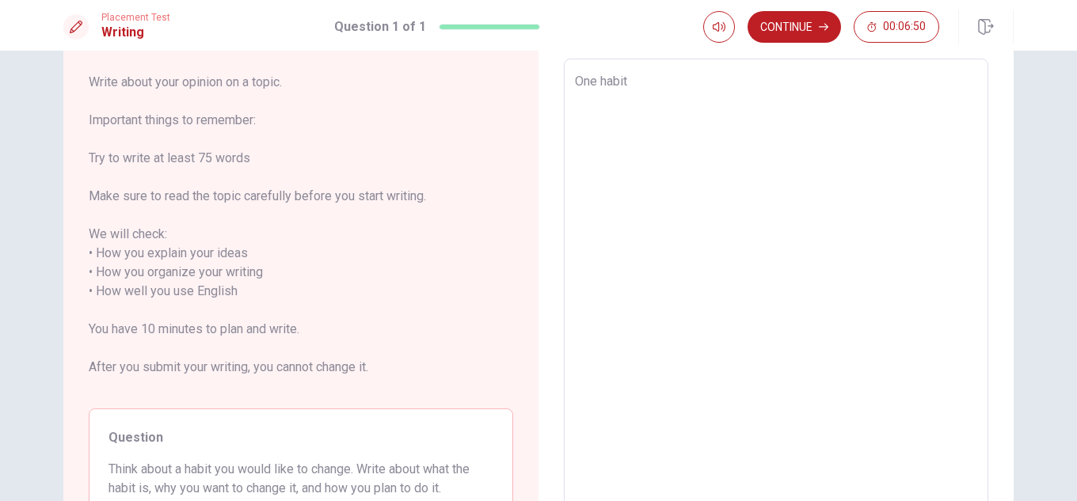
drag, startPoint x: 640, startPoint y: 80, endPoint x: 558, endPoint y: 74, distance: 82.6
click at [558, 74] on div "Write your essay here One habit x ​ Word count : 2" at bounding box center [776, 292] width 475 height 578
type textarea "x"
type textarea "I"
type textarea "x"
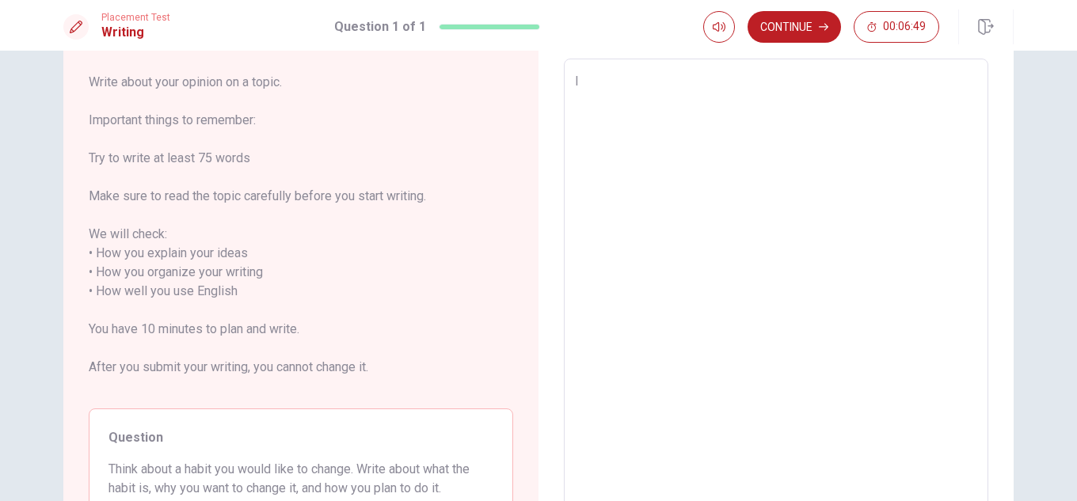
type textarea "I"
type textarea "x"
type textarea "I b"
type textarea "x"
type textarea "I be"
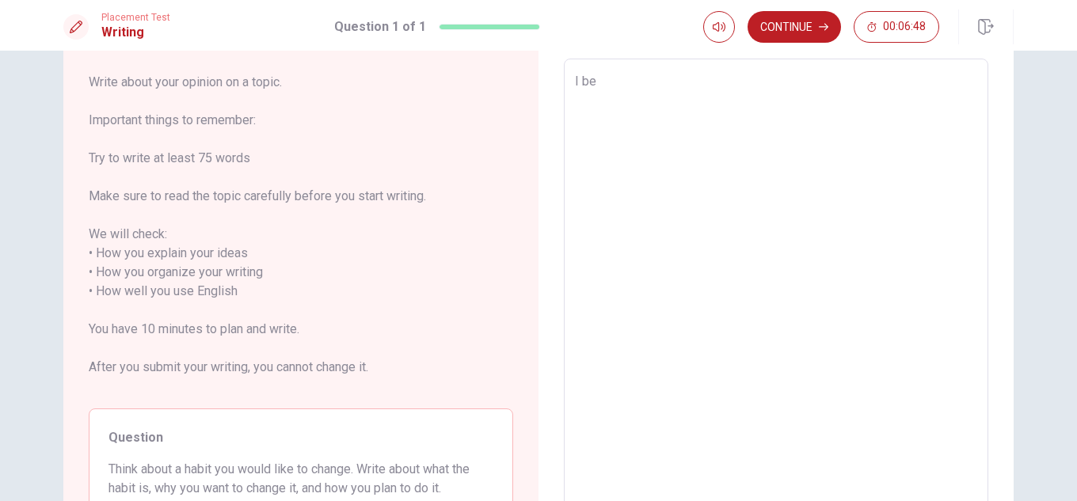
type textarea "x"
type textarea "I bel"
type textarea "x"
type textarea "I beli"
type textarea "x"
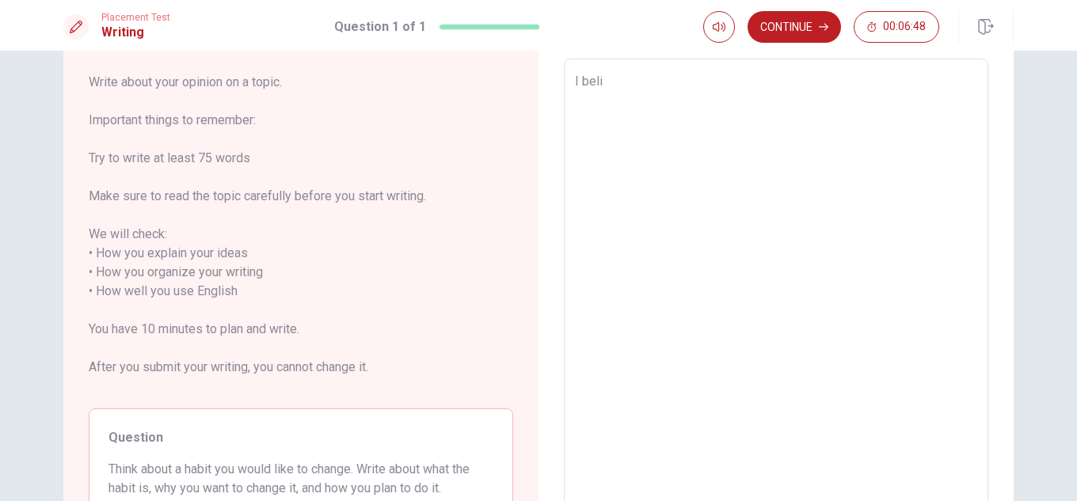
type textarea "I belie"
type textarea "x"
type textarea "I believ"
type textarea "x"
type textarea "I believe"
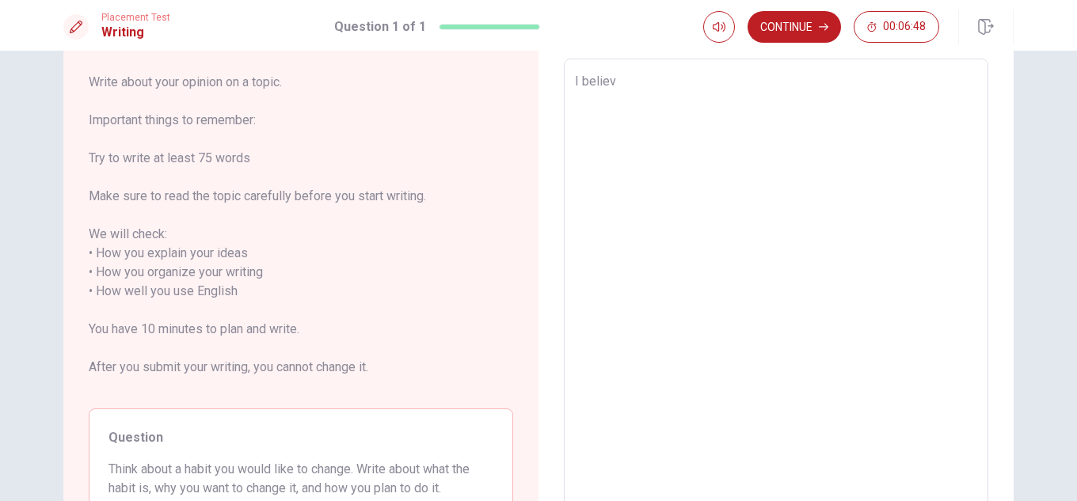
type textarea "x"
type textarea "I believe"
type textarea "x"
type textarea "I believe t"
type textarea "x"
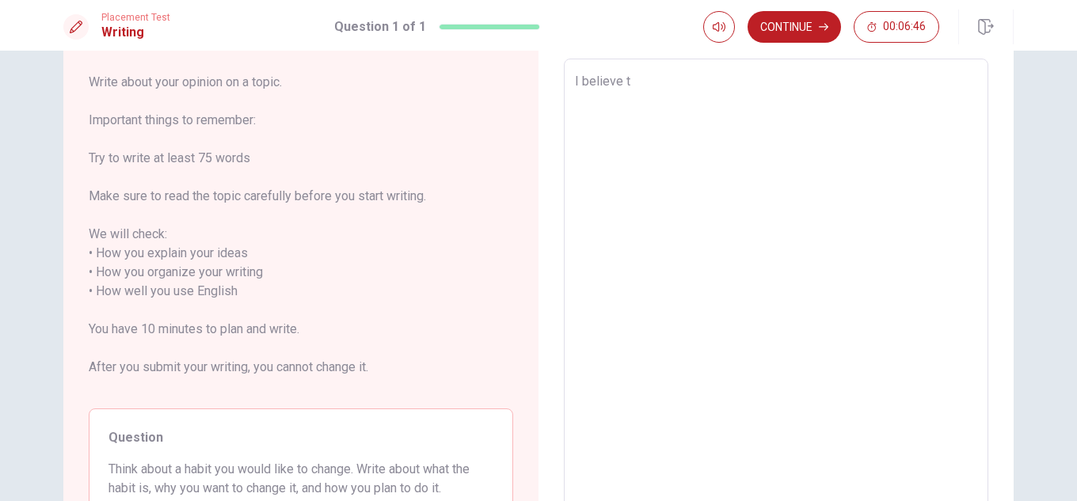
type textarea "I believe th"
type textarea "x"
type textarea "I believe tha"
type textarea "x"
type textarea "I believe that"
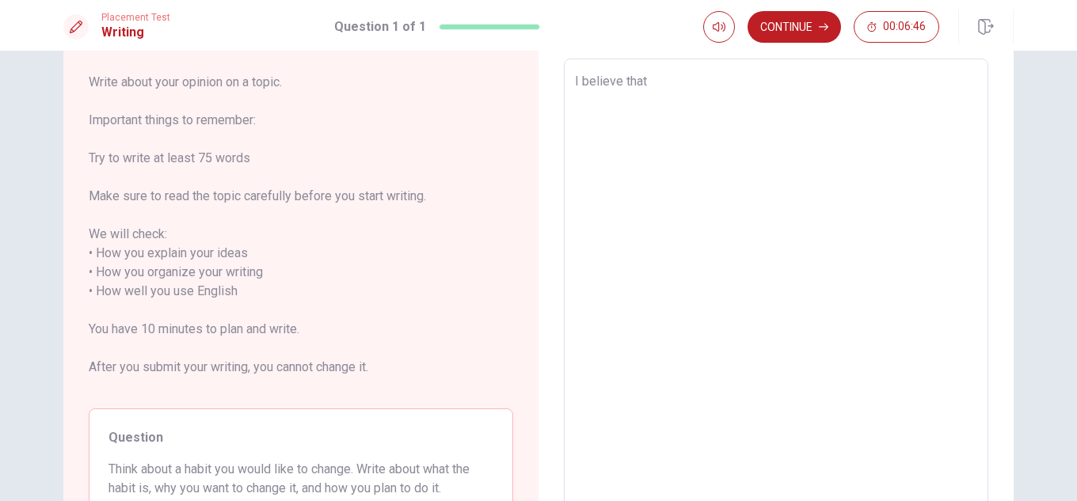
type textarea "x"
type textarea "I believe that"
type textarea "x"
type textarea "I believe that o"
type textarea "x"
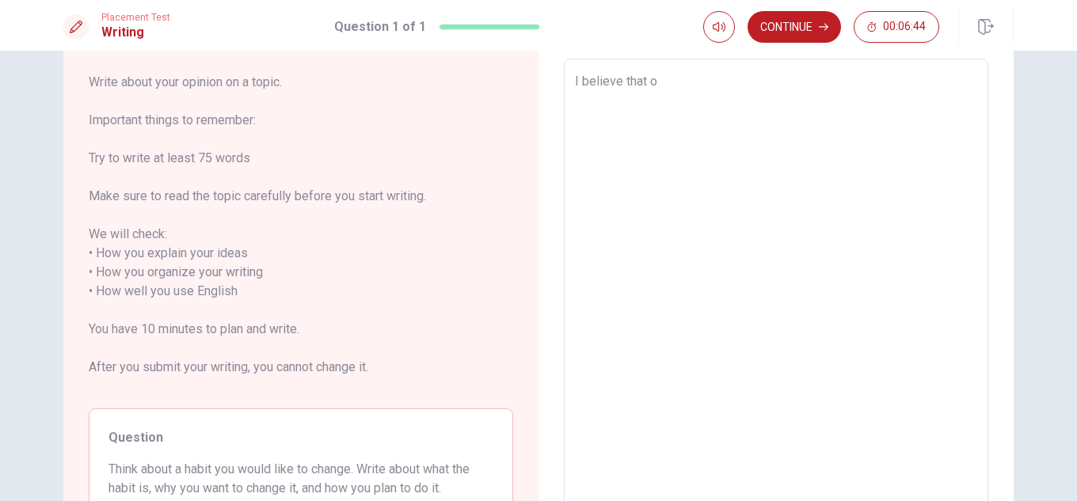
type textarea "I believe that on"
type textarea "x"
type textarea "I believe that one"
type textarea "x"
type textarea "I believe that one"
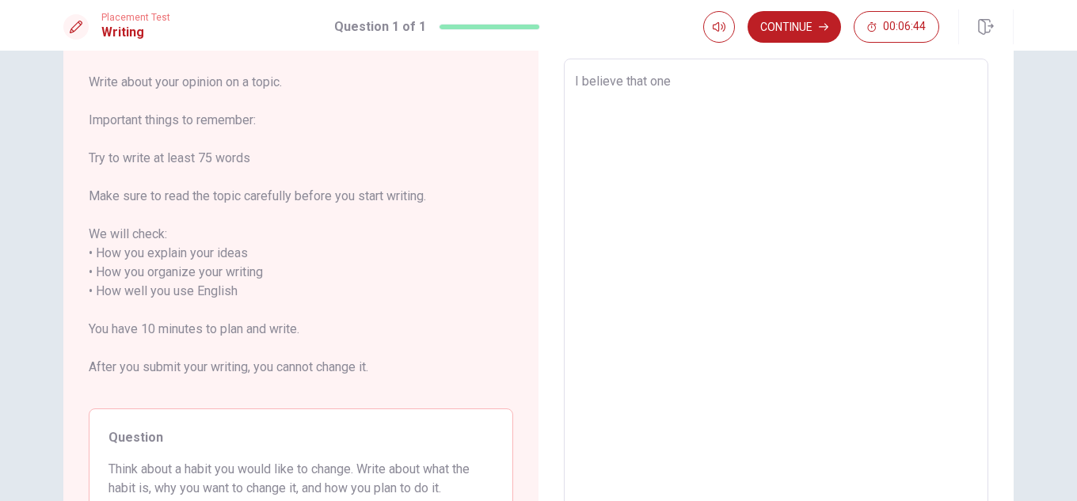
type textarea "x"
type textarea "I believe that one h"
type textarea "x"
type textarea "I believe that one ha"
type textarea "x"
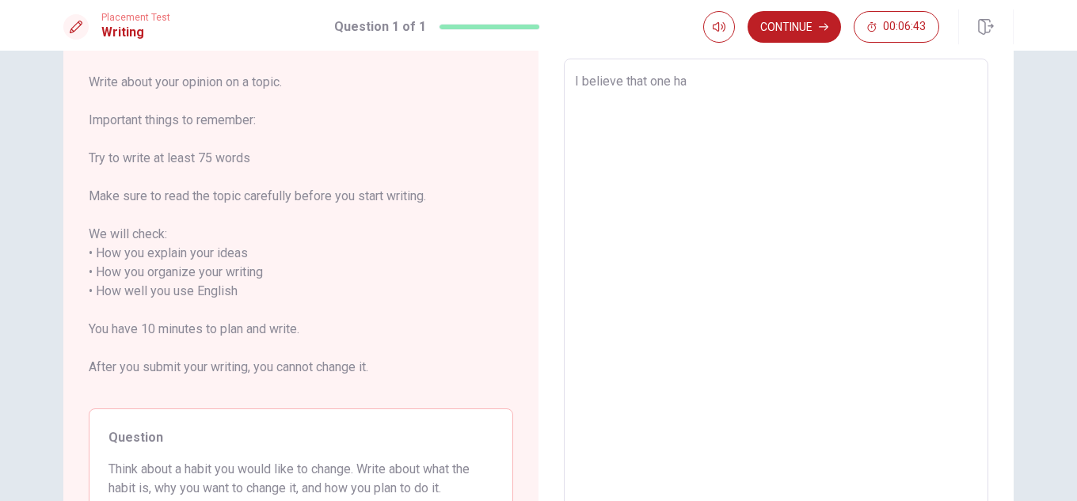
type textarea "I believe that one hab"
type textarea "x"
type textarea "I believe that one habi"
type textarea "x"
type textarea "I believe that one habit"
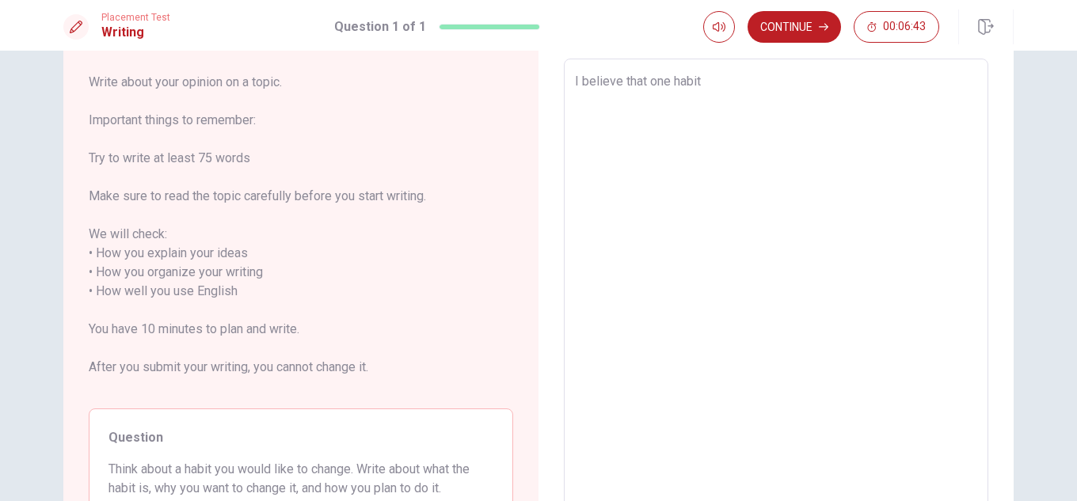
type textarea "x"
type textarea "I believe that one habit"
type textarea "x"
type textarea "I believe that one habit I"
type textarea "x"
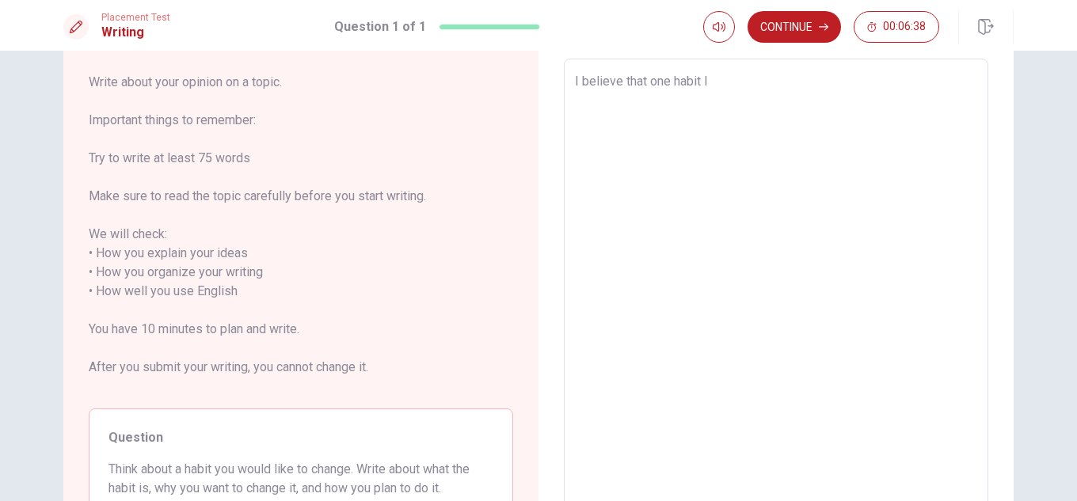
type textarea "I believe that one habit I"
type textarea "x"
type textarea "I believe that one habit I w"
type textarea "x"
type textarea "I believe that one habit I wo"
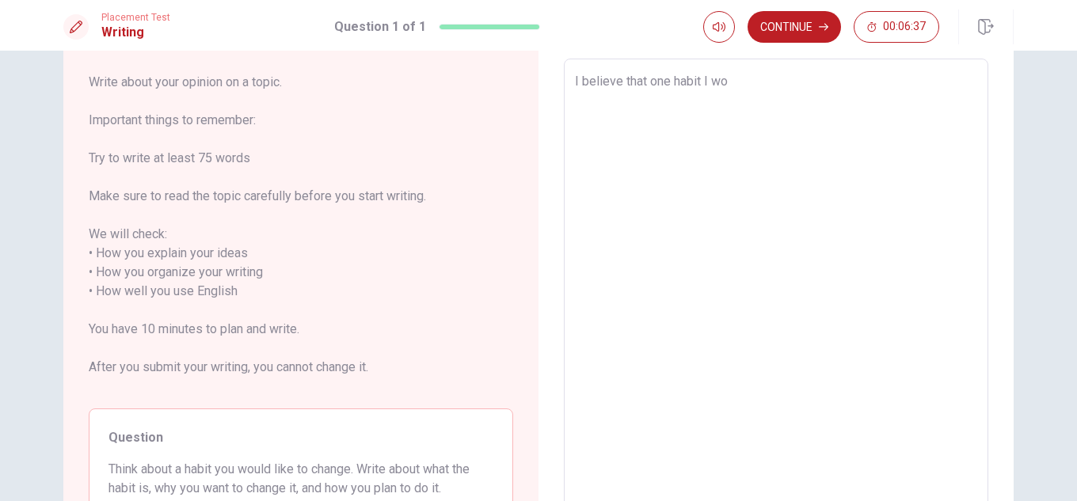
type textarea "x"
type textarea "I believe that one habit I wou"
type textarea "x"
type textarea "I believe that one habit I woul"
type textarea "x"
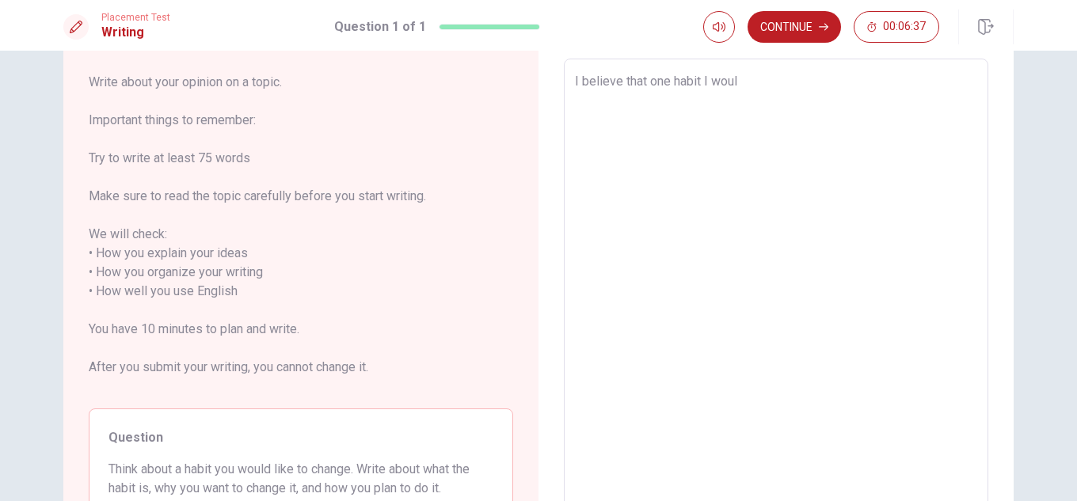
type textarea "I believe that one habit I would"
type textarea "x"
type textarea "I believe that one habit I would"
type textarea "x"
type textarea "I believe that one habit I would l"
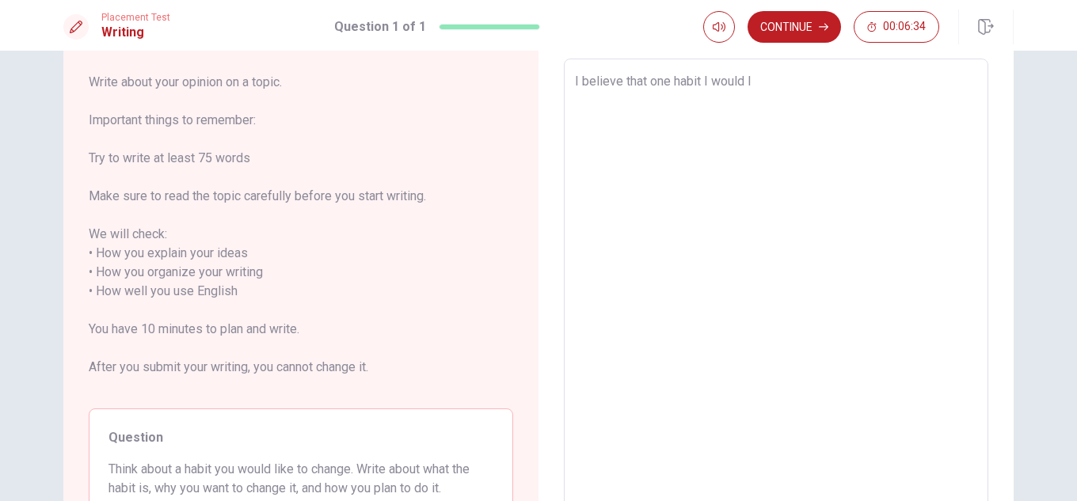
type textarea "x"
type textarea "I believe that one habit I would li"
type textarea "x"
type textarea "I believe that one habit I would lik"
type textarea "x"
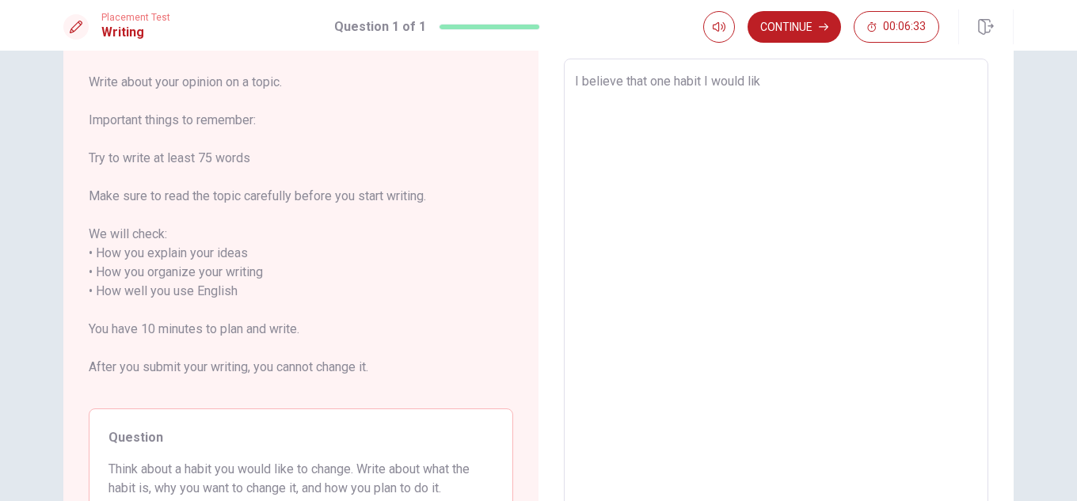
type textarea "I believe that one habit I would like"
type textarea "x"
type textarea "I believe that one habit I would like"
type textarea "x"
type textarea "I believe that one habit I would like t"
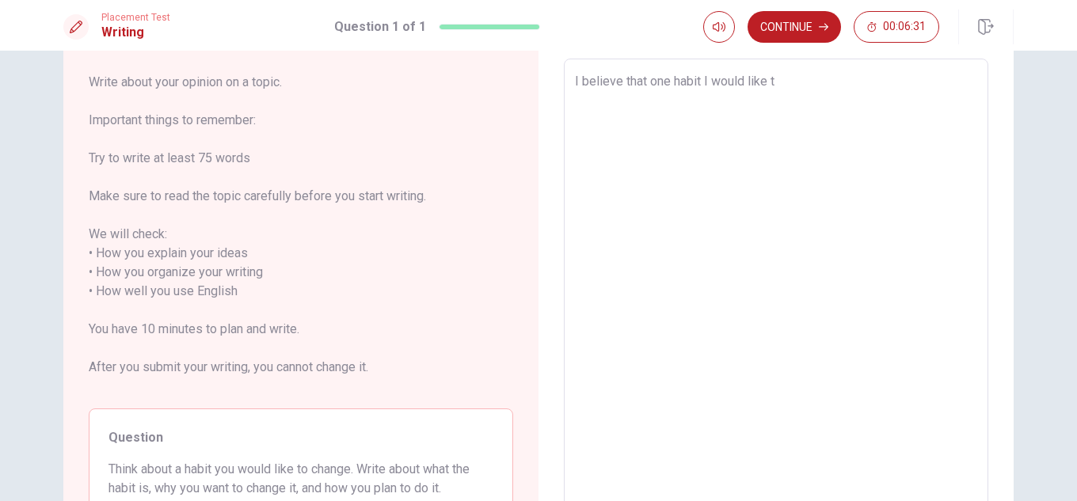
type textarea "x"
type textarea "I believe that one habit I would like to"
type textarea "x"
type textarea "I believe that one habit I would like to"
type textarea "x"
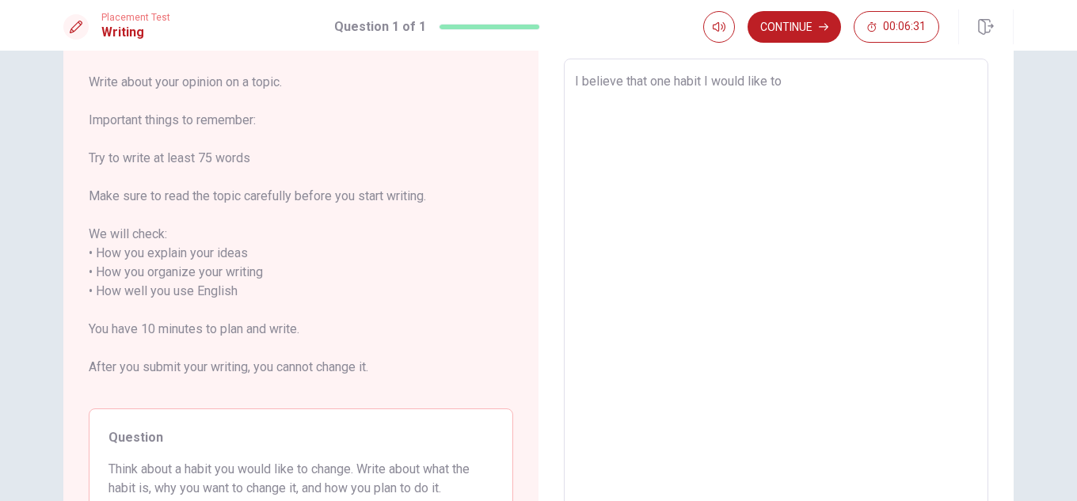
type textarea "I believe that one habit I would like to c"
type textarea "x"
type textarea "I believe that one habit I would like to ch"
type textarea "x"
type textarea "I believe that one habit I would like to cha"
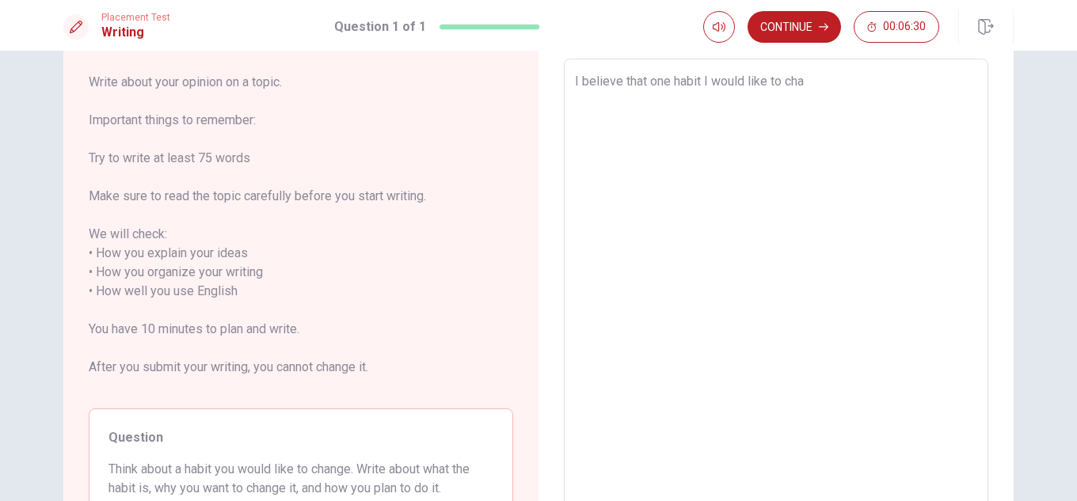
type textarea "x"
type textarea "I believe that one habit I would like to [PERSON_NAME]"
type textarea "x"
type textarea "I believe that one habit I would like to [PERSON_NAME]"
type textarea "x"
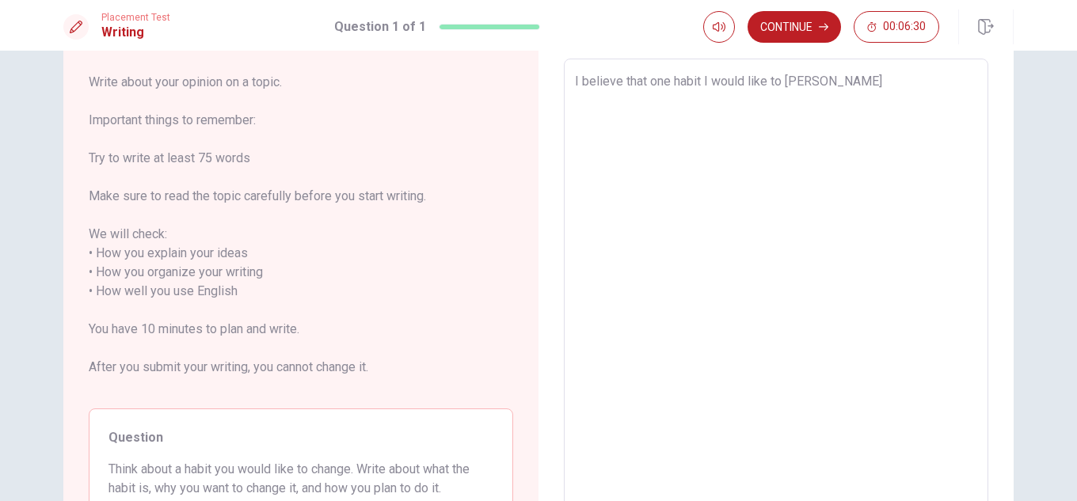
type textarea "I believe that one habit I would like to change"
type textarea "x"
type textarea "I believe that one habit I would like to change"
type textarea "x"
type textarea "I believe that one habit I would like to change i"
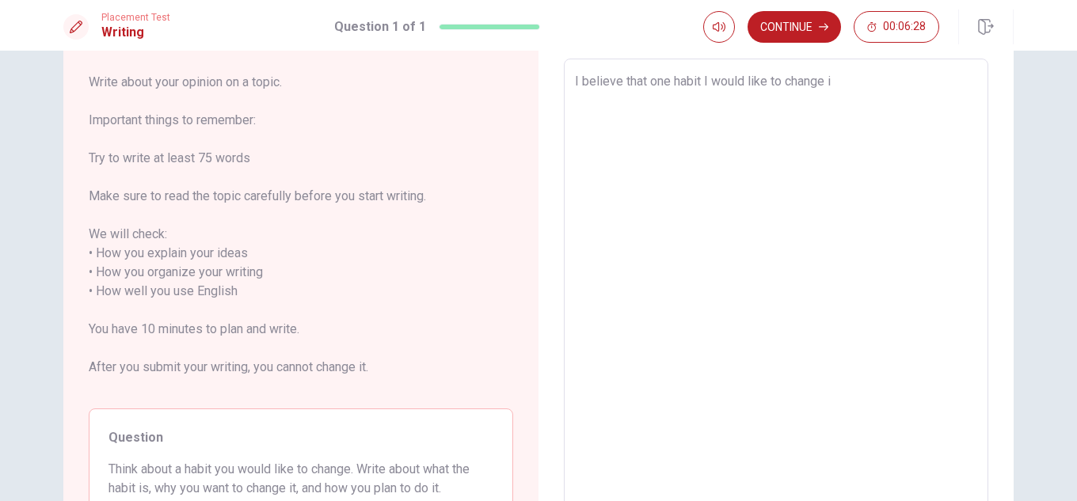
type textarea "x"
type textarea "I believe that one habit I would like to change is"
type textarea "x"
type textarea "I believe that one habit I would like to change is"
type textarea "x"
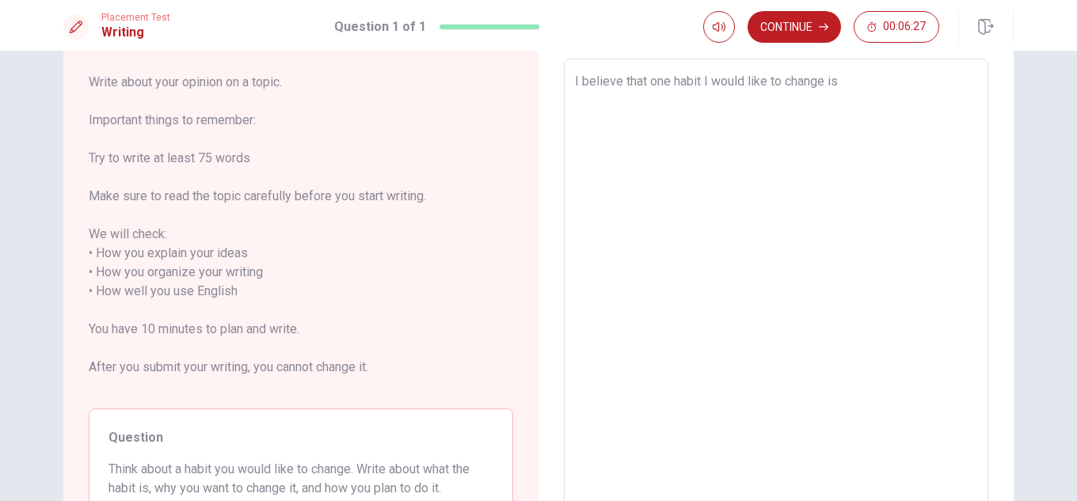
type textarea "I believe that one habit I would like to change is s"
type textarea "x"
type textarea "I believe that one habit I would like to change is sp"
type textarea "x"
type textarea "I believe that one habit I would like to change is spe"
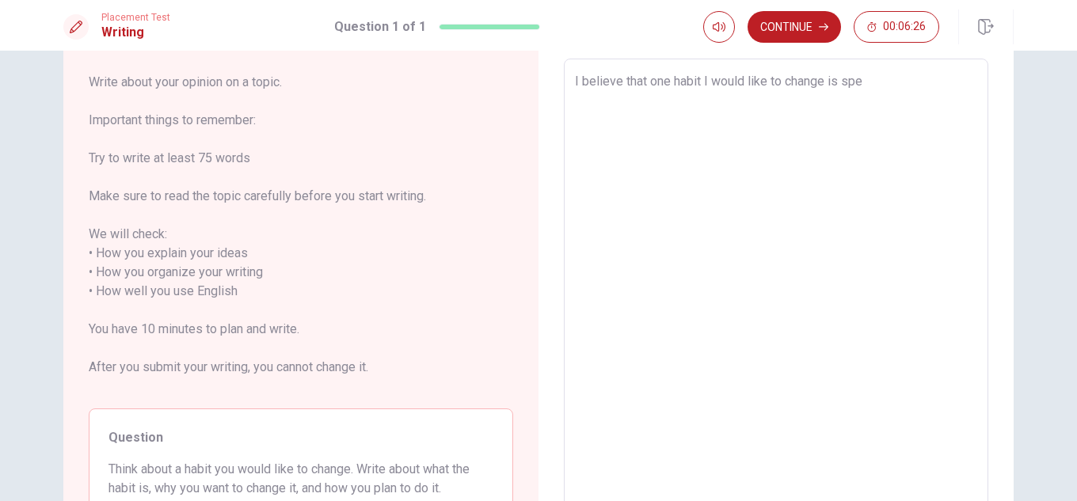
type textarea "x"
type textarea "I believe that one habit I would like to change is spen"
type textarea "x"
type textarea "I believe that one habit I would like to change is spend"
type textarea "x"
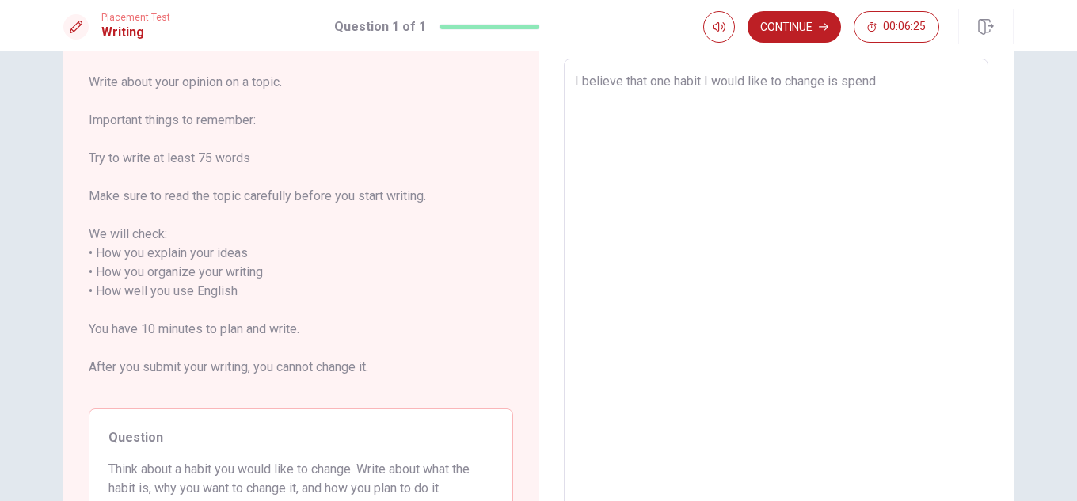
type textarea "I believe that one habit I would like to change is spendi"
type textarea "x"
type textarea "I believe that one habit I would like to change is spendie"
type textarea "x"
type textarea "I believe that one habit I would like to change is spendi"
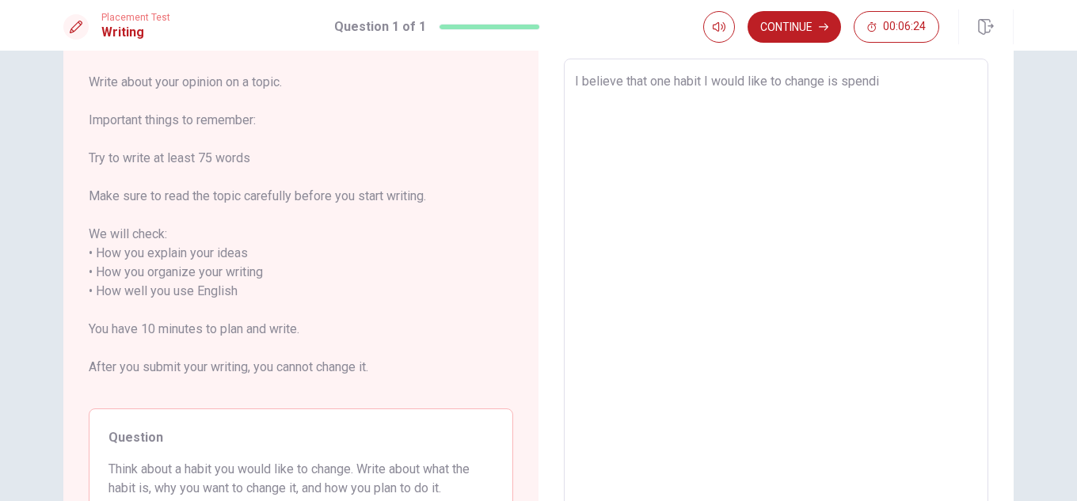
type textarea "x"
type textarea "I believe that one habit I would like to change is spendin"
type textarea "x"
type textarea "I believe that one habit I would like to change is spending"
type textarea "x"
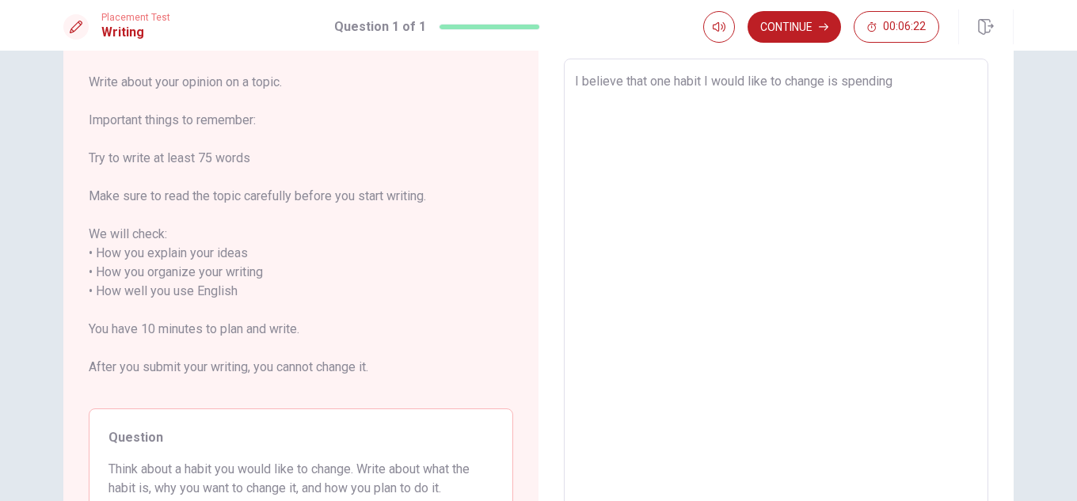
type textarea "I believe that one habit I would like to change is spending"
type textarea "x"
type textarea "I believe that one habit I would like to change is spending t"
type textarea "x"
type textarea "I believe that one habit I would like to change is spending to"
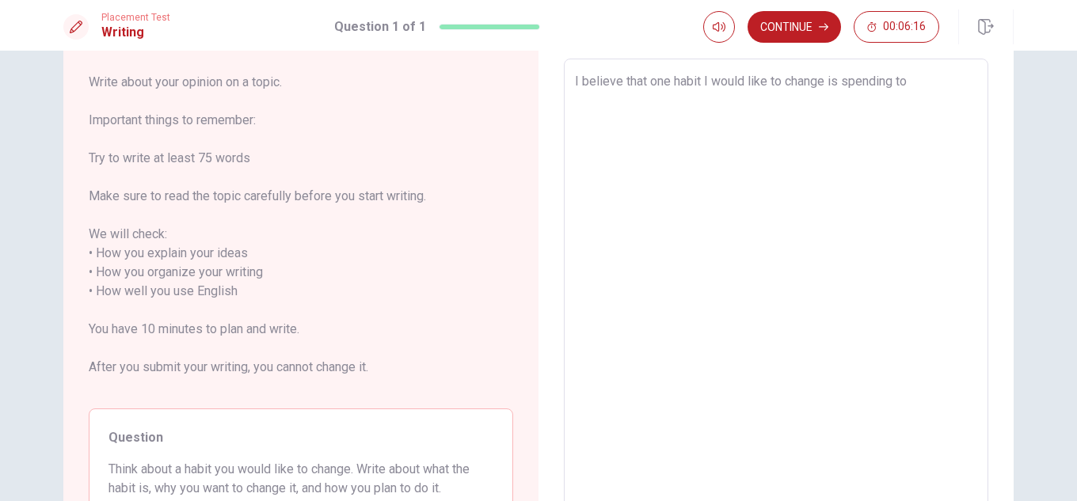
type textarea "x"
type textarea "I believe that one habit I would like to change is spending too"
type textarea "x"
type textarea "I believe that one habit I would like to change is spending too"
type textarea "x"
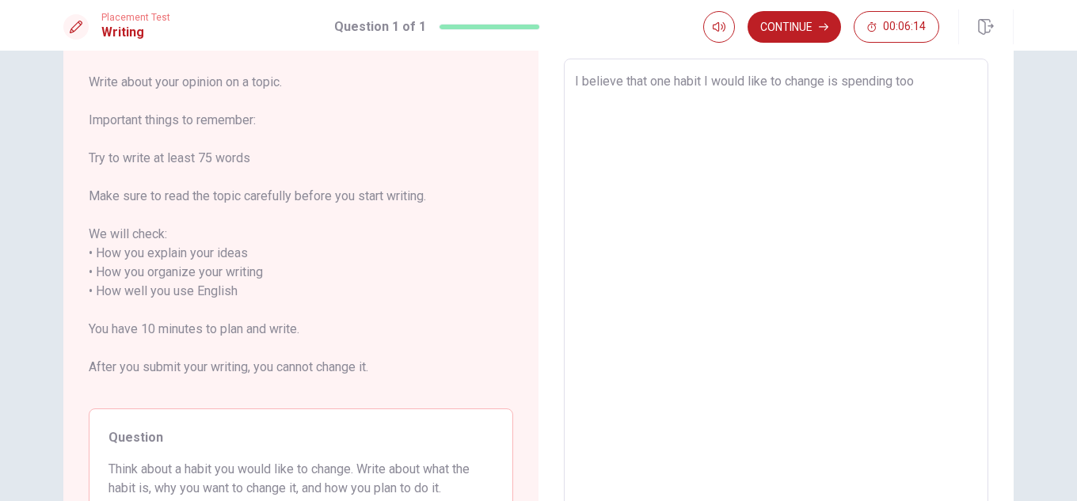
type textarea "I believe that one habit I would like to change is spending too m"
type textarea "x"
type textarea "I believe that one habit I would like to change is spending too mu"
type textarea "x"
type textarea "I believe that one habit I would like to change is spending too muc"
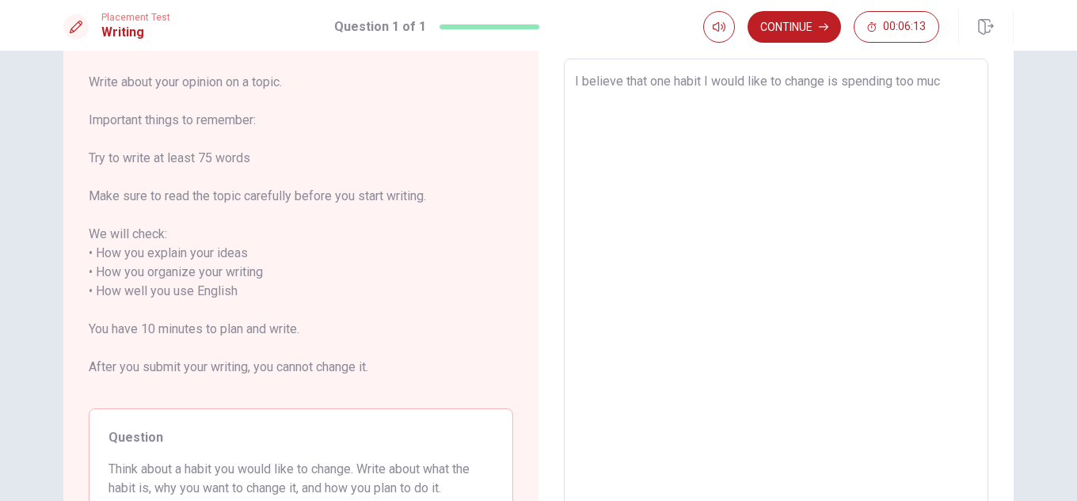
type textarea "x"
type textarea "I believe that one habit I would like to change is spending too much"
type textarea "x"
type textarea "I believe that one habit I would like to change is spending too much"
type textarea "x"
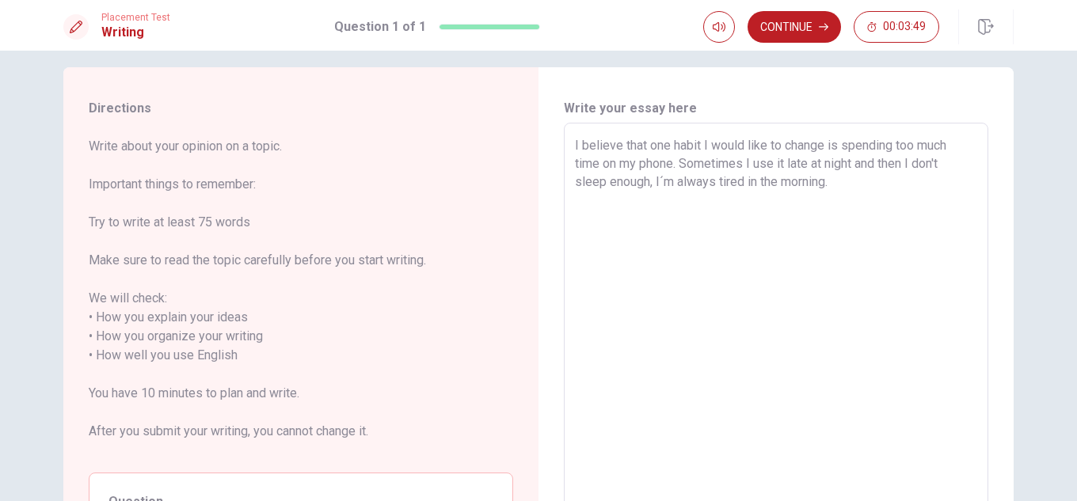
scroll to position [0, 0]
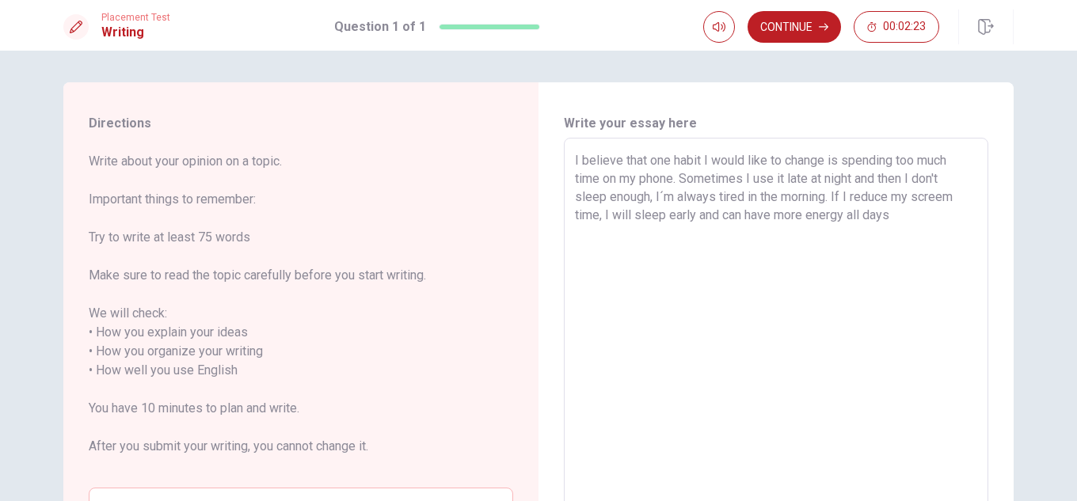
drag, startPoint x: 903, startPoint y: 220, endPoint x: 693, endPoint y: 223, distance: 209.9
click at [693, 223] on textarea "I believe that one habit I would like to change is spending too much time on my…" at bounding box center [776, 371] width 402 height 440
drag, startPoint x: 929, startPoint y: 215, endPoint x: 903, endPoint y: 212, distance: 26.3
click at [903, 212] on textarea "I believe that one habit I would like to change is spending too much time on my…" at bounding box center [776, 371] width 402 height 440
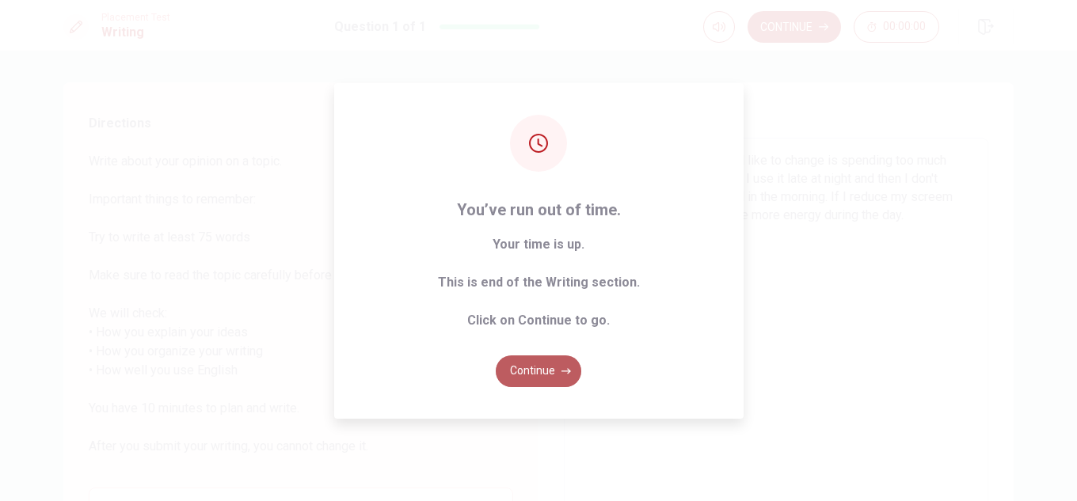
click at [555, 368] on button "Continue" at bounding box center [539, 372] width 86 height 32
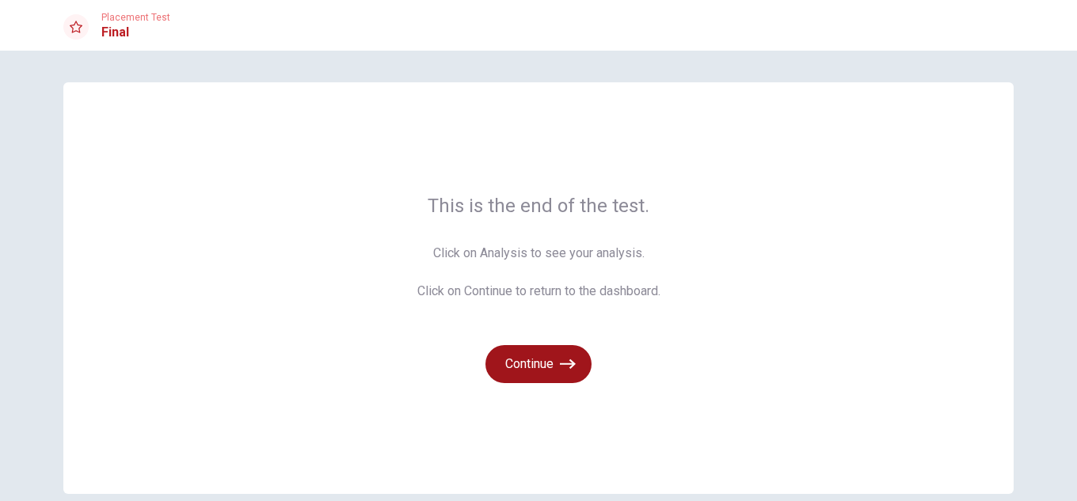
click at [547, 366] on button "Continue" at bounding box center [539, 364] width 106 height 38
